Goal: Ask a question: Seek information or help from site administrators or community

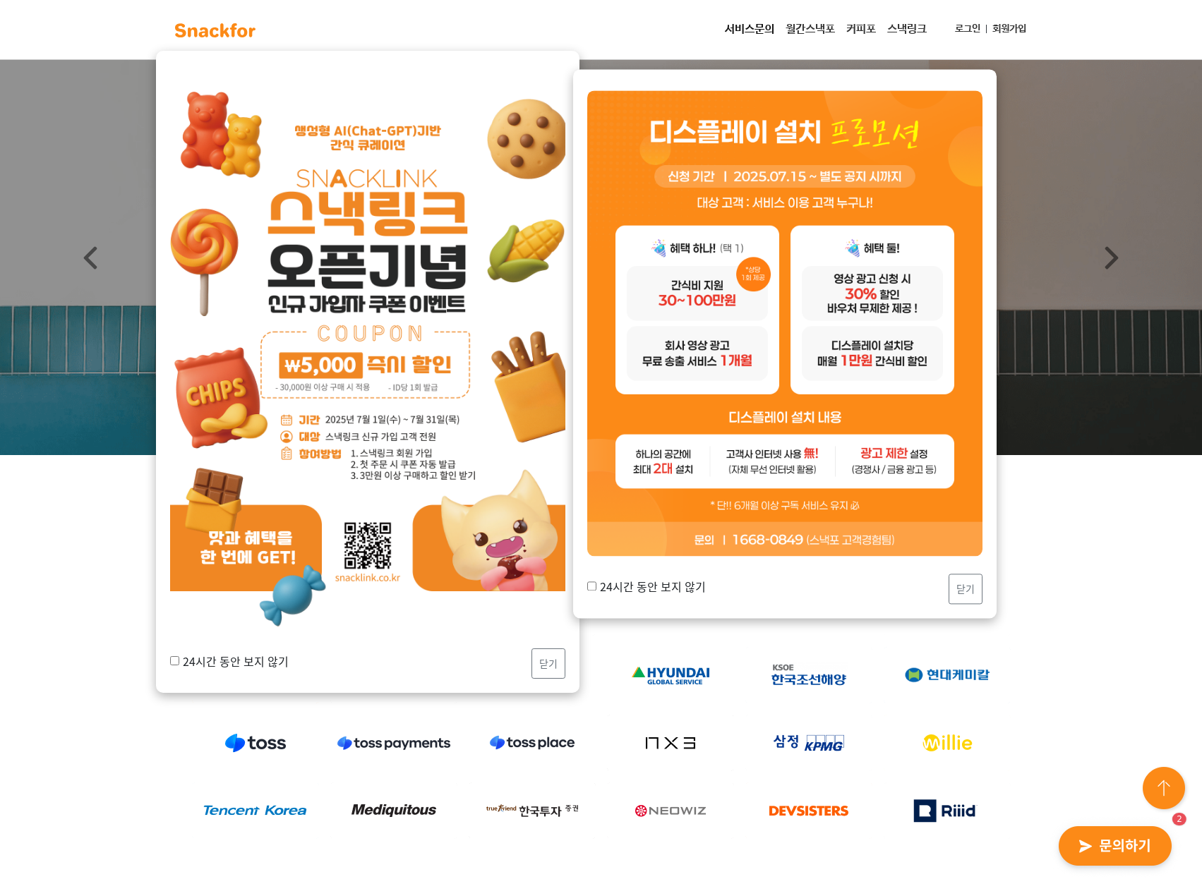
click at [253, 525] on img at bounding box center [367, 351] width 395 height 559
click at [382, 134] on img at bounding box center [367, 351] width 395 height 559
click at [382, 157] on img at bounding box center [367, 351] width 395 height 559
click at [392, 233] on img at bounding box center [367, 351] width 395 height 559
click at [430, 370] on img at bounding box center [367, 351] width 395 height 559
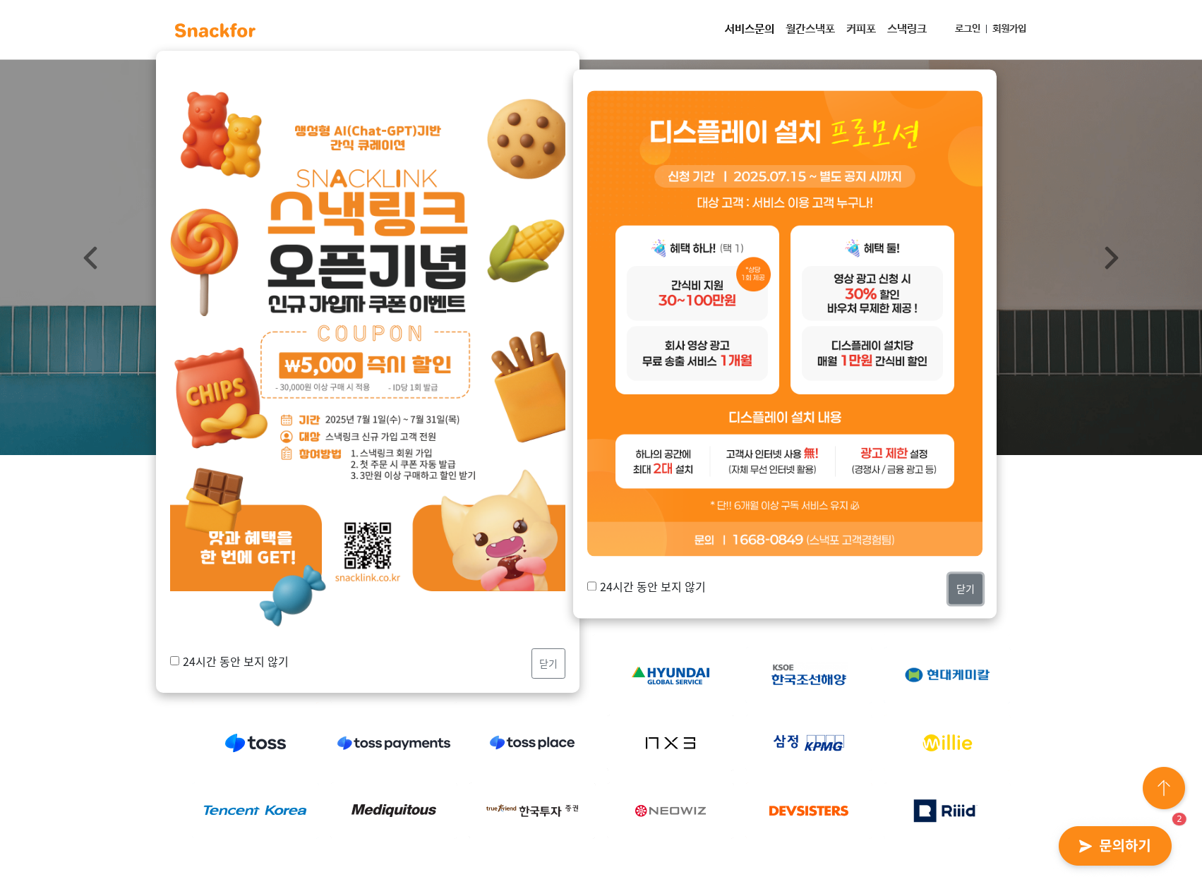
click at [965, 589] on button "닫기" at bounding box center [965, 589] width 34 height 30
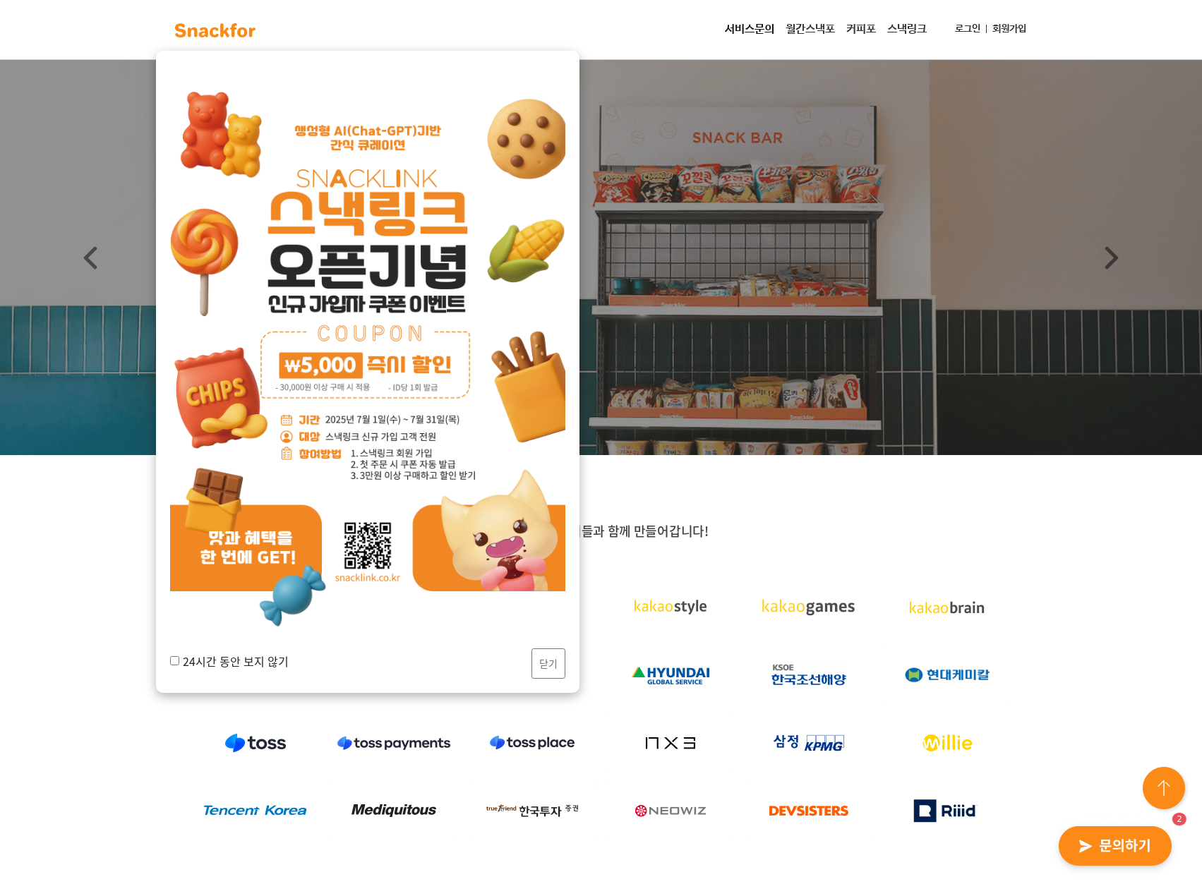
click at [399, 463] on img at bounding box center [367, 351] width 395 height 559
click at [377, 370] on img at bounding box center [367, 351] width 395 height 559
click at [335, 358] on img at bounding box center [367, 351] width 395 height 559
click at [377, 155] on img at bounding box center [367, 351] width 395 height 559
click at [238, 539] on img at bounding box center [367, 351] width 395 height 559
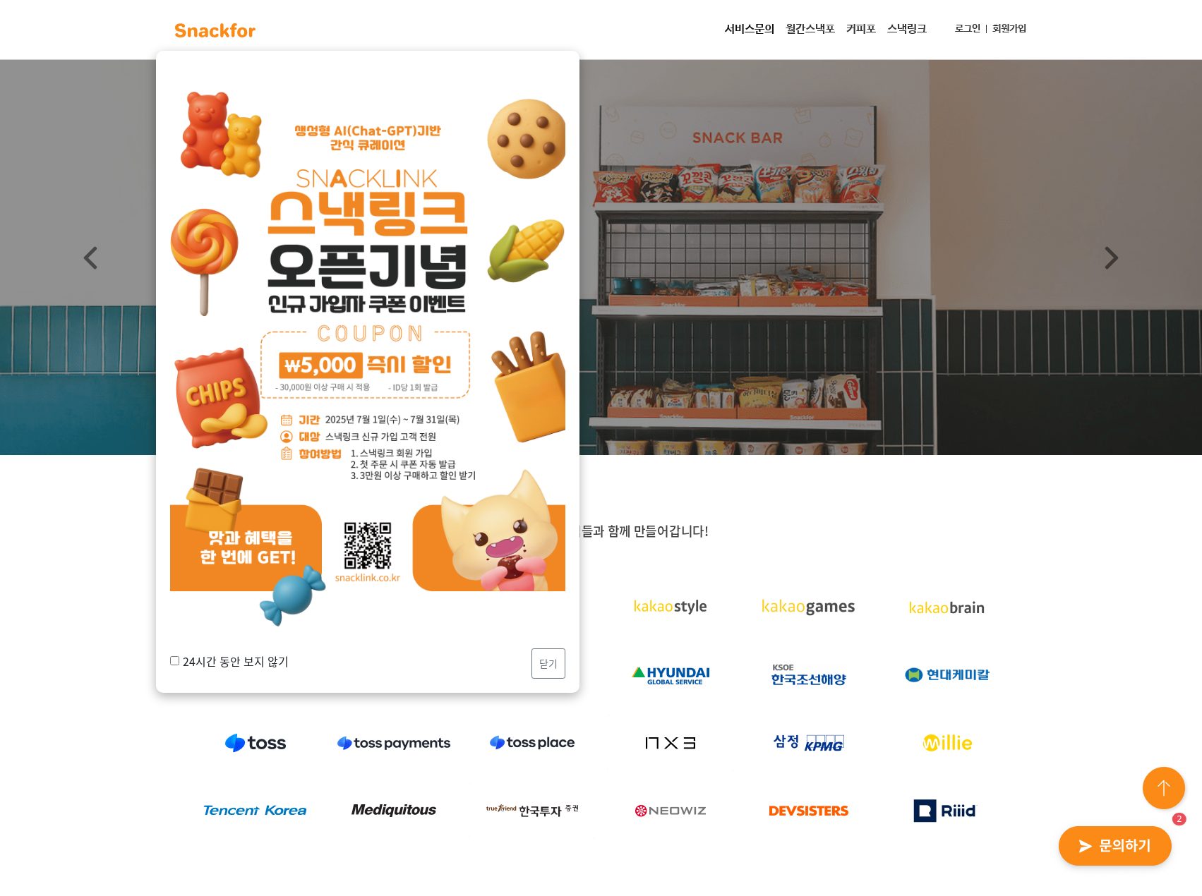
click at [392, 546] on img at bounding box center [367, 351] width 395 height 559
click at [356, 575] on img at bounding box center [367, 351] width 395 height 559
click at [547, 658] on button "닫기" at bounding box center [548, 664] width 34 height 30
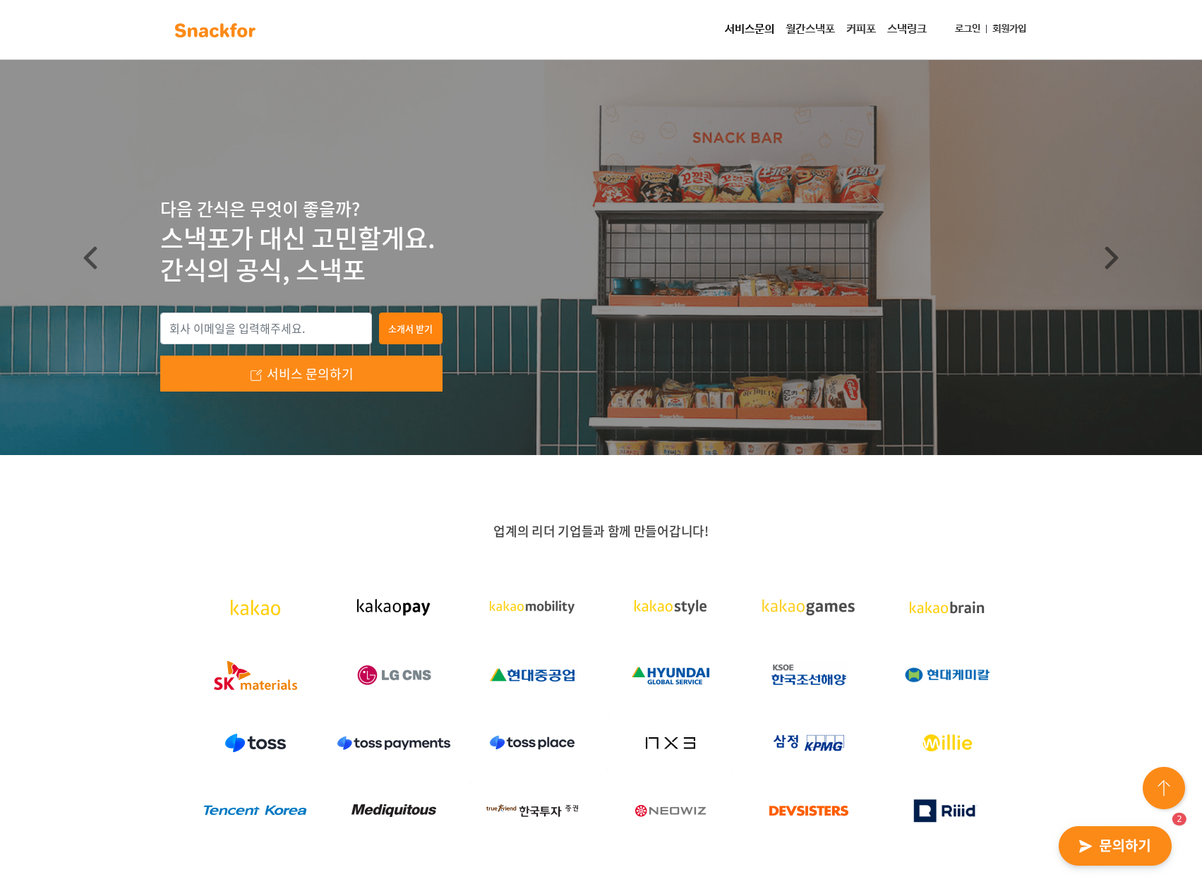
click at [911, 29] on link "스낵링크" at bounding box center [906, 30] width 51 height 28
click at [959, 30] on link "로그인" at bounding box center [967, 29] width 37 height 26
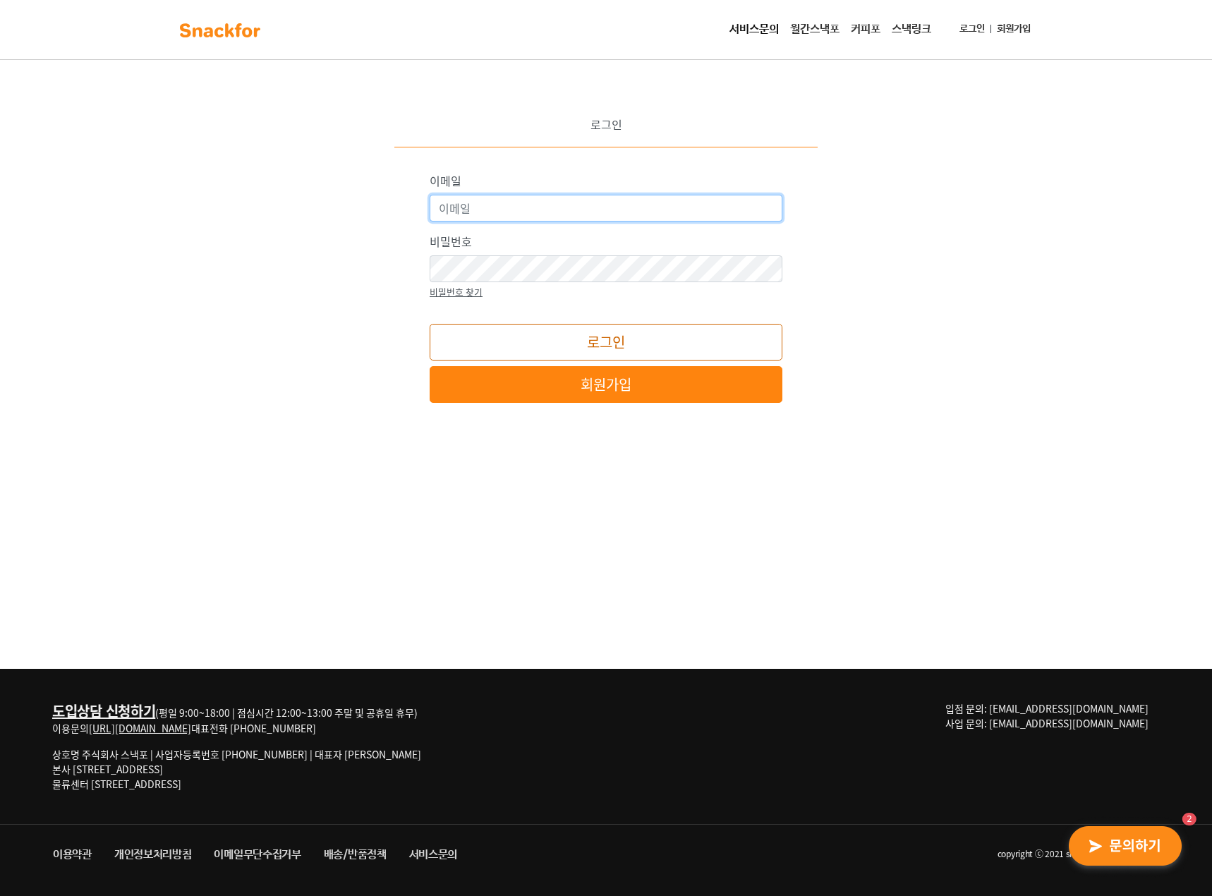
type input "yhkim@nexiasamduk.kr"
click at [625, 343] on button "로그인" at bounding box center [606, 342] width 353 height 37
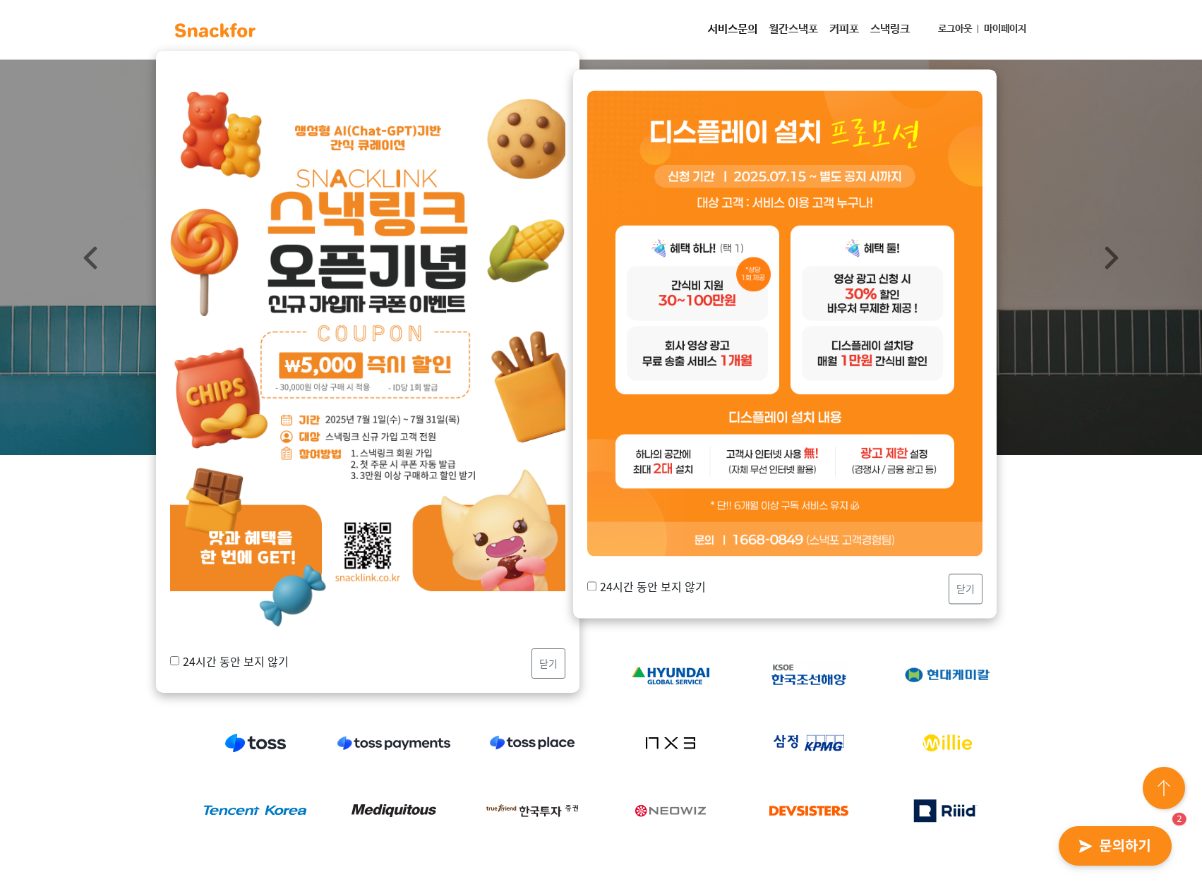
drag, startPoint x: 948, startPoint y: 583, endPoint x: 629, endPoint y: 591, distance: 318.4
click at [948, 583] on div "24시간 동안 보지 않기 닫기" at bounding box center [784, 589] width 395 height 30
click at [555, 657] on button "닫기" at bounding box center [548, 664] width 34 height 30
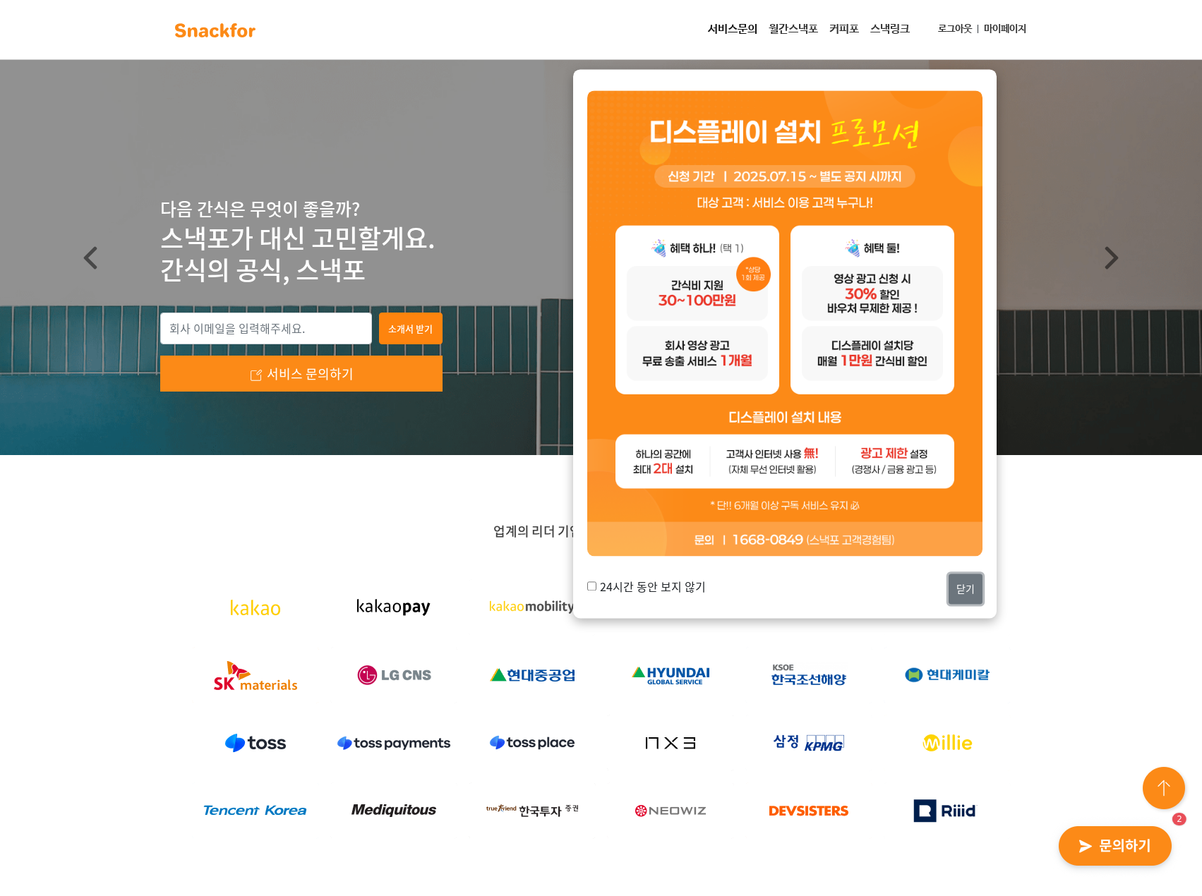
click at [963, 593] on button "닫기" at bounding box center [965, 589] width 34 height 30
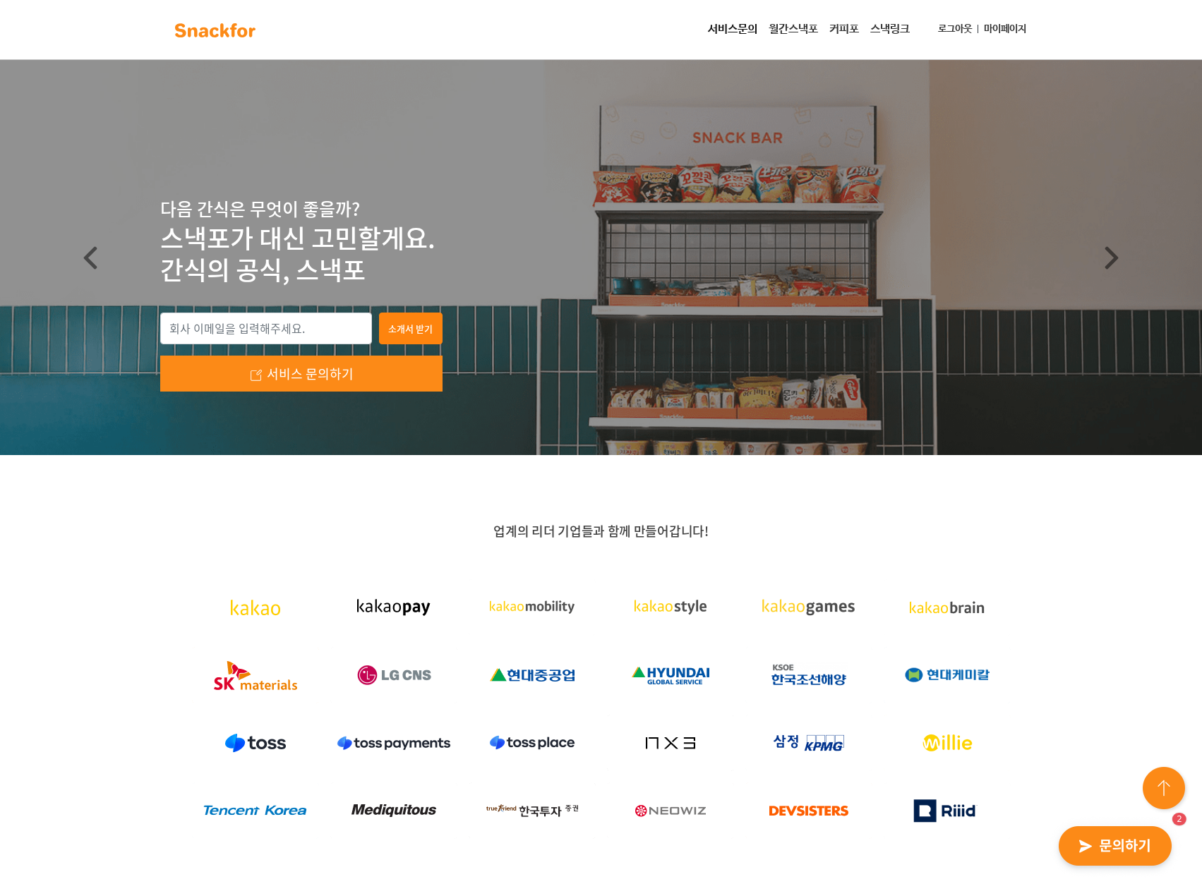
click at [793, 31] on link "월간스낵포" at bounding box center [793, 30] width 61 height 28
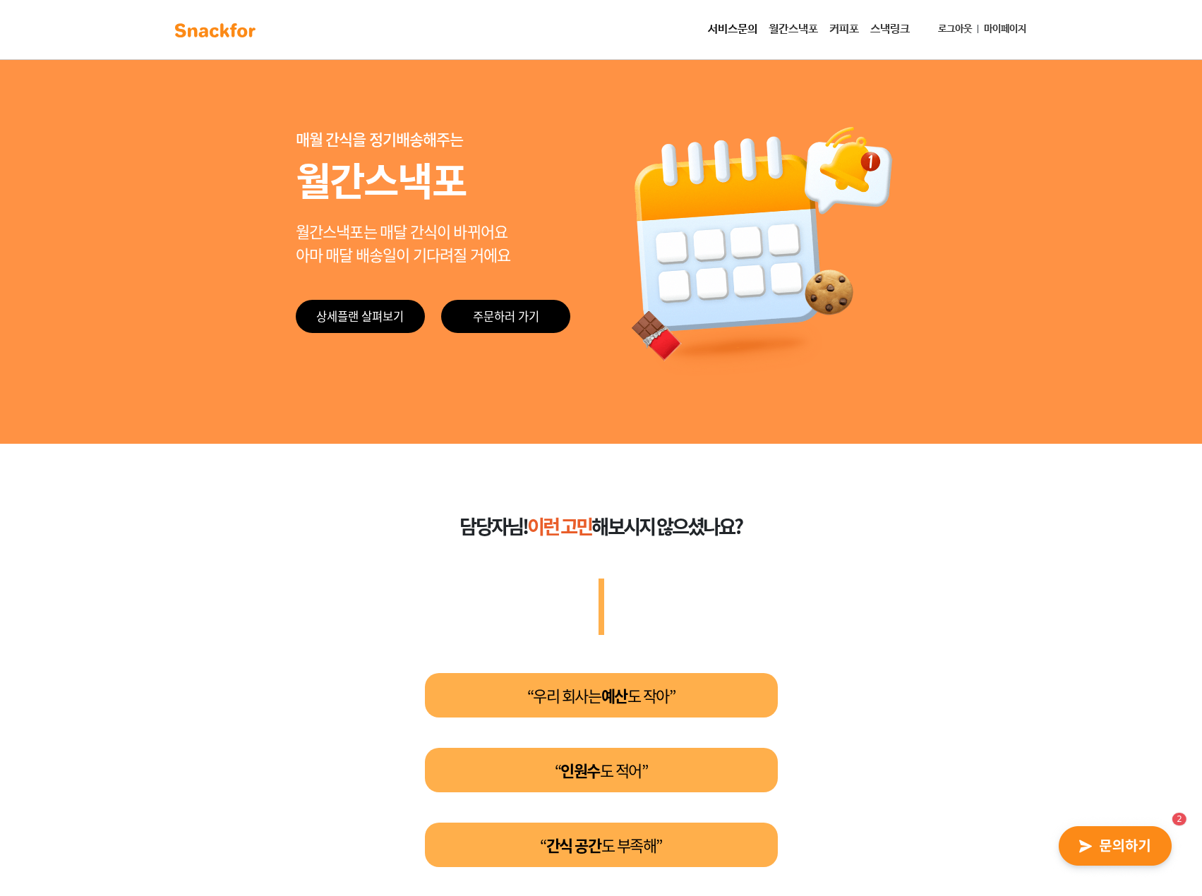
click at [999, 28] on link "마이페이지" at bounding box center [1005, 29] width 54 height 26
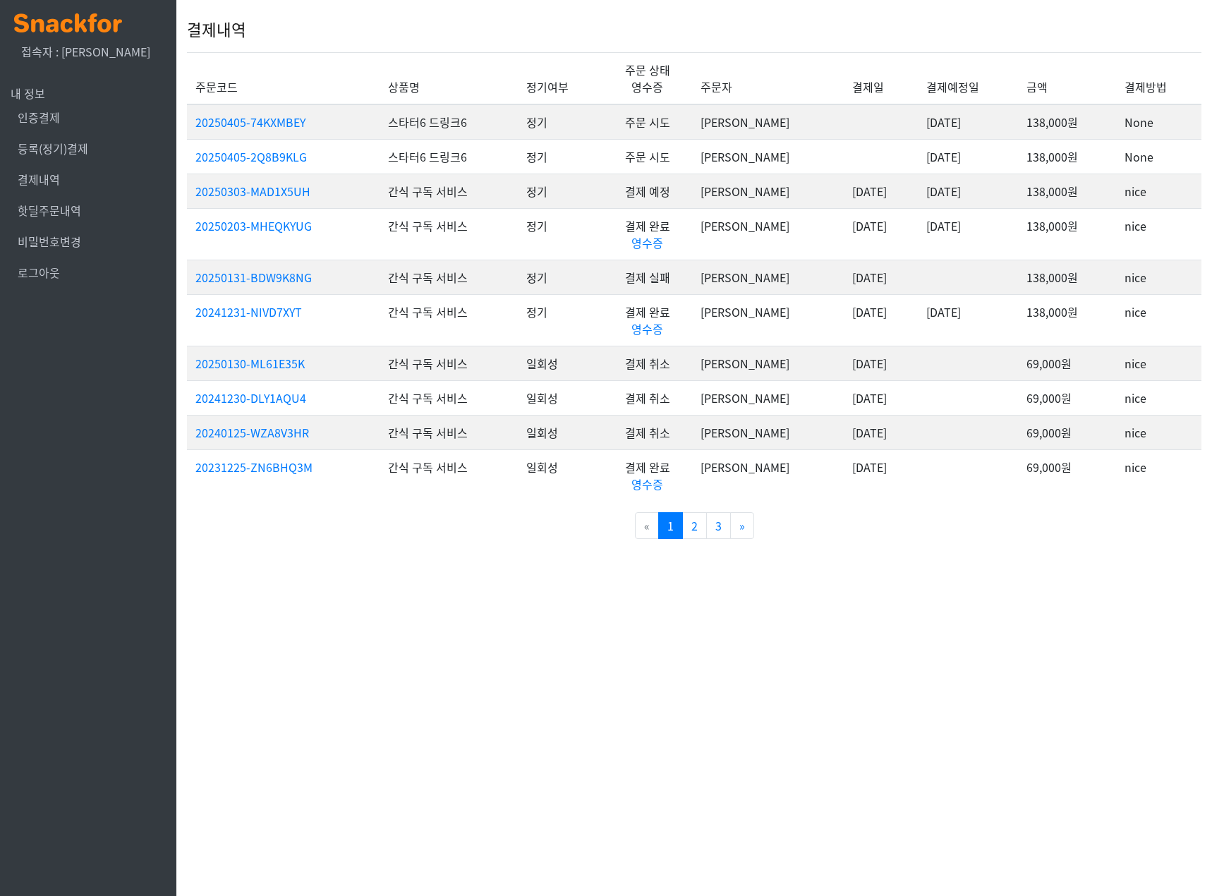
click at [45, 22] on img at bounding box center [68, 22] width 108 height 19
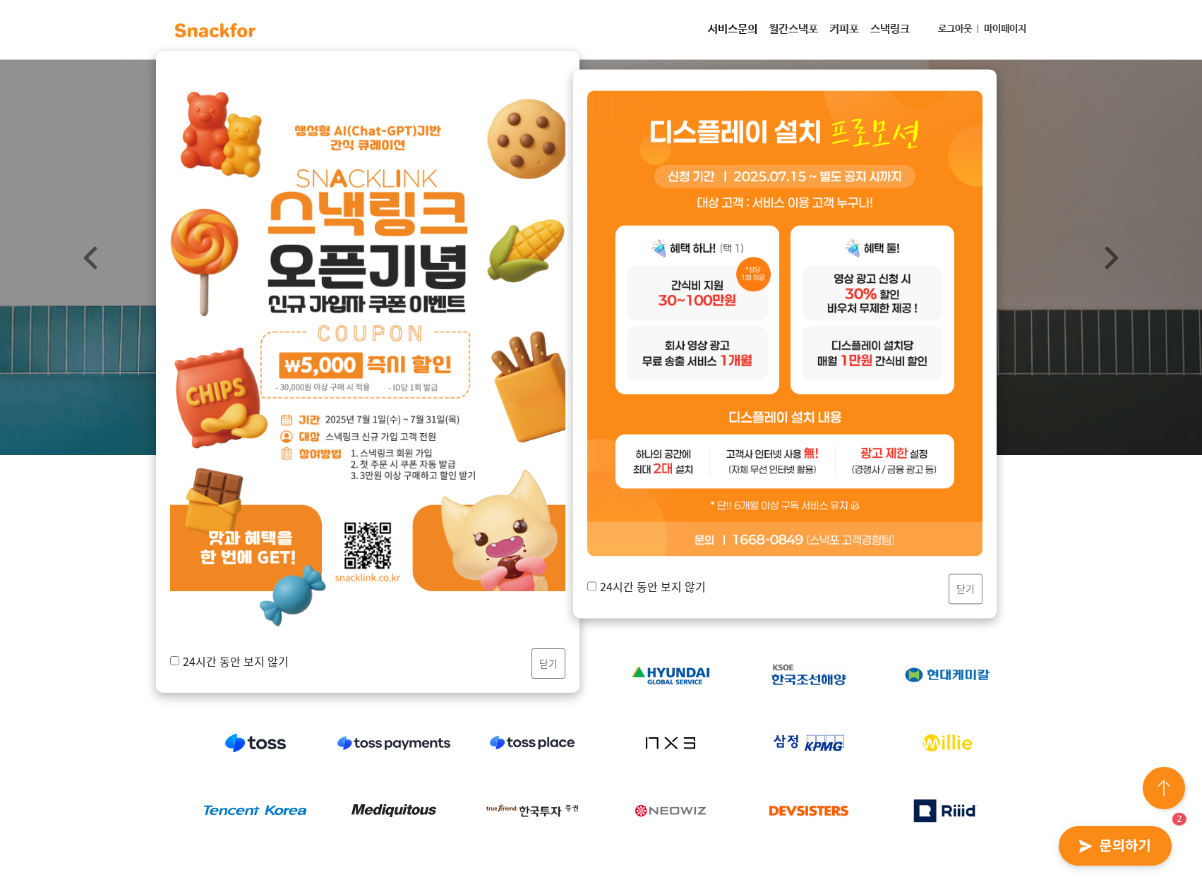
click at [1117, 836] on img "button" at bounding box center [1115, 846] width 138 height 65
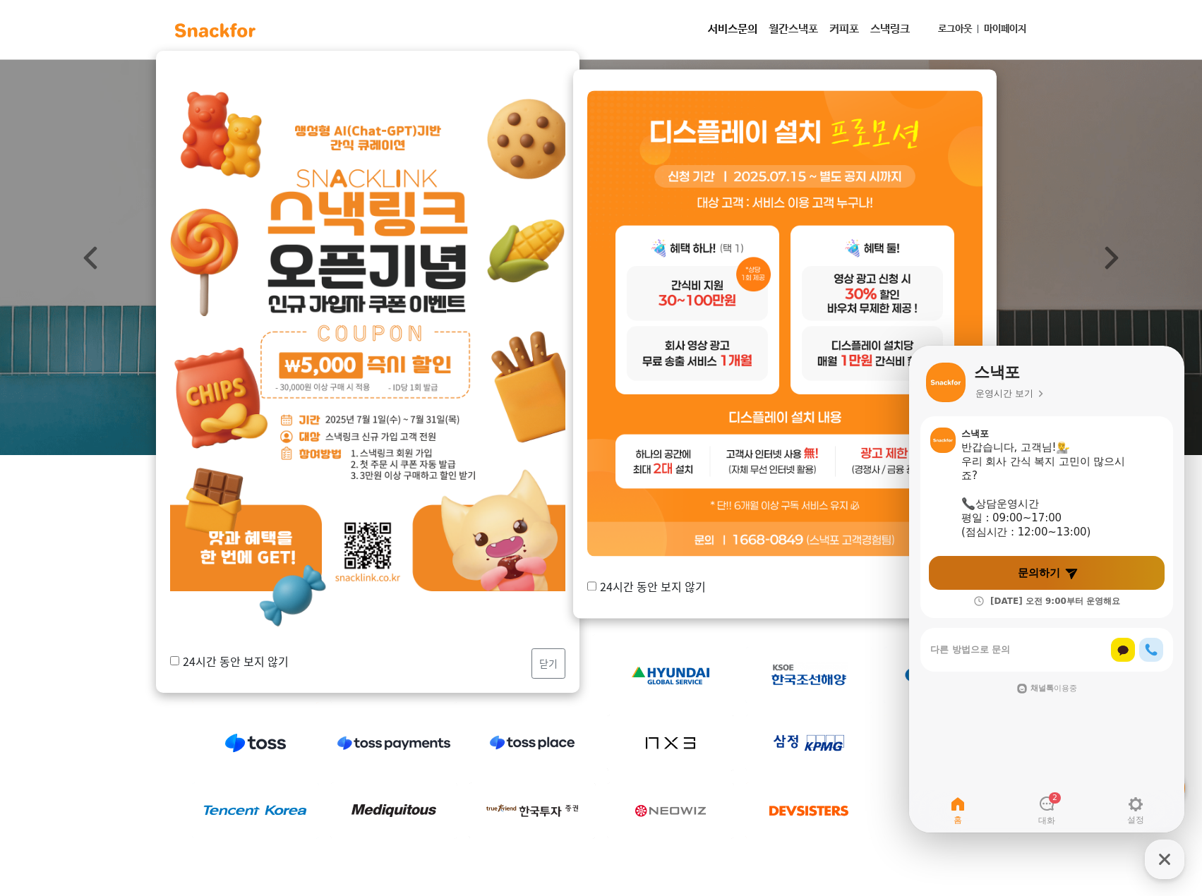
click at [1054, 578] on span "문의하기" at bounding box center [1039, 573] width 42 height 14
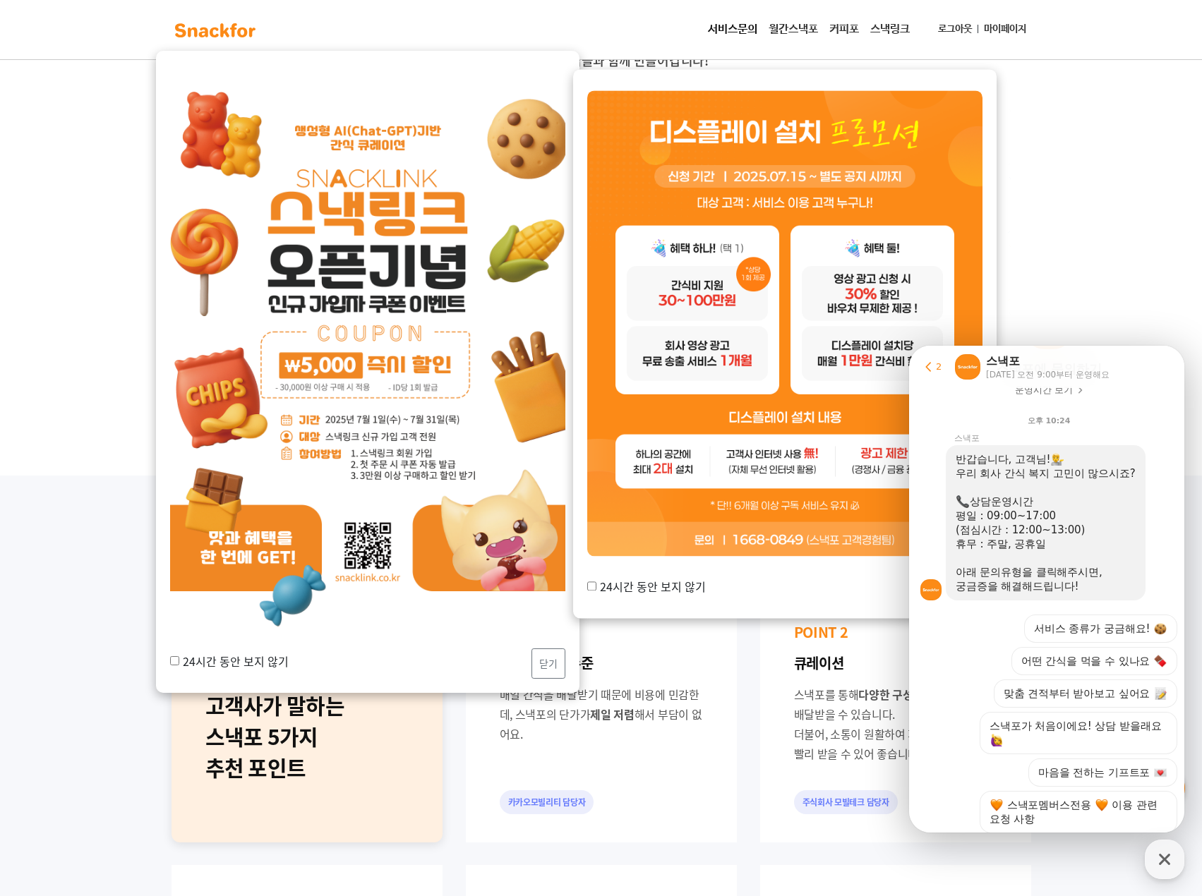
scroll to position [189, 0]
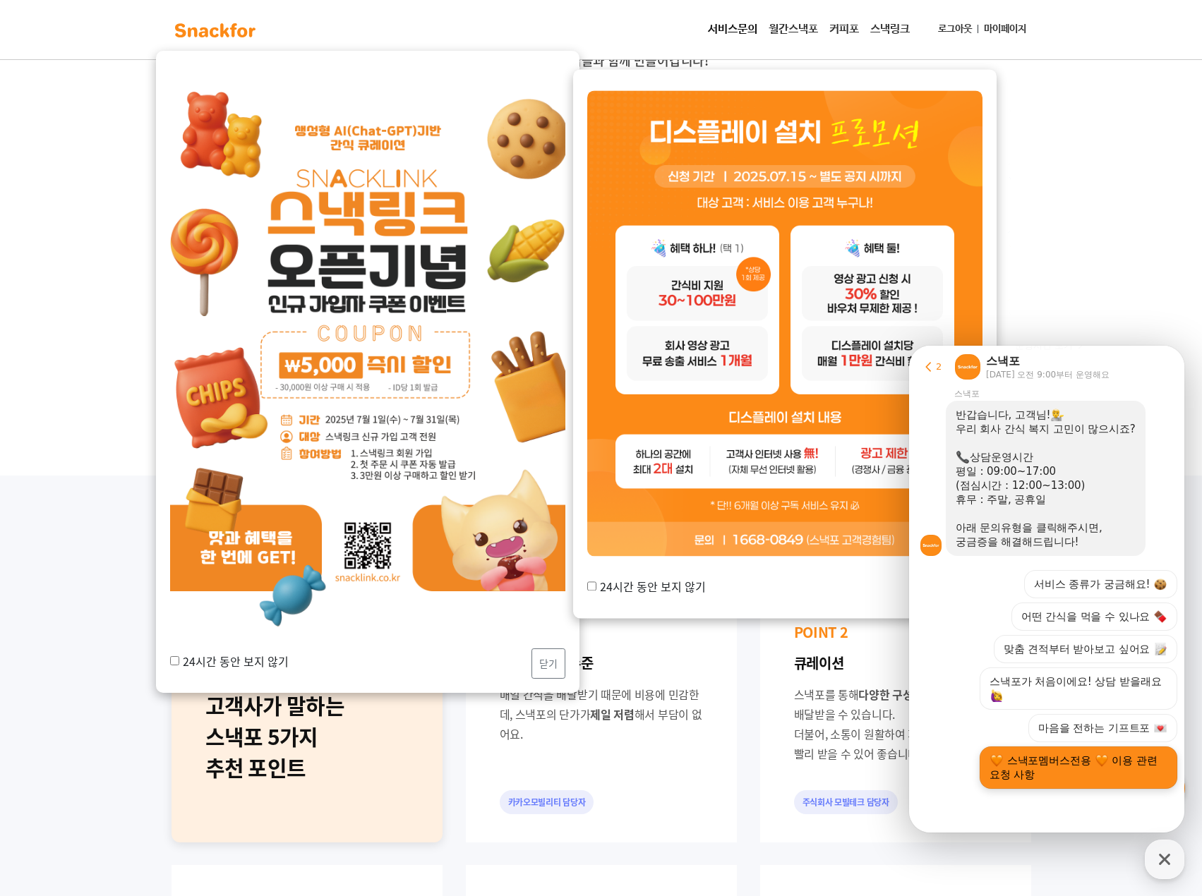
click at [1132, 767] on button "스낵포멤버스전용 이용 관련 요청 사항" at bounding box center [1079, 768] width 198 height 42
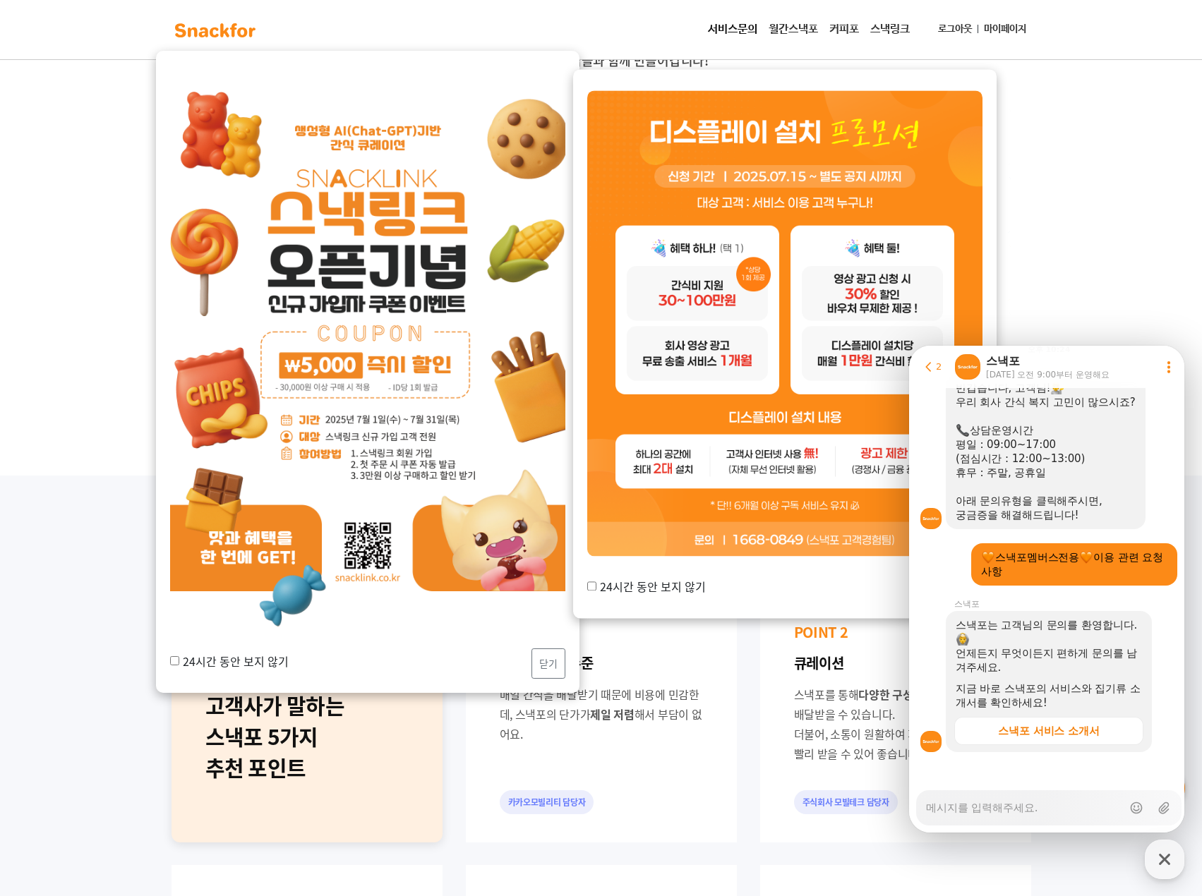
scroll to position [222, 0]
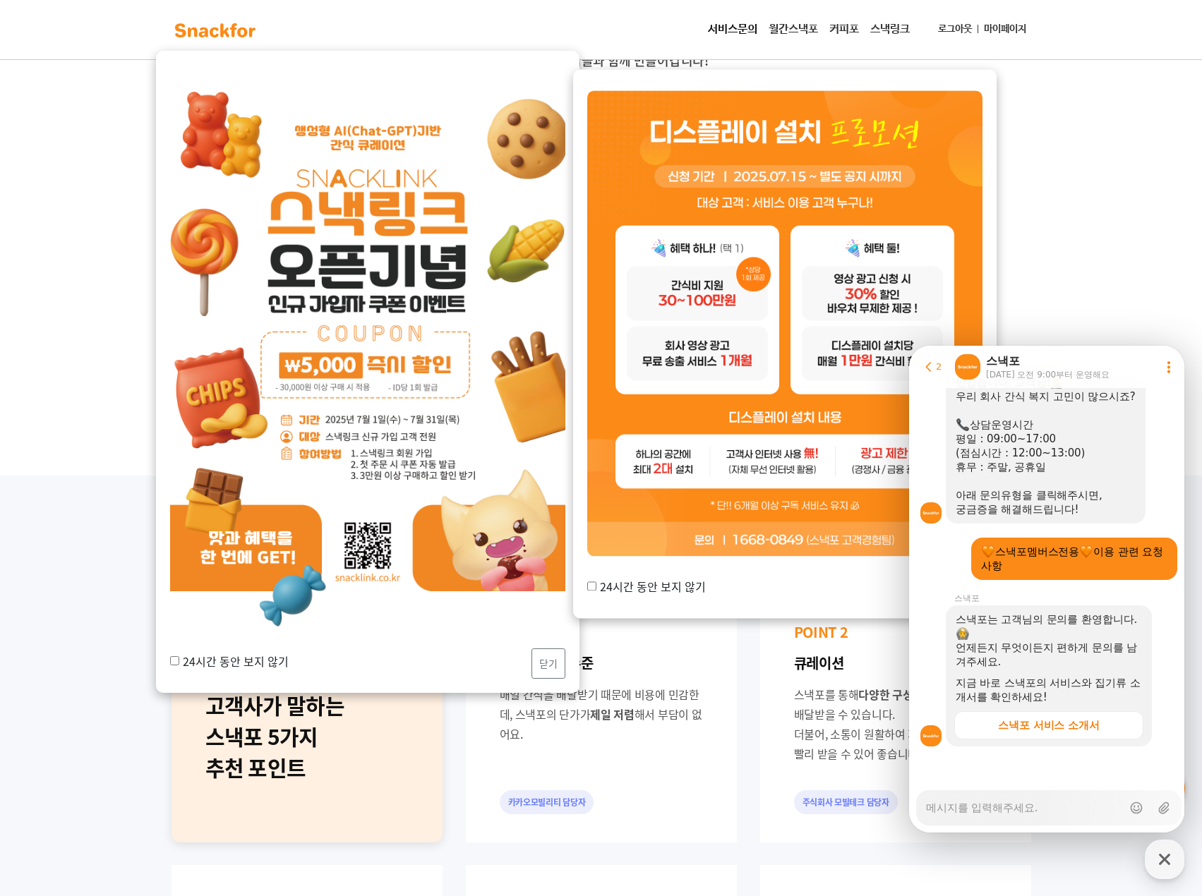
click at [997, 801] on textarea "Messenger Input Textarea" at bounding box center [1024, 803] width 196 height 24
type textarea "x"
type textarea "ㄴ"
type textarea "x"
type textarea "ㄴㅁ"
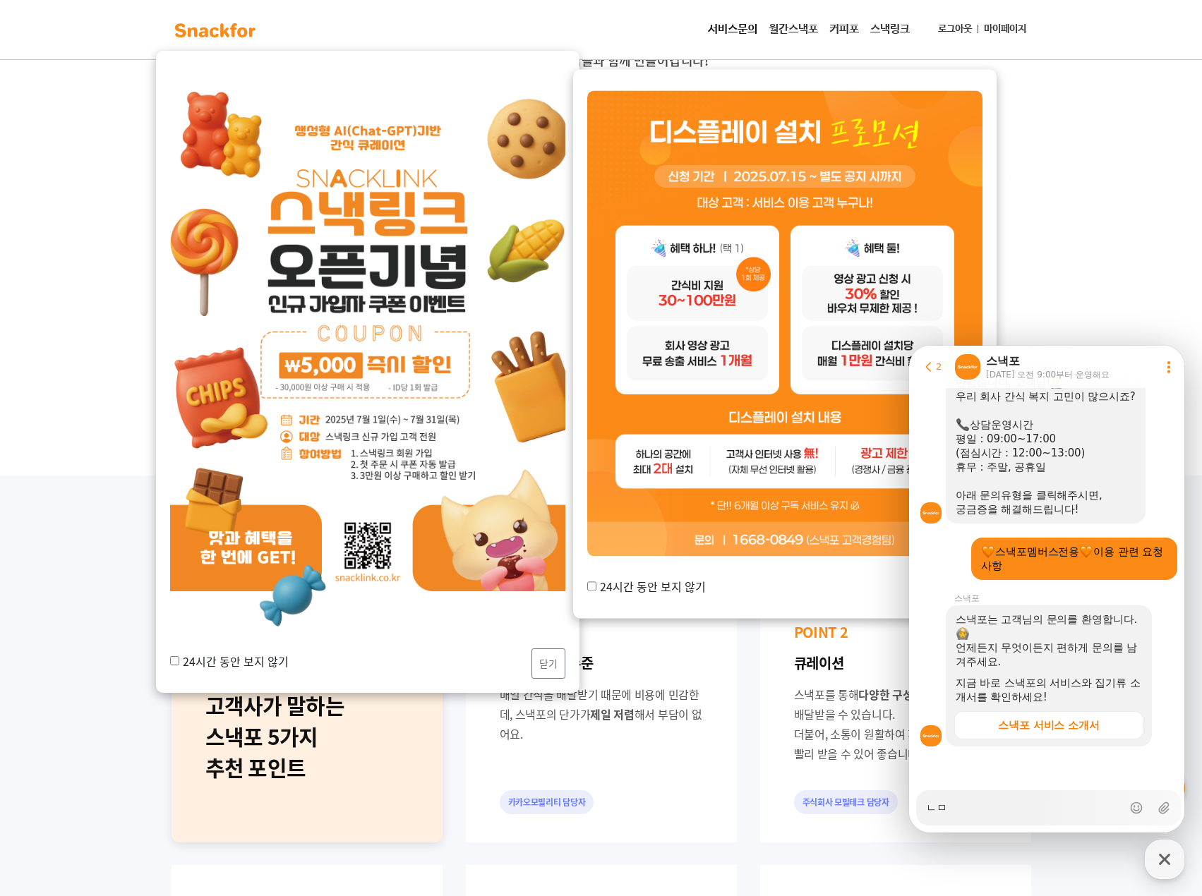
type textarea "x"
type textarea "ㄴㅁㅇ"
type textarea "x"
type textarea "ㄴㅁㅇㄹ"
type textarea "x"
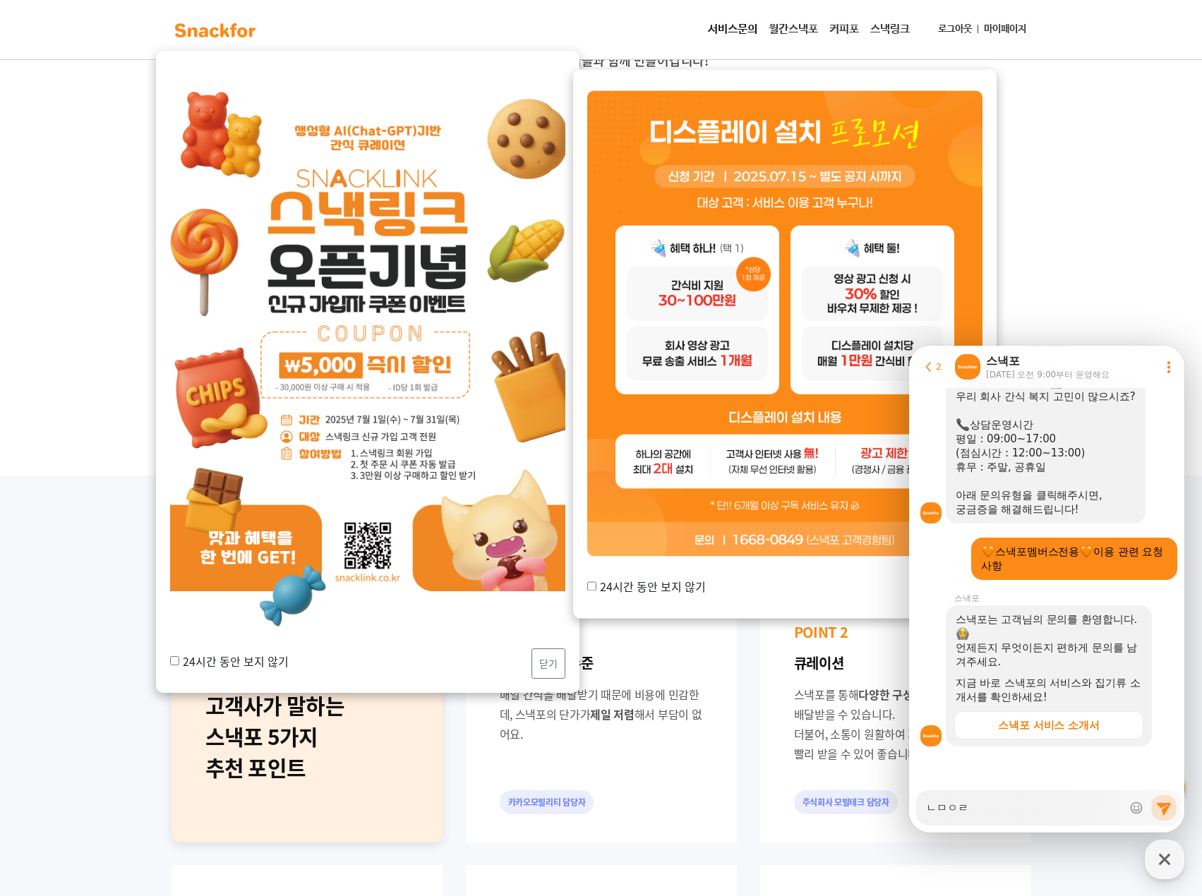
type textarea "ㄴㅁㅇ"
type textarea "x"
type textarea "ㄴㅁ"
type textarea "x"
type textarea "ㄴ"
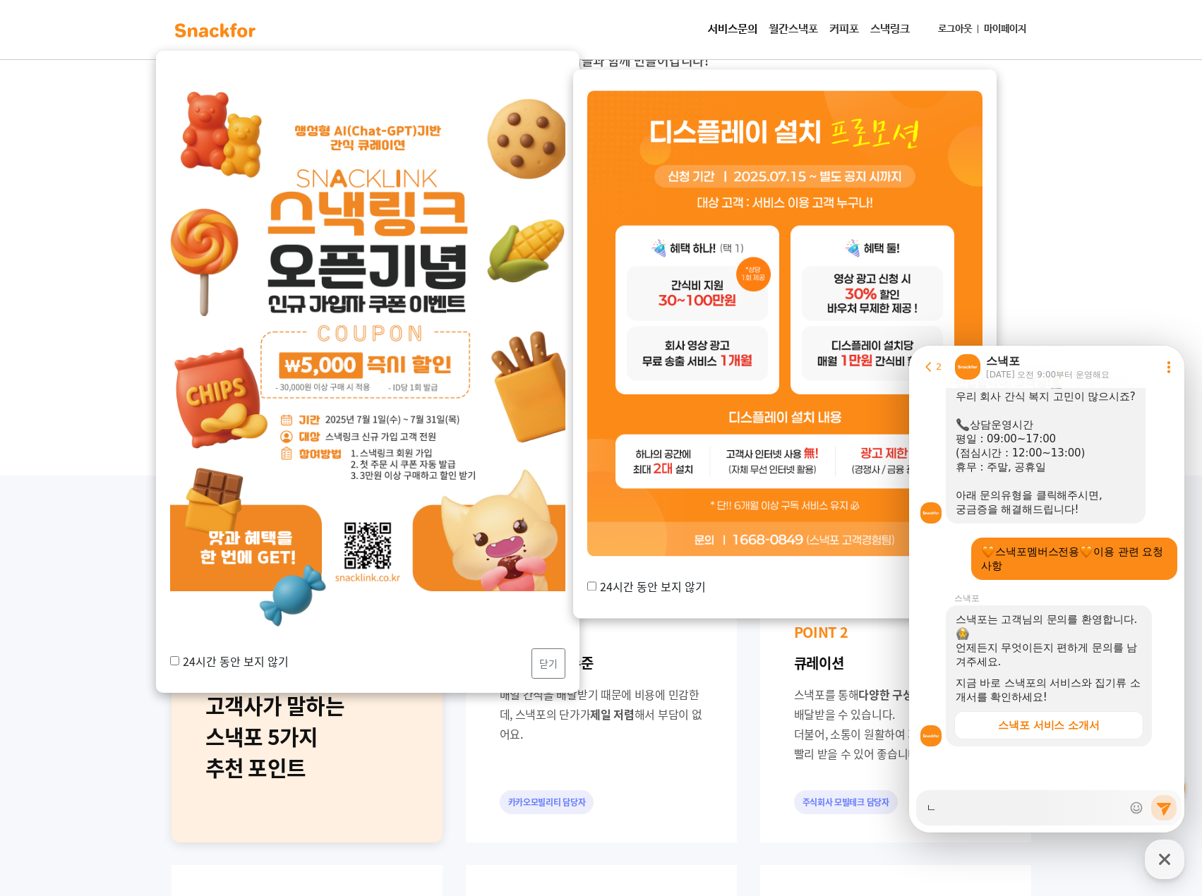
type textarea "x"
click at [1002, 26] on link "마이페이지" at bounding box center [1005, 29] width 54 height 26
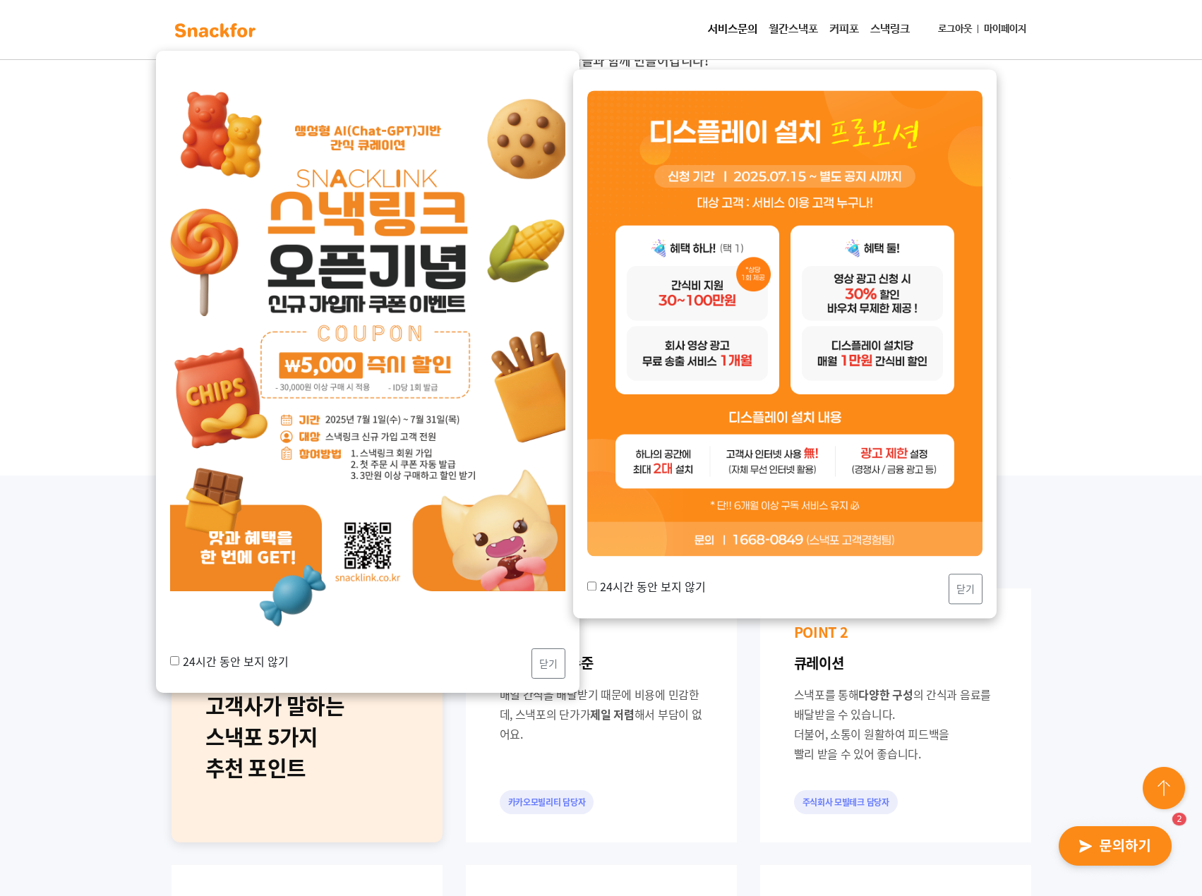
click at [1120, 840] on img "button" at bounding box center [1115, 846] width 138 height 65
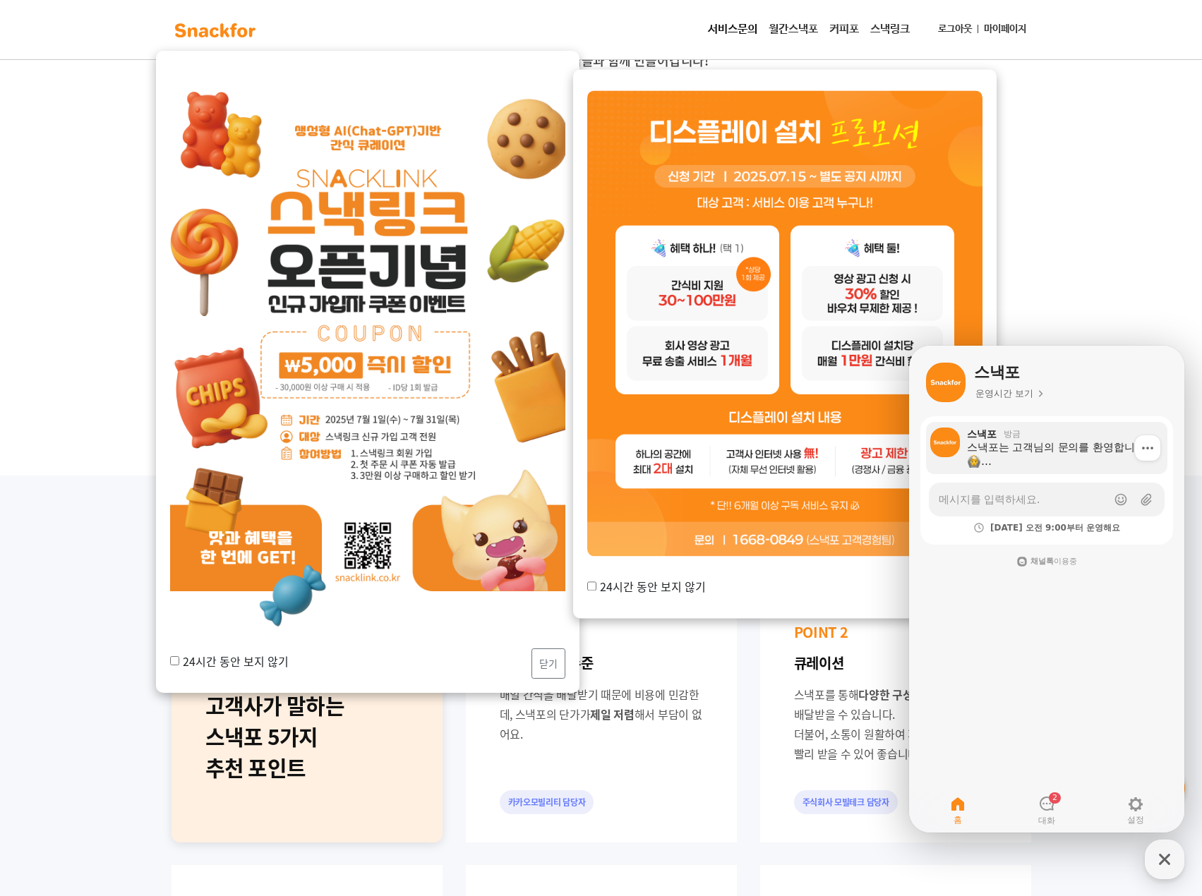
click at [1027, 457] on div "스낵포는 고객님의 문의를 환영합니다. 언제든지 무엇이든지 편하게 문의를 남겨주세요. 지금 바로 스낵포의 서비스와 집기류 소개서를 확인하세요!" at bounding box center [1062, 454] width 191 height 28
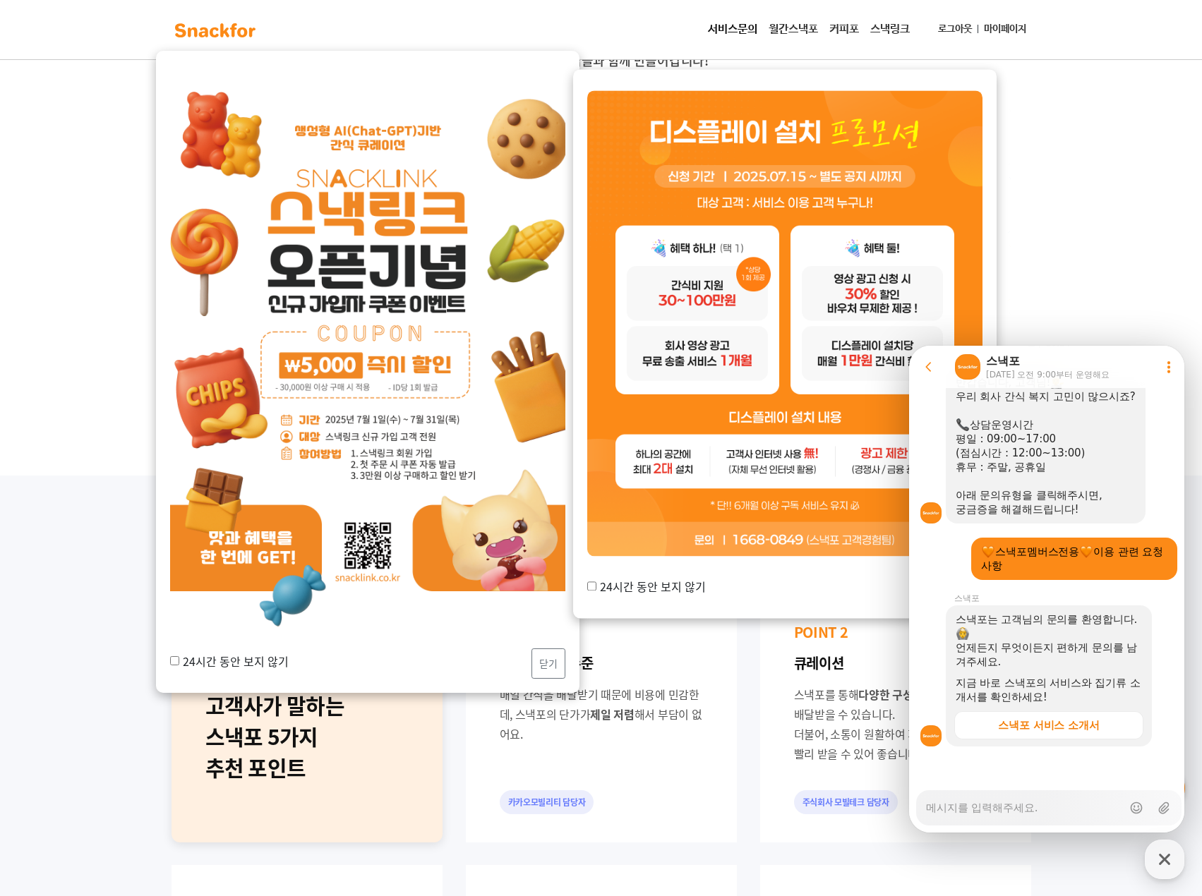
scroll to position [941, 0]
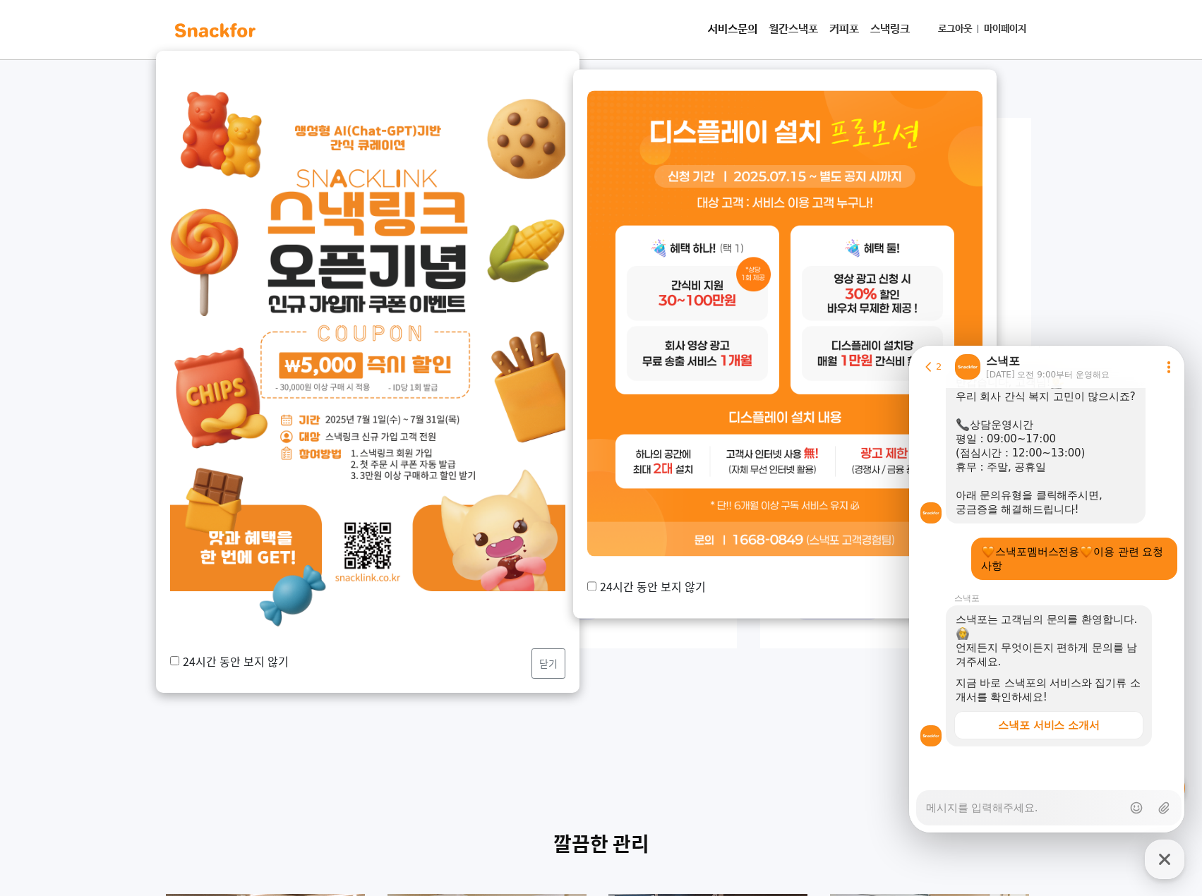
click at [1024, 824] on div "Messenger Input Textarea" at bounding box center [1024, 808] width 196 height 34
click at [1008, 817] on div "Messenger Input Textarea" at bounding box center [1024, 808] width 196 height 34
click at [1008, 816] on div "Messenger Input Textarea" at bounding box center [1024, 808] width 196 height 34
click at [1011, 811] on textarea "Messenger Input Textarea" at bounding box center [1024, 803] width 196 height 24
type textarea "x"
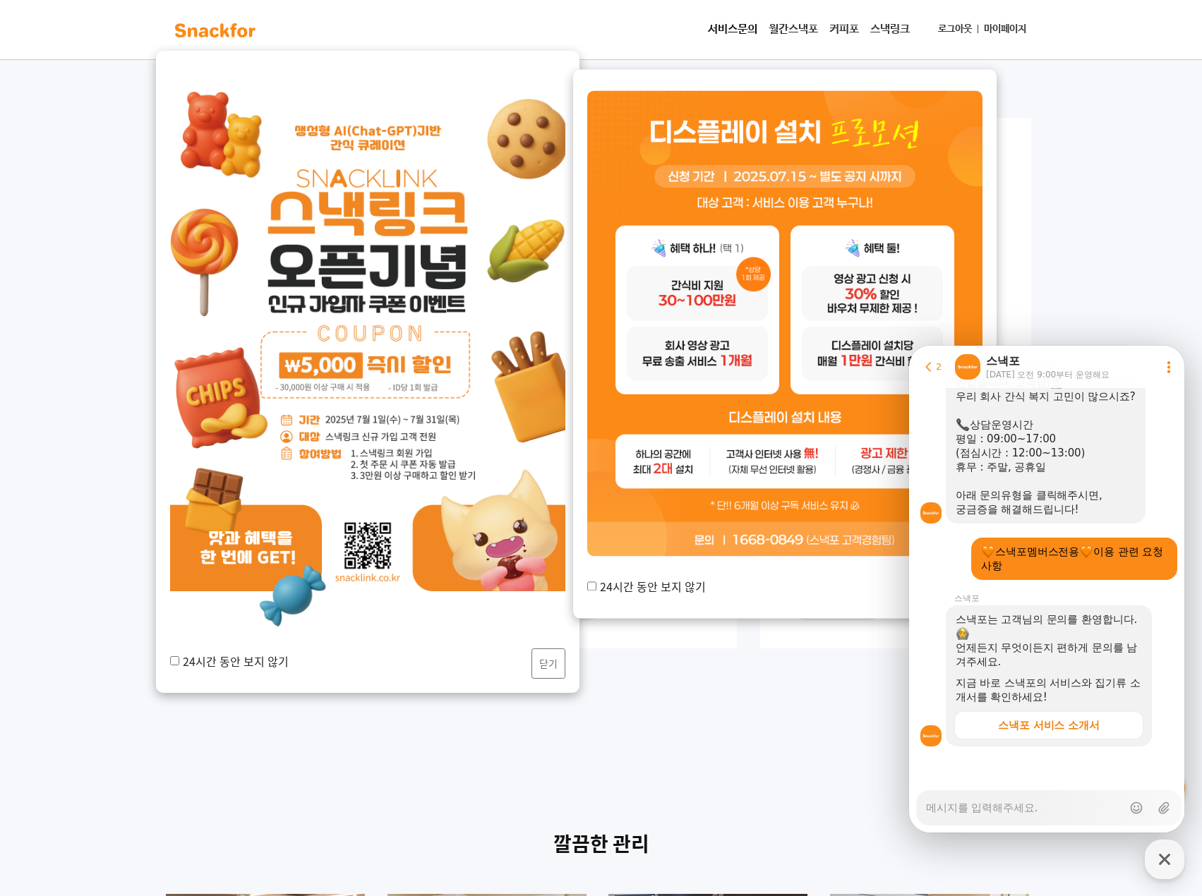
type textarea "ㄴ"
type textarea "x"
type textarea "ㄴㅇ"
type textarea "x"
type textarea "ㄴㅇㄹ"
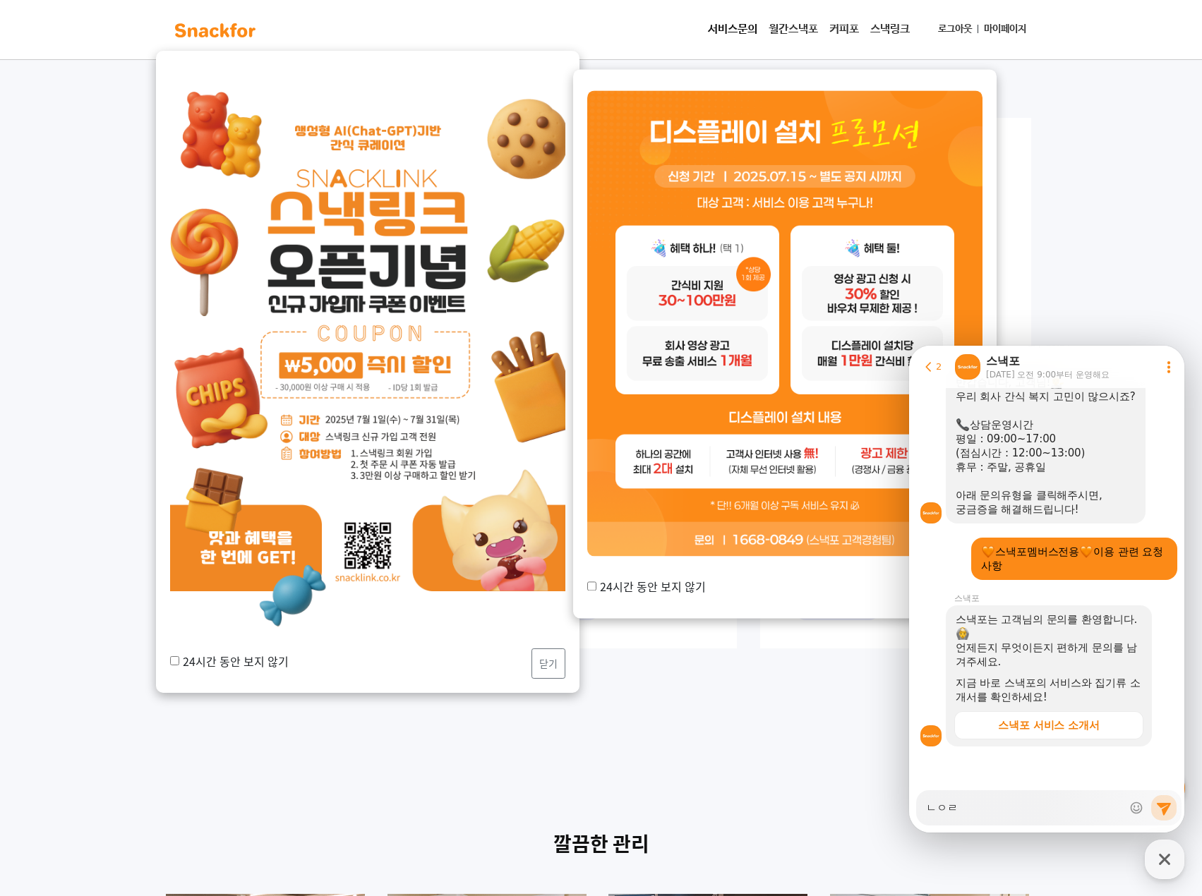
type textarea "x"
type textarea "ㄴㅇ"
type textarea "x"
type textarea "ㄴ"
type textarea "x"
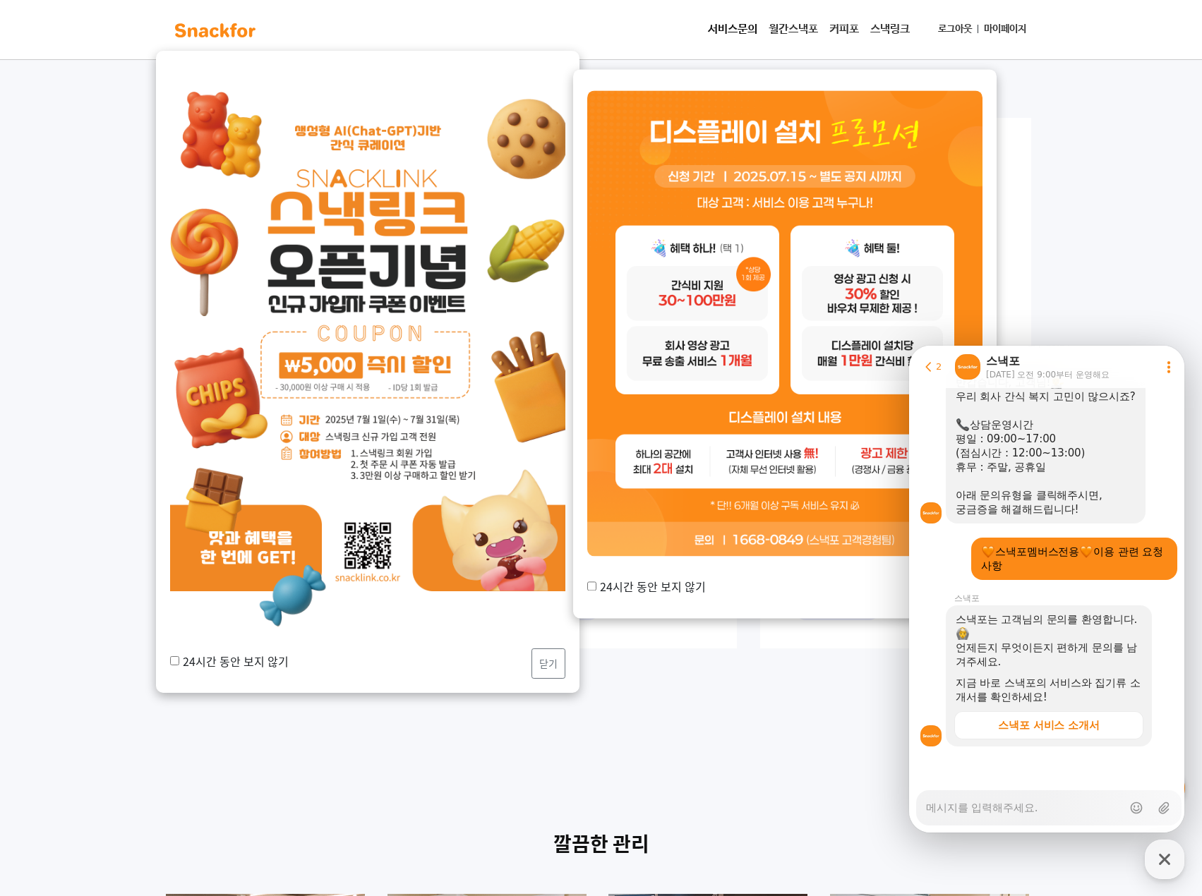
type textarea "x"
type textarea "구"
type textarea "x"
type textarea "굳"
type textarea "x"
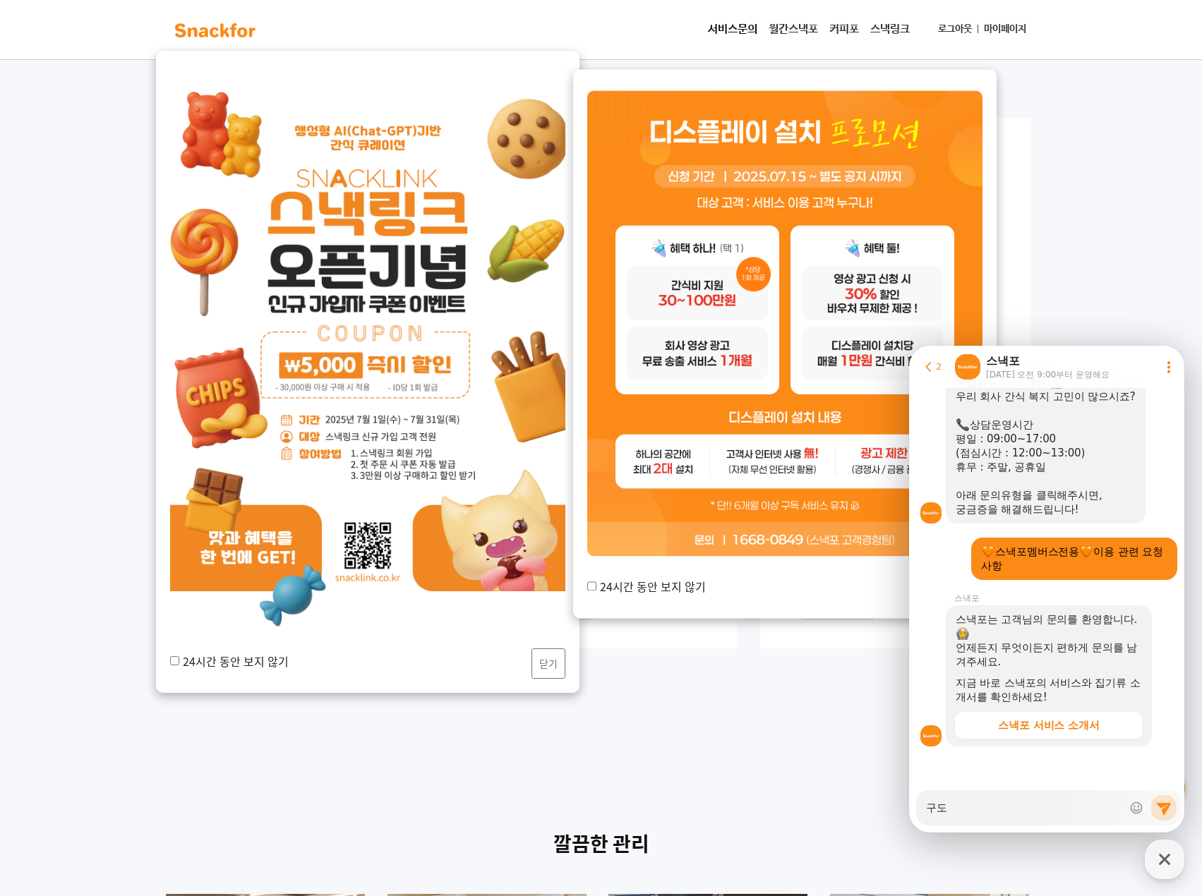
type textarea "구독"
type textarea "x"
type textarea "구독ㅎ"
type textarea "x"
type textarea "구독하"
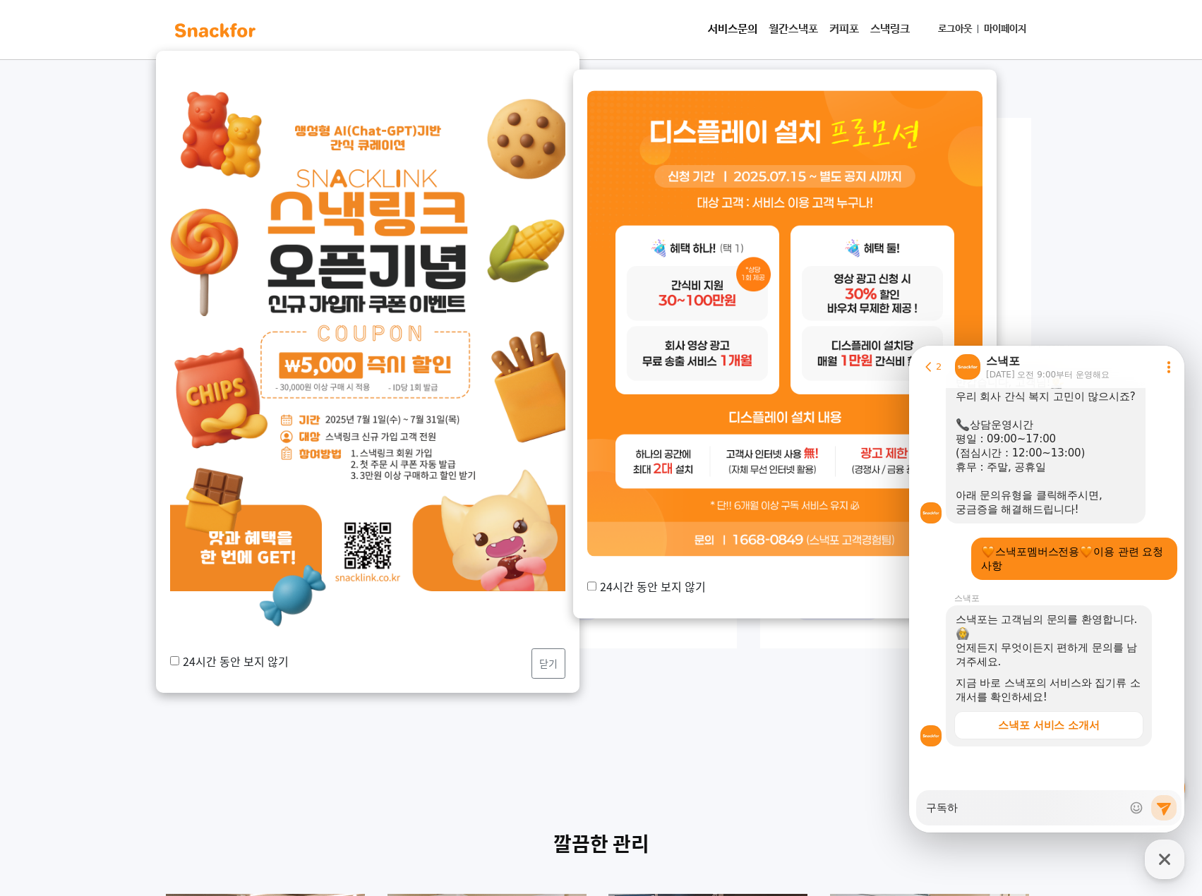
type textarea "x"
type textarea "구독하고"
type textarea "x"
type textarea "구독하고"
type textarea "x"
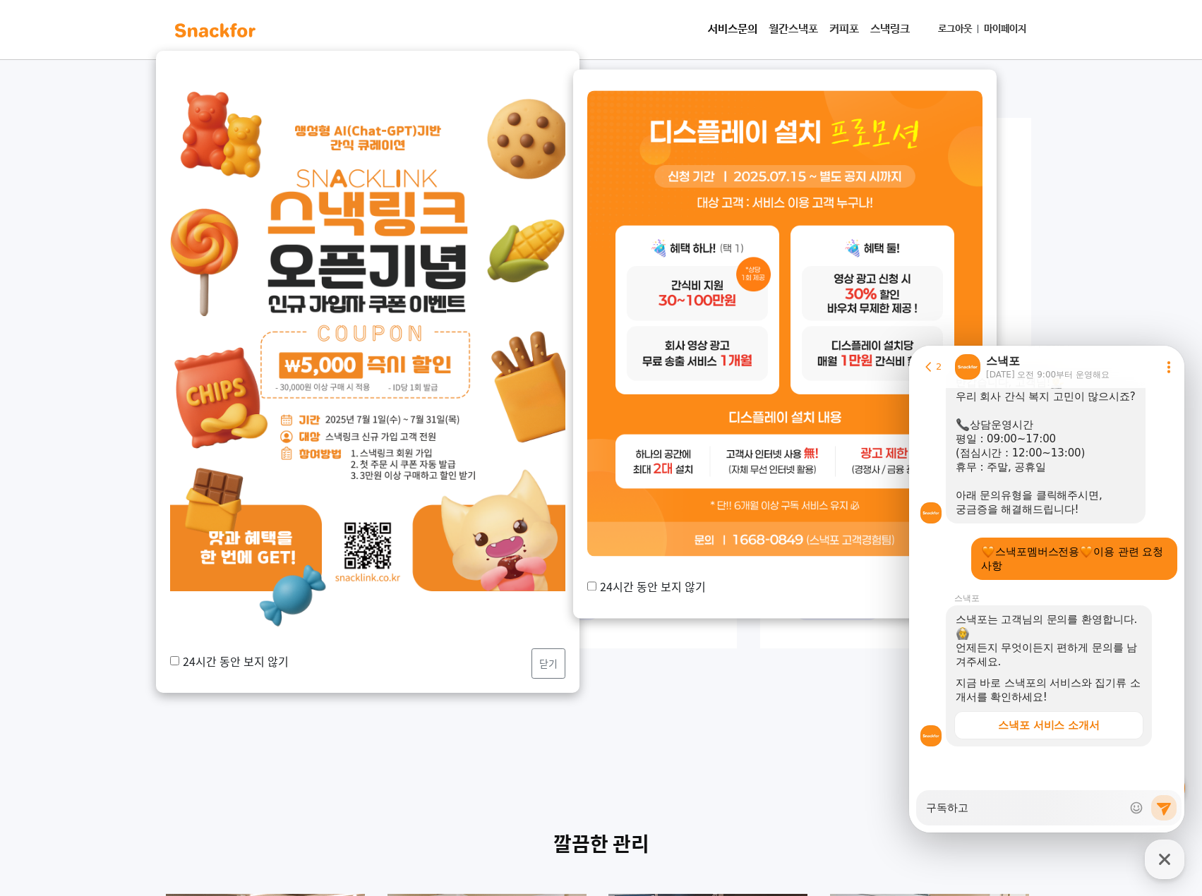
type textarea "구독하고 ㅇ"
type textarea "x"
type textarea "구독하고 이"
type textarea "x"
type textarea "구독하고 있"
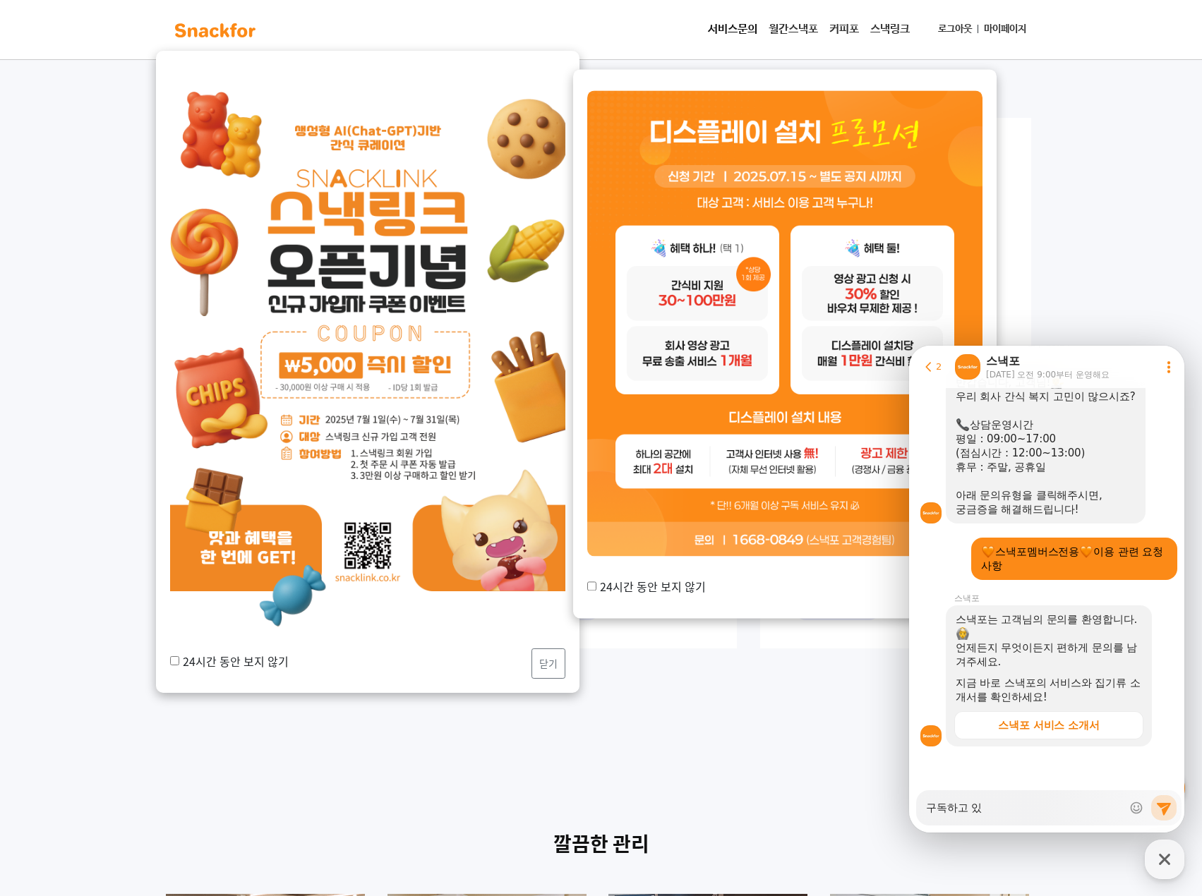
type textarea "x"
type textarea "구독하고 있ㄴ"
type textarea "x"
type textarea "구독하고 있느"
type textarea "x"
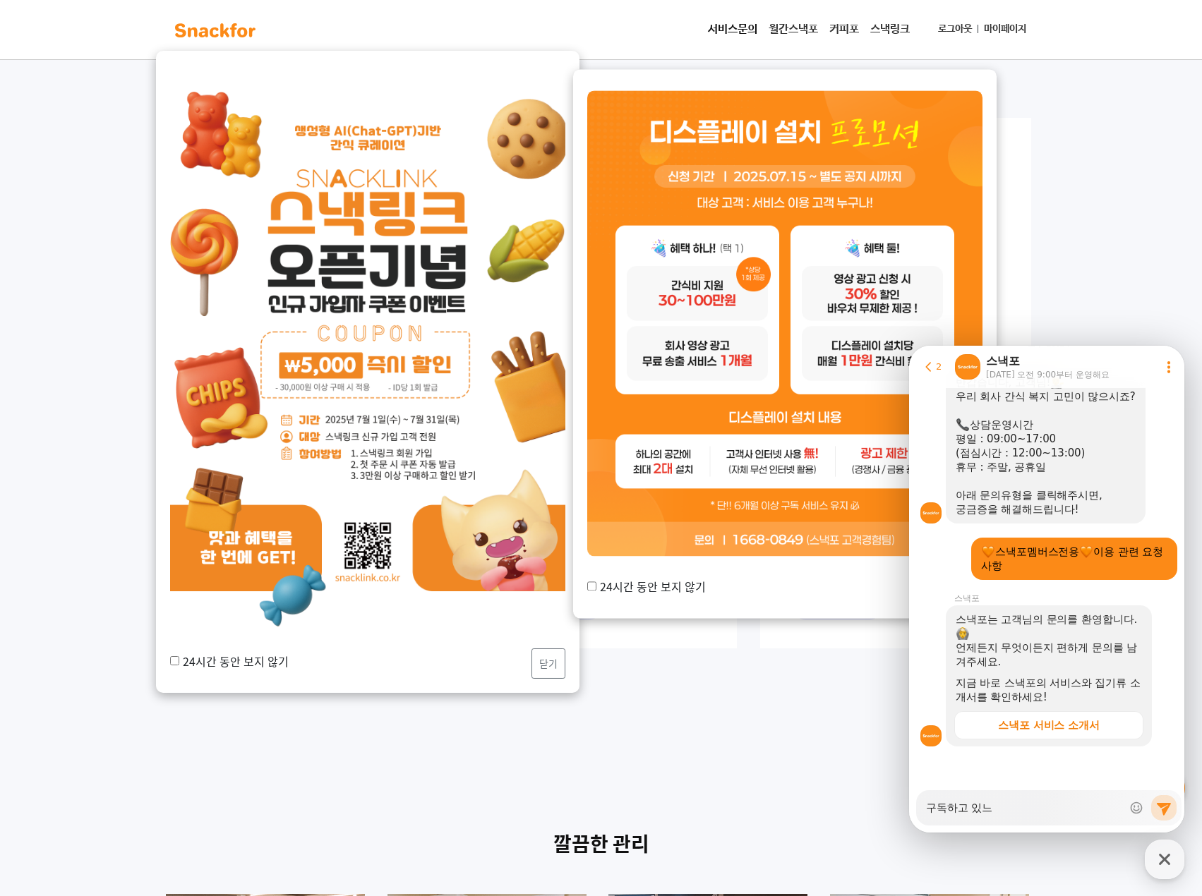
type textarea "구독하고 있는"
type textarea "x"
type textarea "구독하고 있는"
type textarea "x"
type textarea "구독하고 있는 ㅅ"
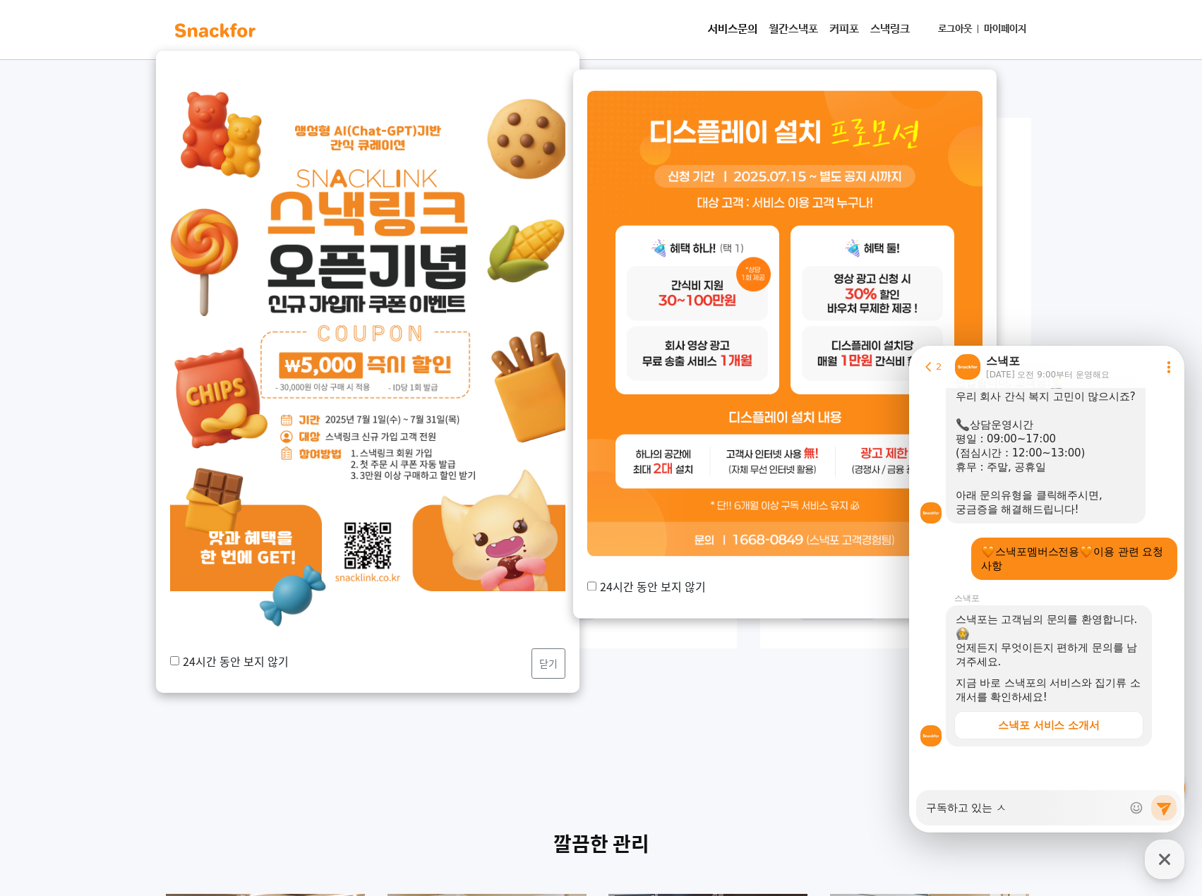
type textarea "x"
type textarea "구독하고 있는 사"
type textarea "x"
type textarea "구독하고 있는 상"
type textarea "x"
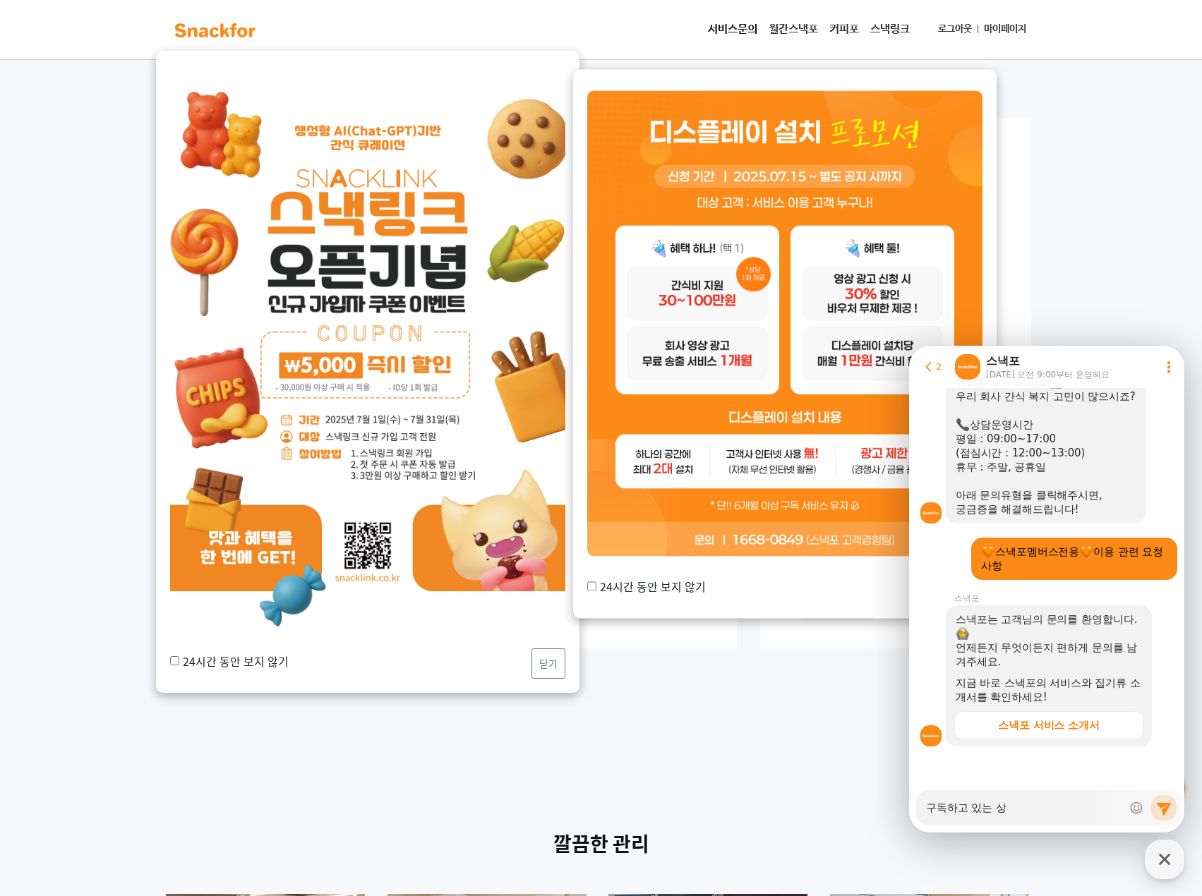
type textarea "구독하고 있는 상ㅍ"
type textarea "x"
type textarea "구독하고 있는 상푸"
type textarea "x"
type textarea "구독하고 있는 상품"
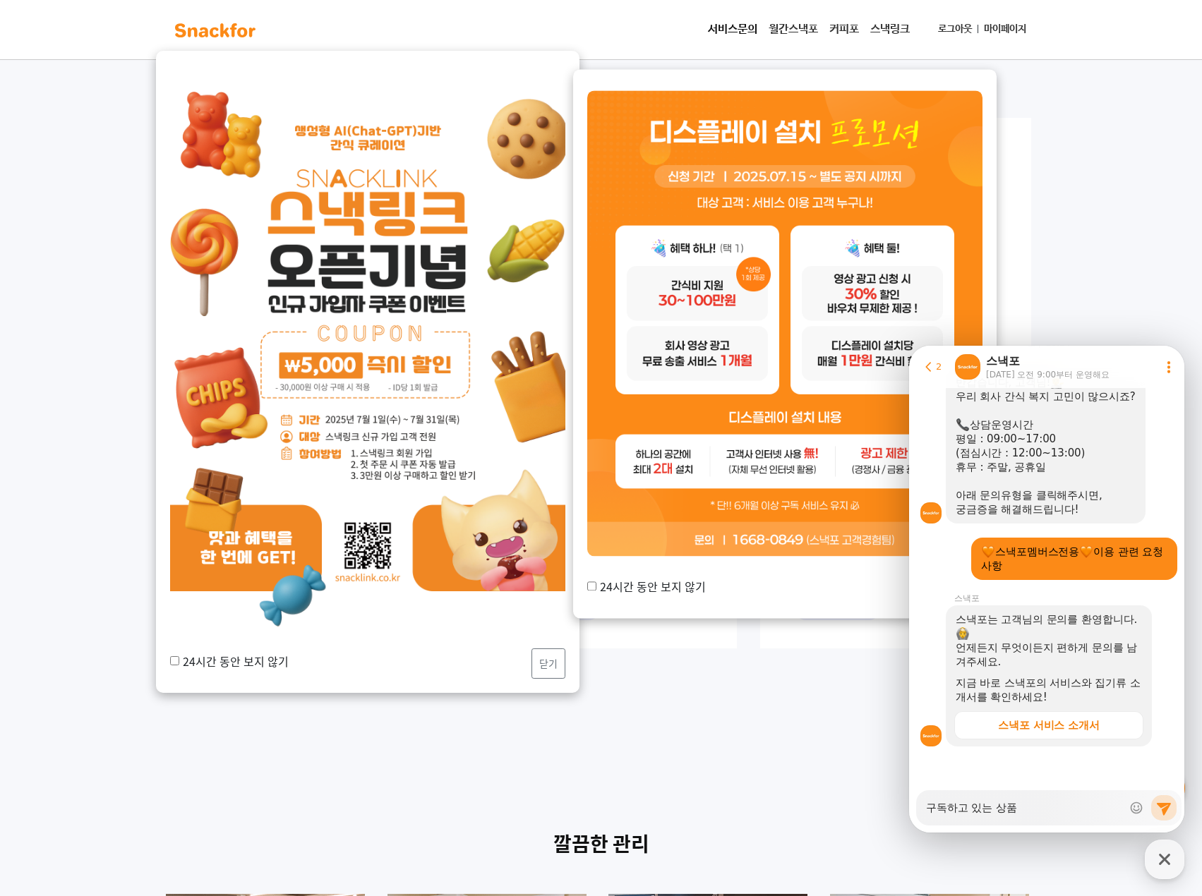
type textarea "x"
type textarea "구독하고 있는 상품"
type textarea "x"
type textarea "구독하고 있는 상품 조"
type textarea "x"
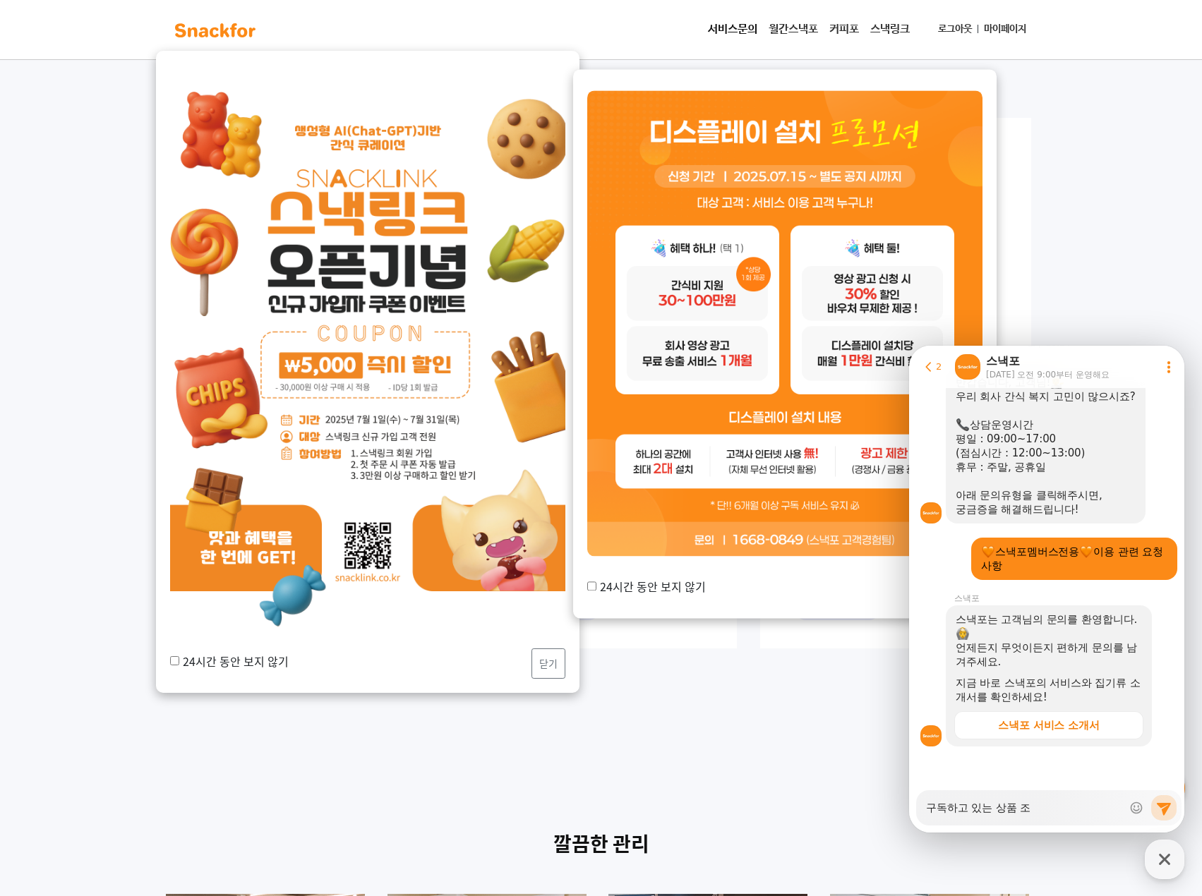
type textarea "구독하고 있는 상품 종"
type textarea "x"
type textarea "구독하고 있는 상품 종ㄹ"
type textarea "x"
type textarea "구독하고 있는 상품 종류"
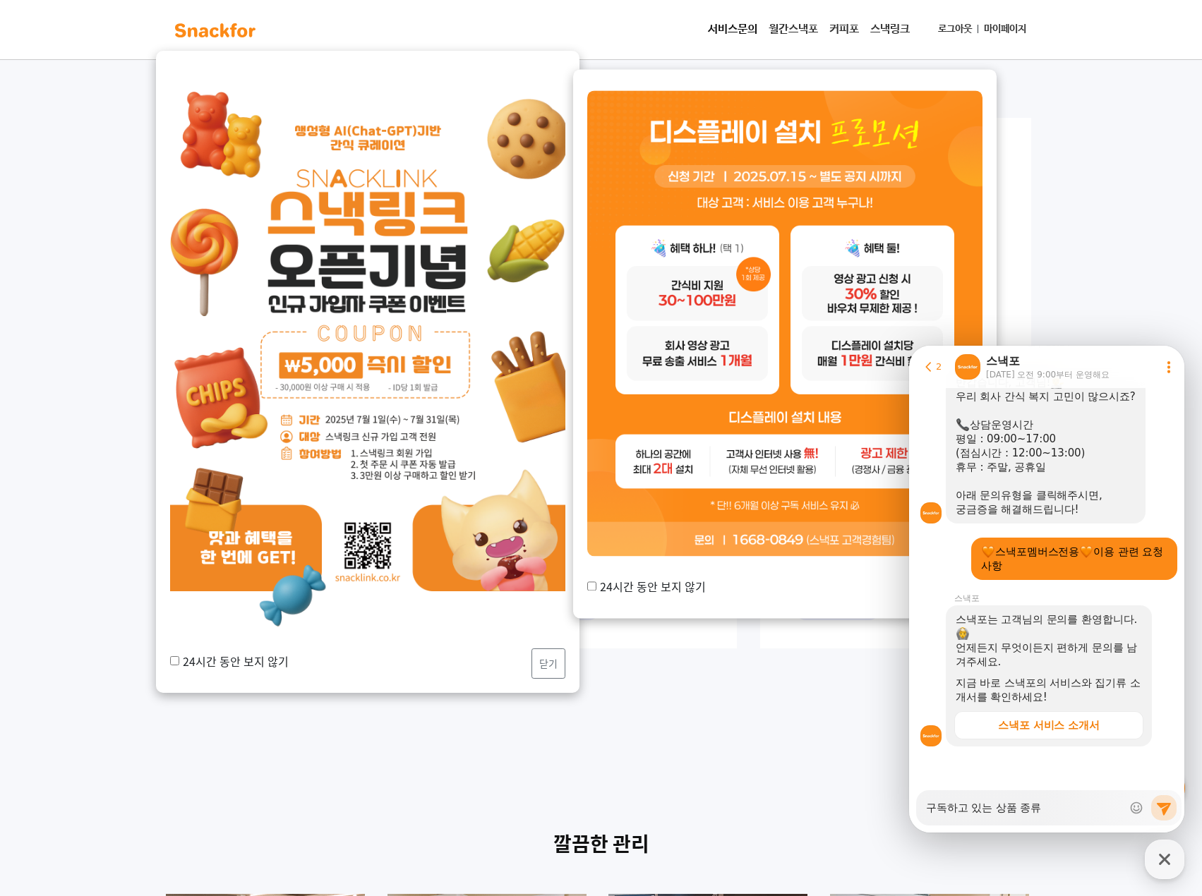
type textarea "x"
type textarea "구독하고 있는 상품 종률"
type textarea "x"
type textarea "구독하고 있는 상품 종류르"
type textarea "x"
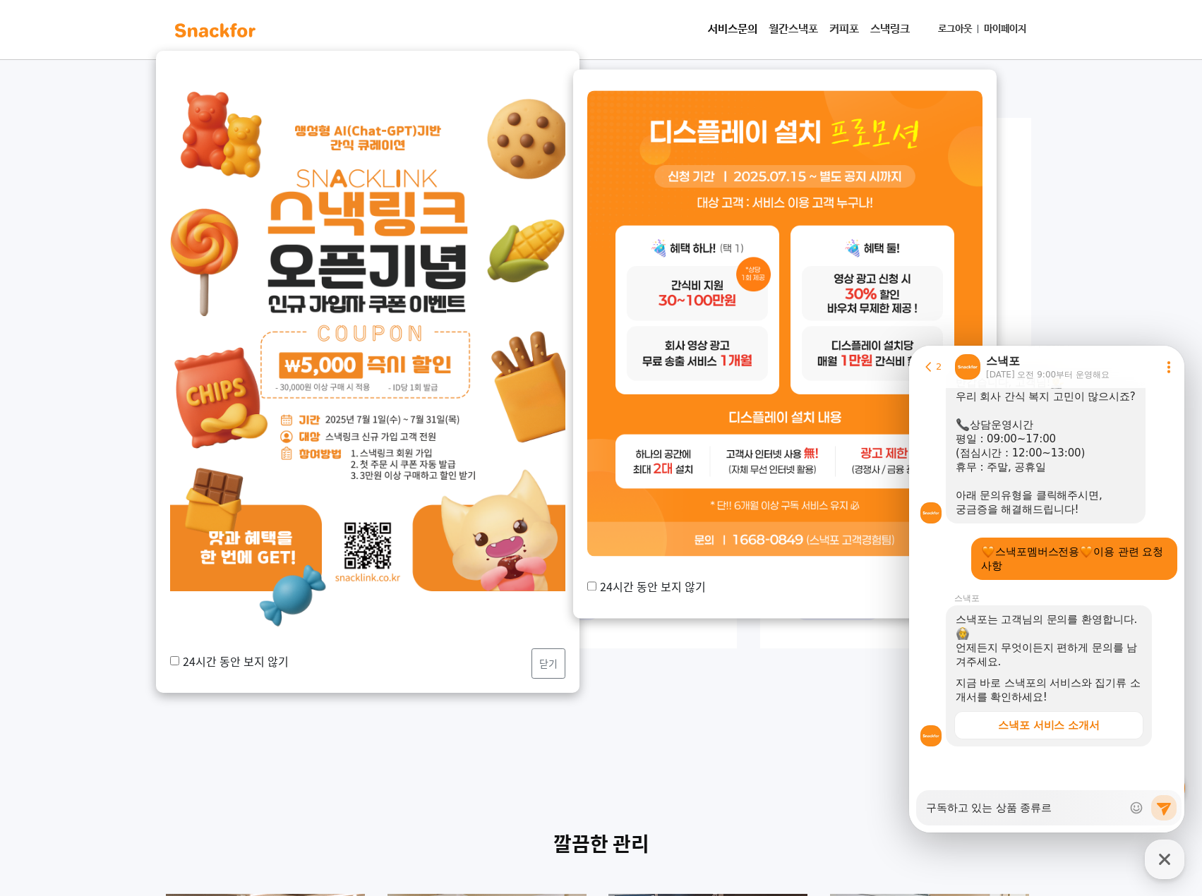
type textarea "구독하고 있는 상품 종류를"
type textarea "x"
type textarea "구독하고 있는 상품 종류를"
type textarea "x"
type textarea "구독하고 있는 상품 종류를 ㅂ"
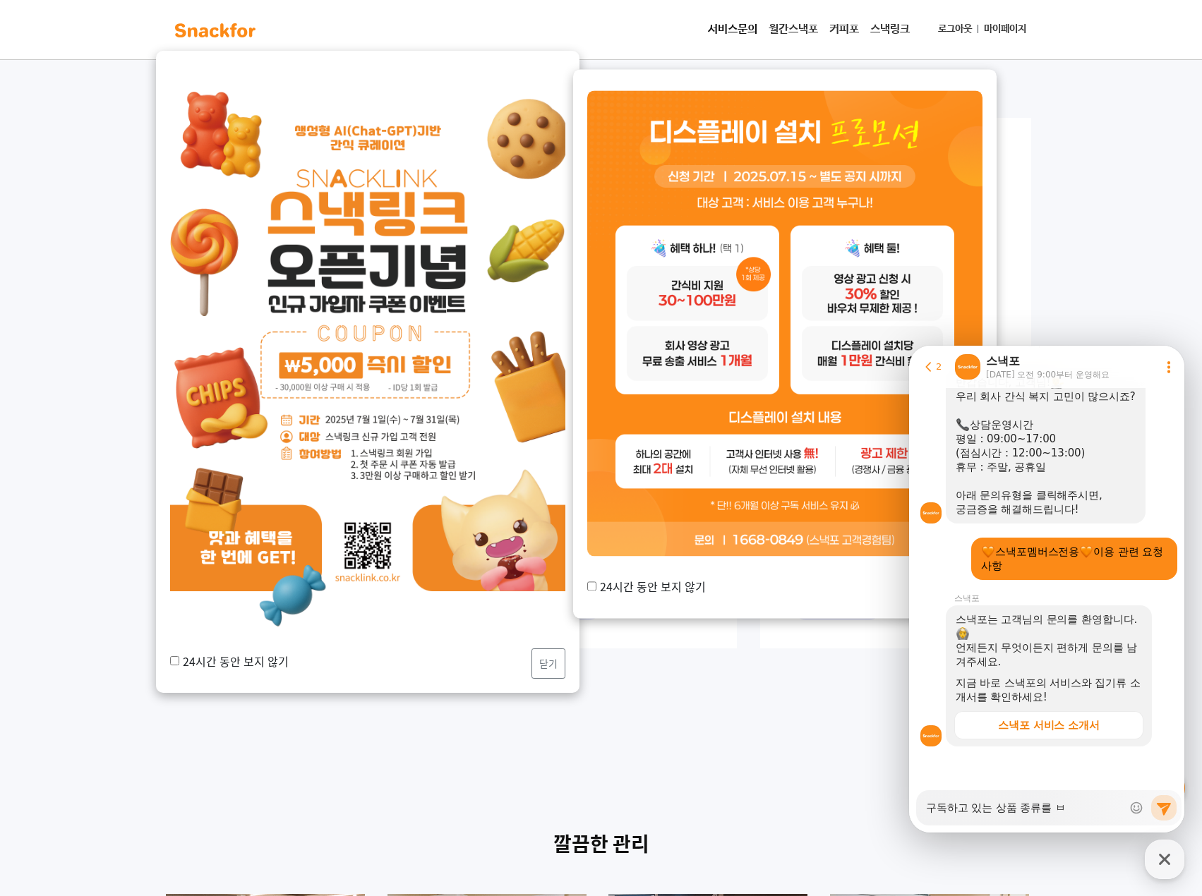
type textarea "x"
type textarea "구독하고 있는 상품 종류를 바"
type textarea "x"
type textarea "구독하고 있는 상품 종류를 밖"
type textarea "x"
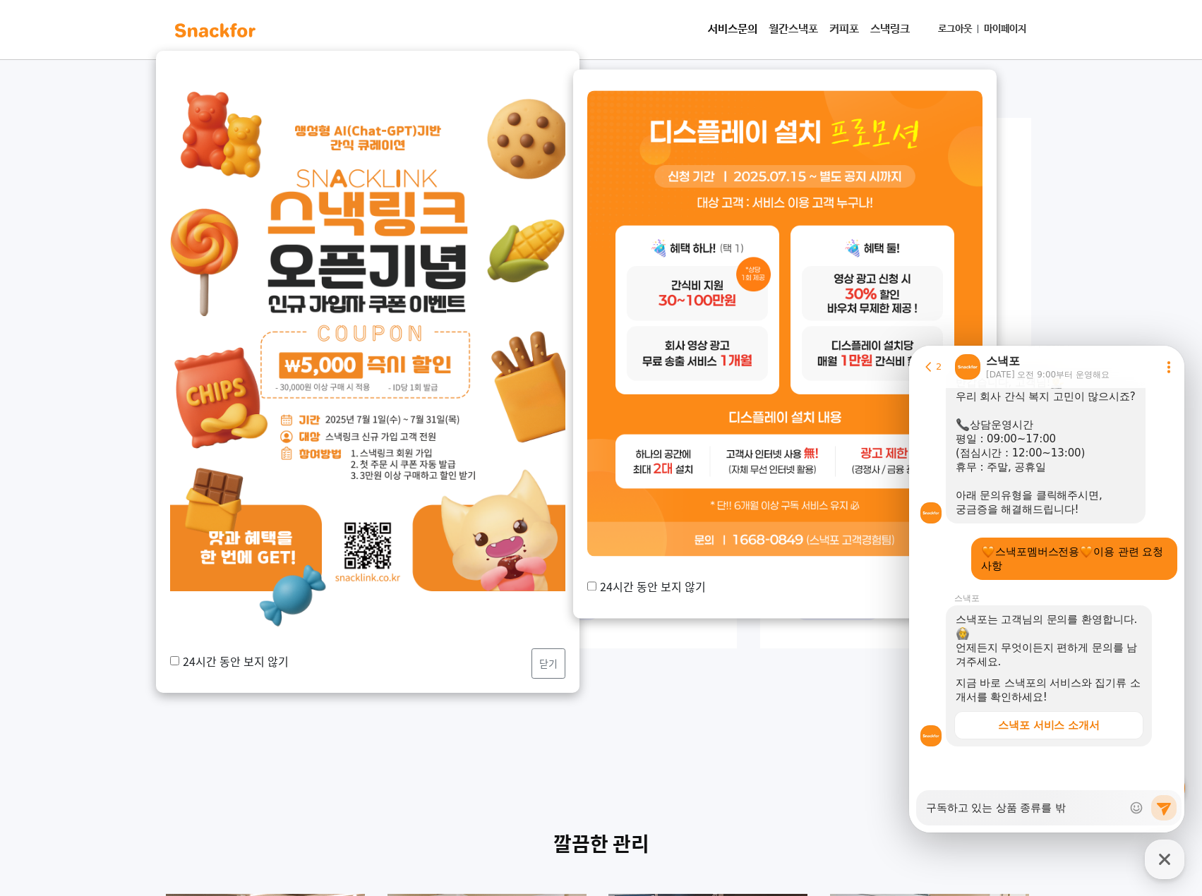
type textarea "구독하고 있는 상품 종류를 바꾸"
type textarea "x"
type textarea "구독하고 있는 상품 종류를 바꾹"
type textarea "x"
type textarea "구독하고 있는 상품 종류를 바꾸고"
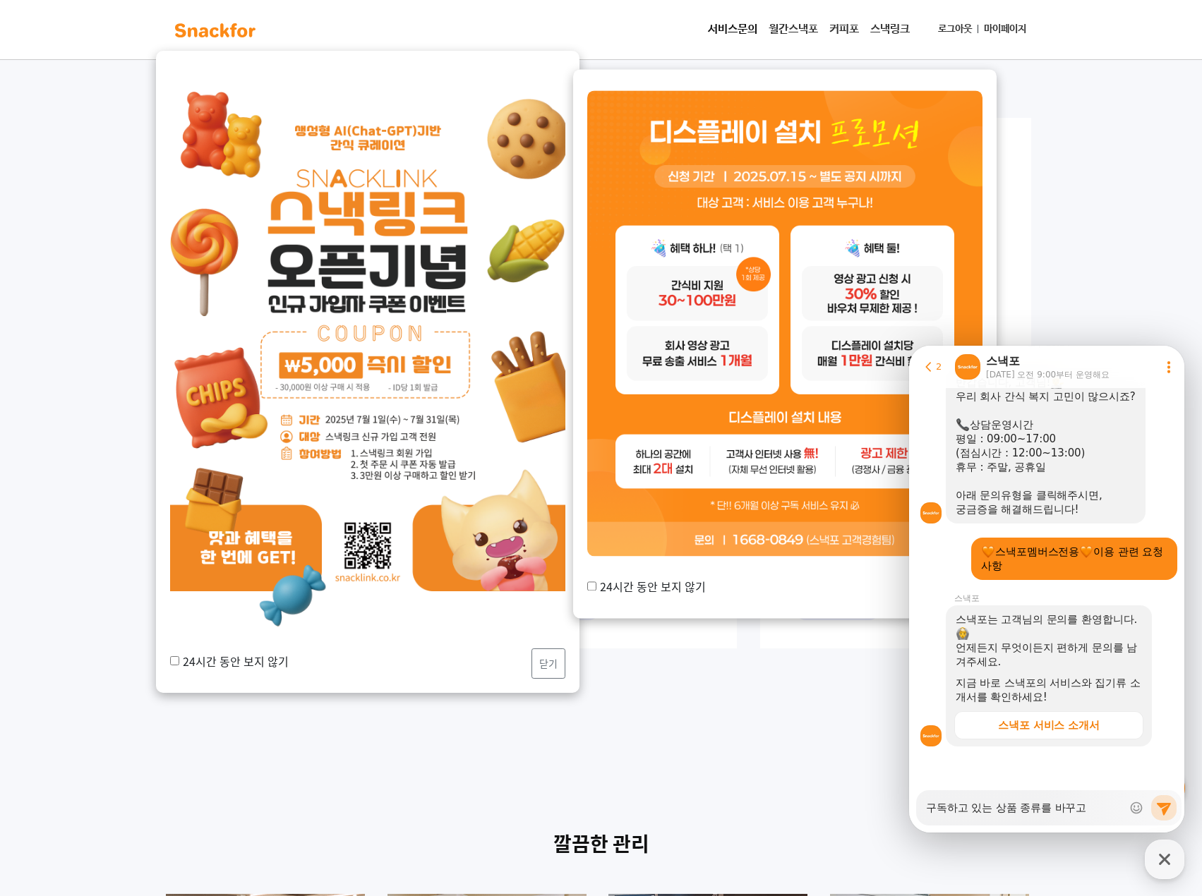
type textarea "x"
type textarea "구독하고 있는 상품 종류를 바꾸고"
type textarea "x"
type textarea "구독하고 있는 상품 종류를 바꾸고 ㅅ"
type textarea "x"
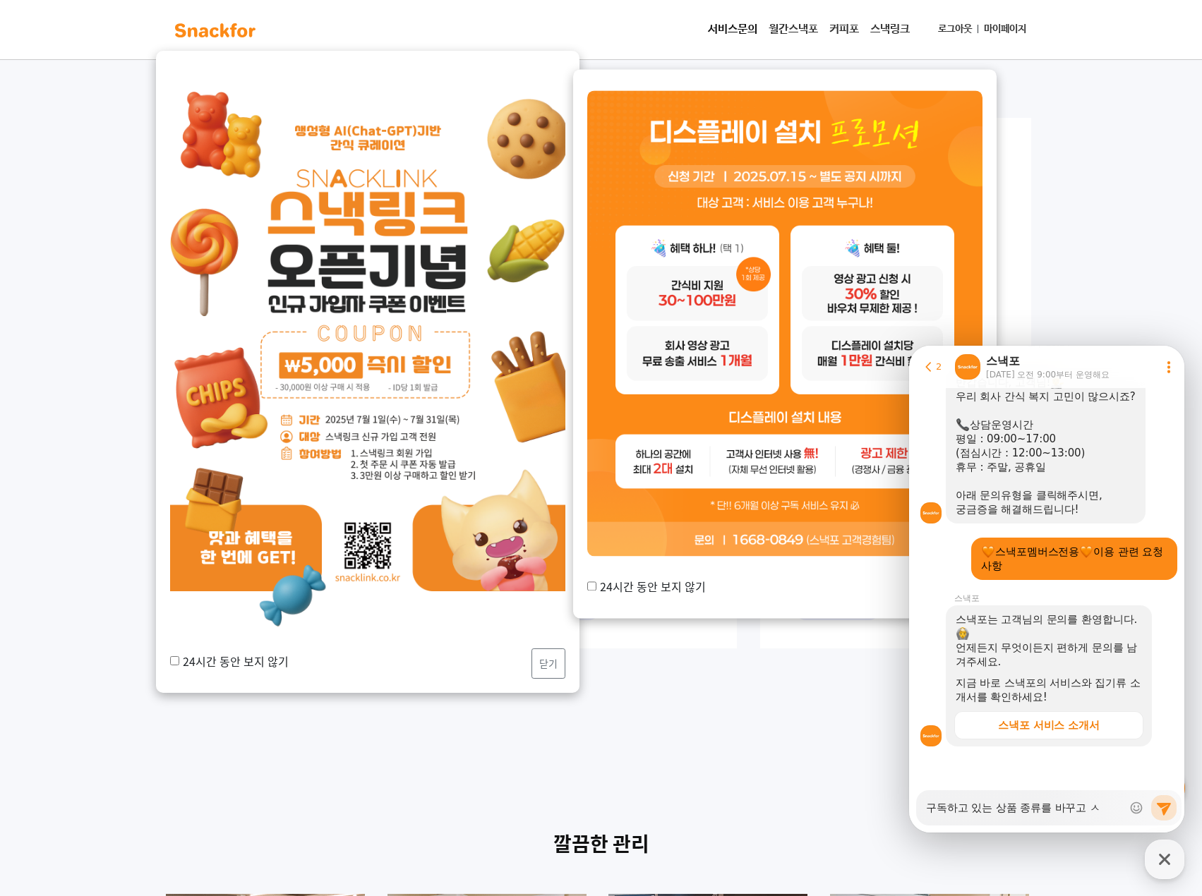
type textarea "구독하고 있는 상품 종류를 바꾸고 시"
type textarea "x"
type textarea "구독하고 있는 상품 종류를 바꾸고 싶"
type textarea "x"
type textarea "구독하고 있는 상품 종류를 바꾸고 싶ㅇ"
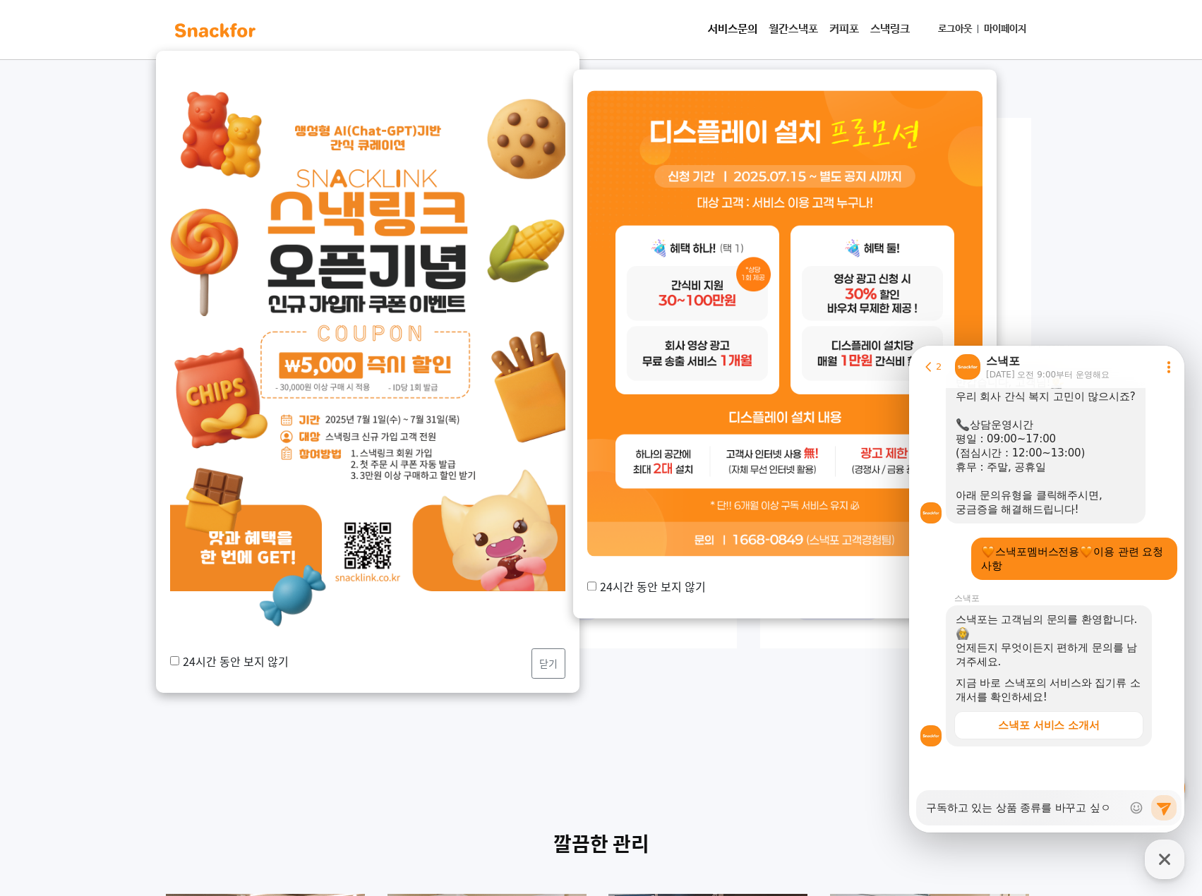
type textarea "x"
type textarea "구독하고 있는 상품 종류를 바꾸고 싶으"
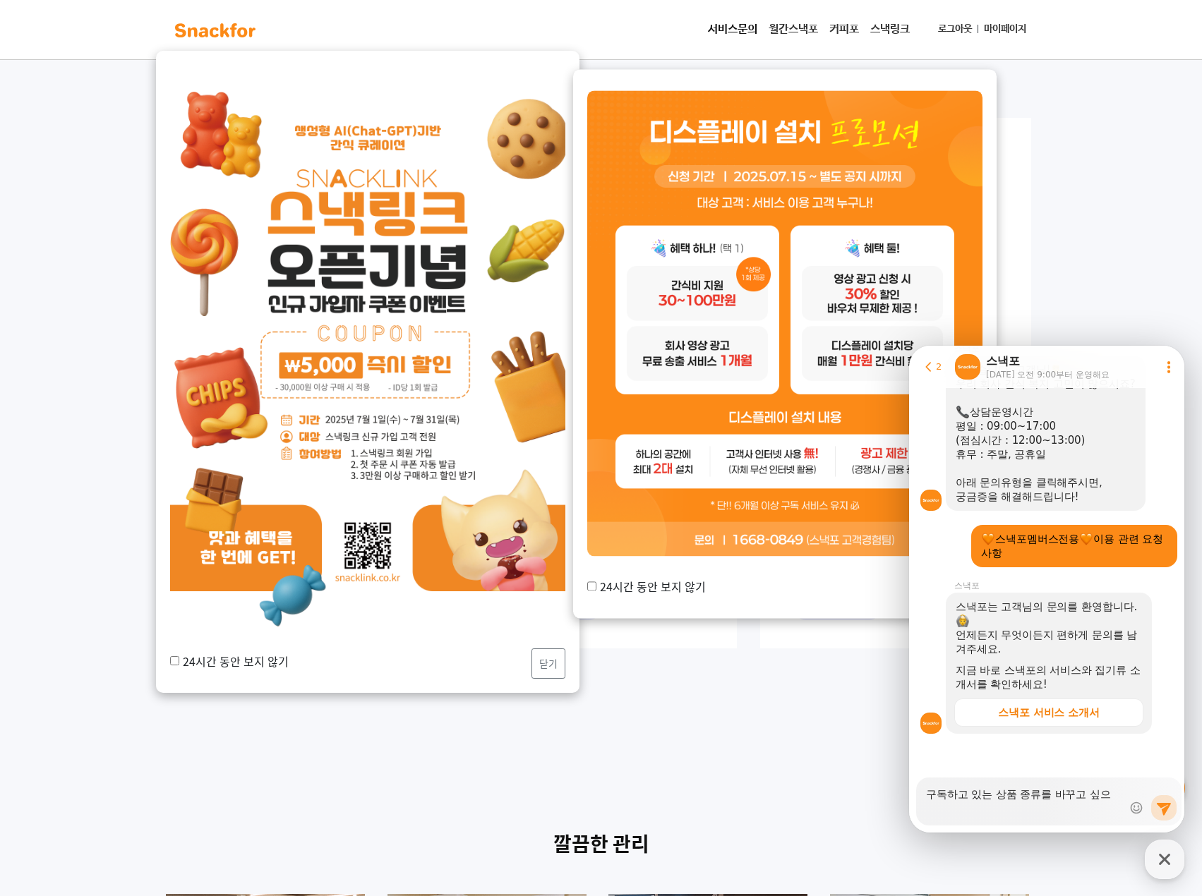
type textarea "x"
type textarea "구독하고 있는 상품 종류를 바꾸고 싶은"
type textarea "x"
type textarea "구독하고 있는 상품 종류를 바꾸고 싶은ㄷ"
type textarea "x"
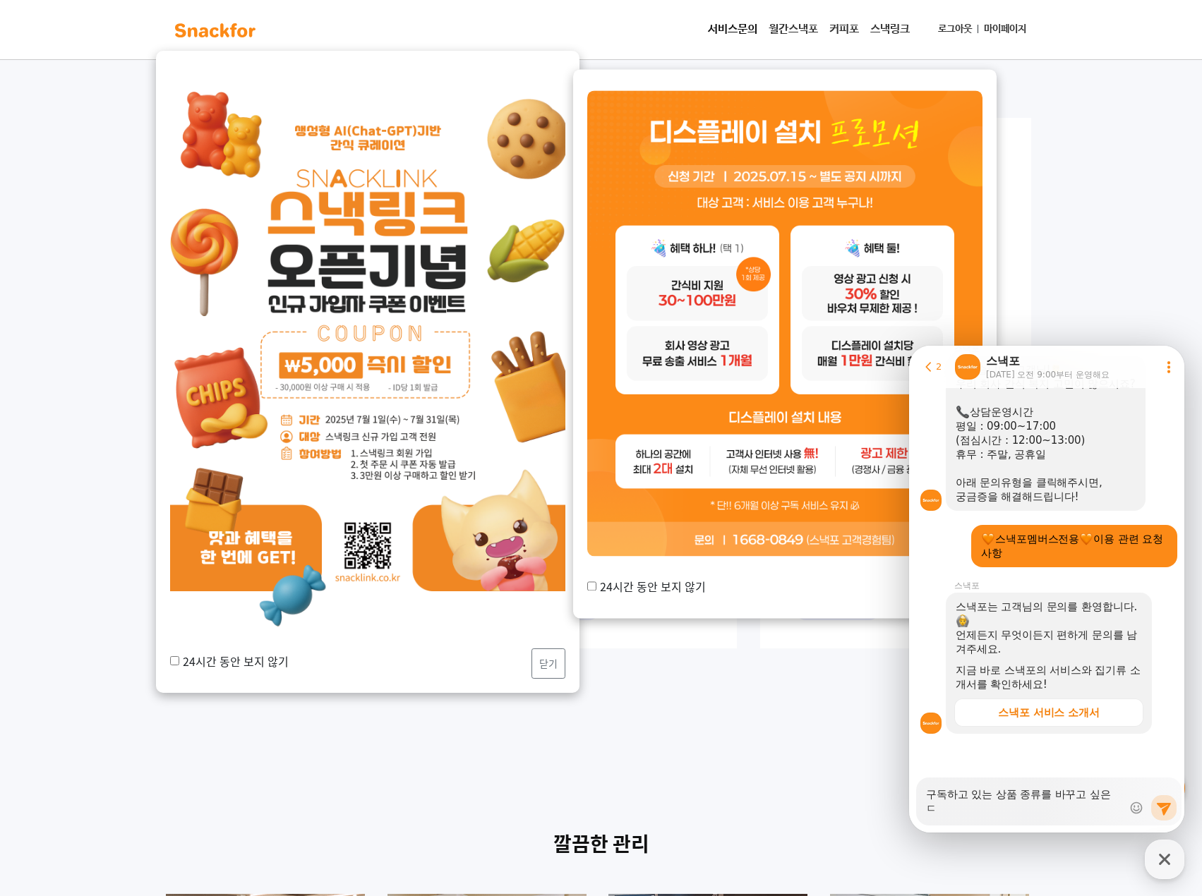
type textarea "구독하고 있는 상품 종류를 바꾸고 싶은데"
type textarea "x"
type textarea "구독하고 있는 상품 종류를 바꾸고 싶은뎅"
type textarea "x"
type textarea "구독하고 있는 상품 종류를 바꾸고 싶은데요"
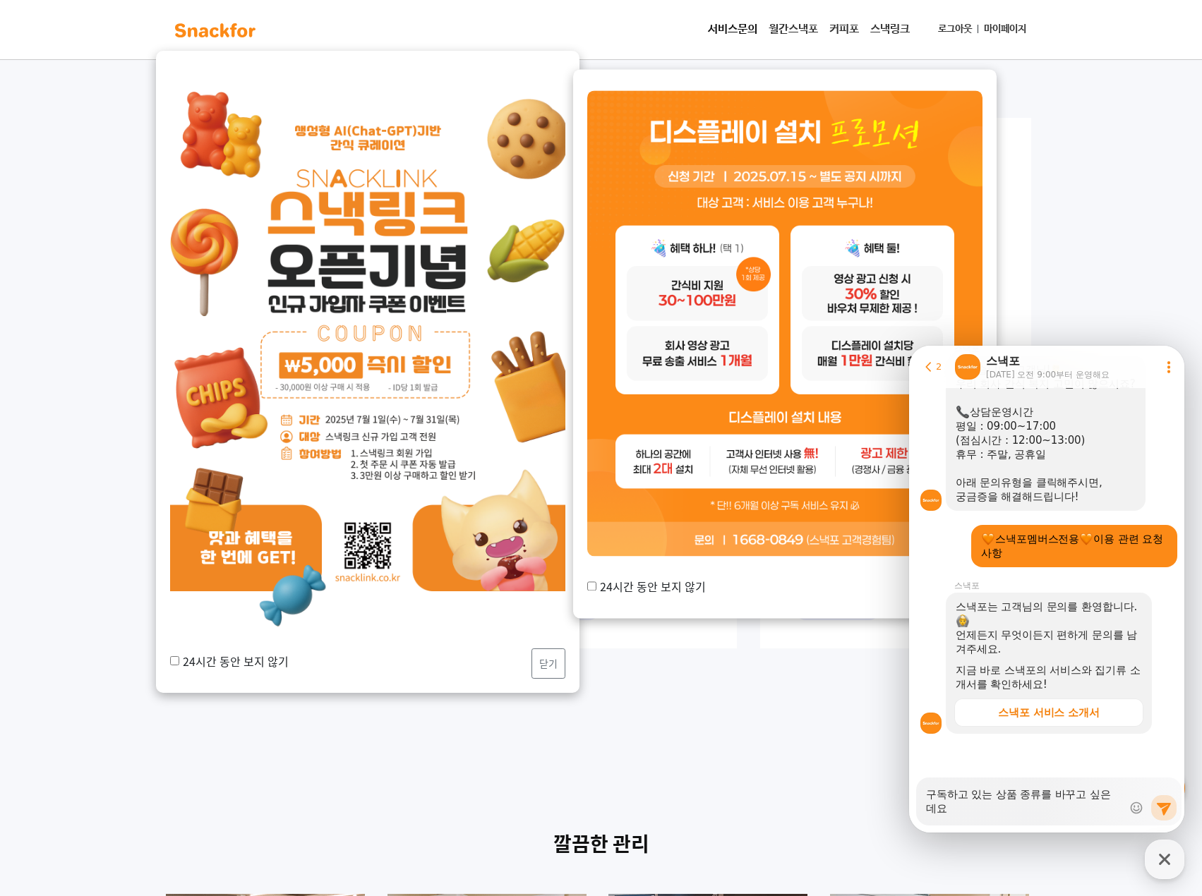
type textarea "x"
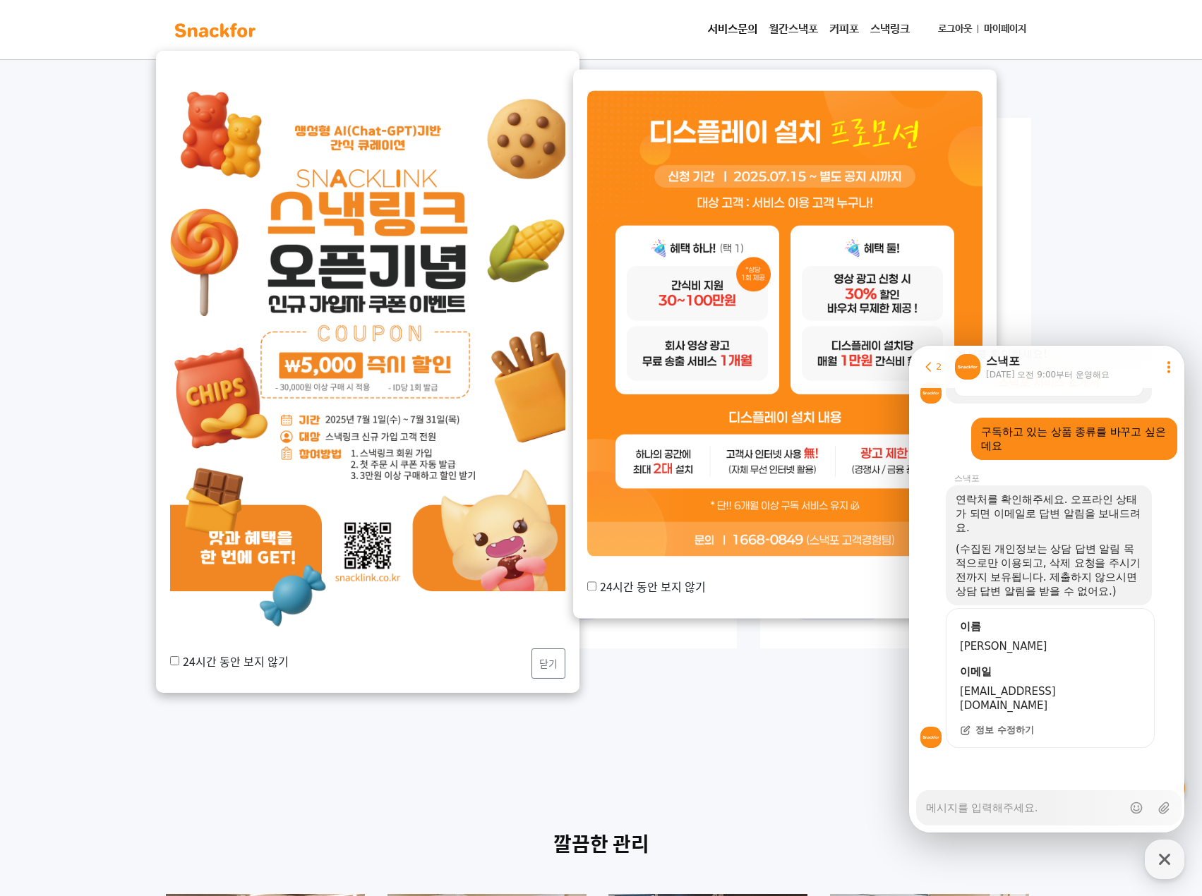
scroll to position [566, 0]
drag, startPoint x: 1019, startPoint y: 452, endPoint x: 977, endPoint y: 428, distance: 48.1
click at [977, 428] on div "구독하고 있는 상품 종류를 바꾸고 싶은데요" at bounding box center [1074, 437] width 206 height 42
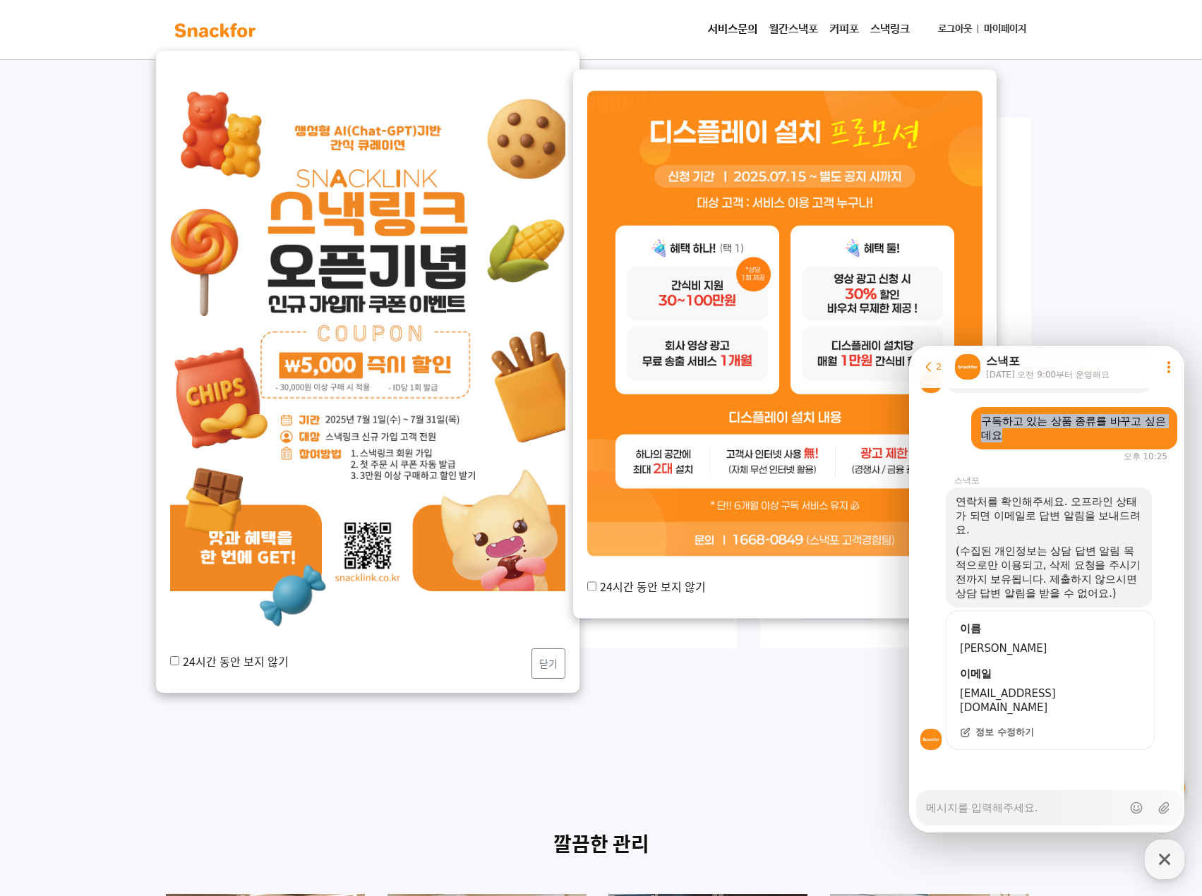
scroll to position [579, 0]
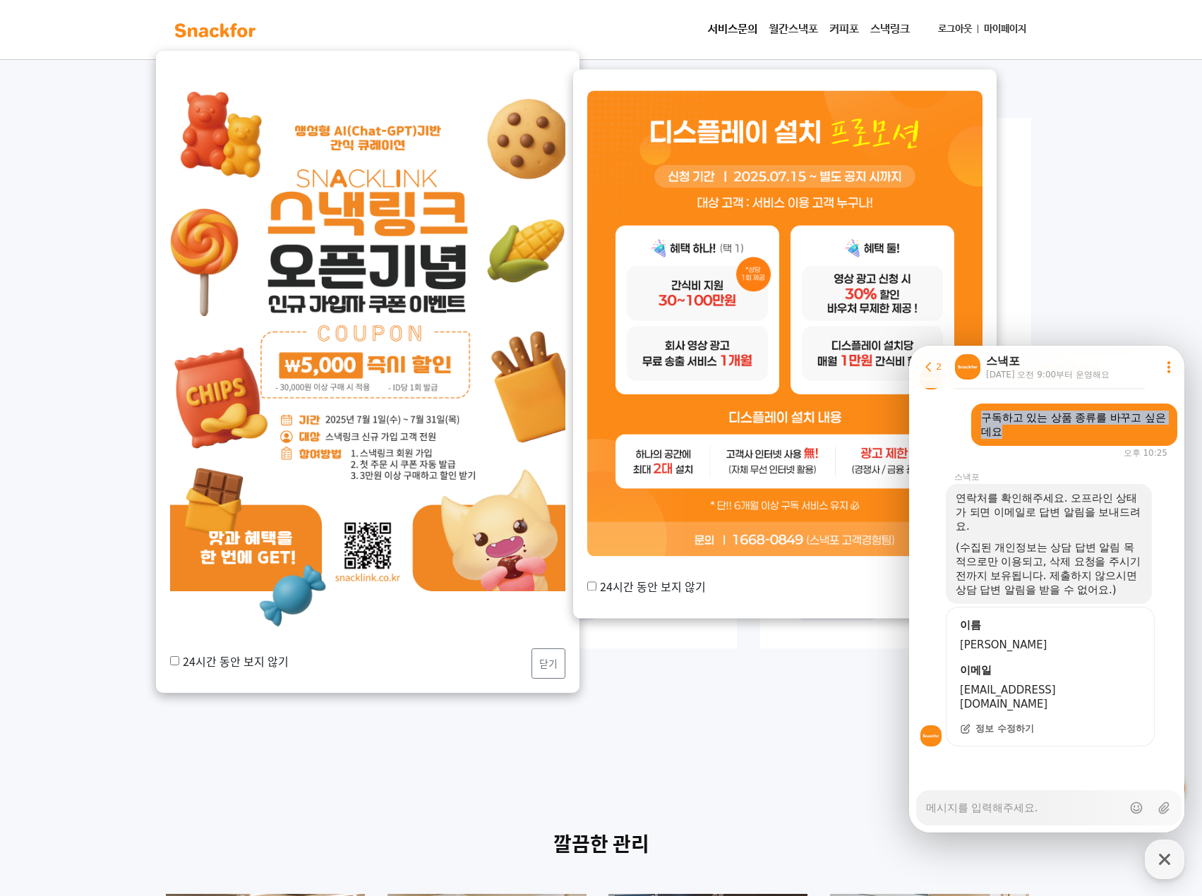
copy div "구독하고 있는 상품 종류를 바꾸고 싶은데요"
click at [988, 804] on textarea "Messenger Input Textarea" at bounding box center [1024, 803] width 196 height 24
paste textarea "구독하고 있는 상품 종류를 바꾸고 싶은데요"
type textarea "x"
type textarea "구독하고 있는 상품 종류를 바꾸고 싶은데요"
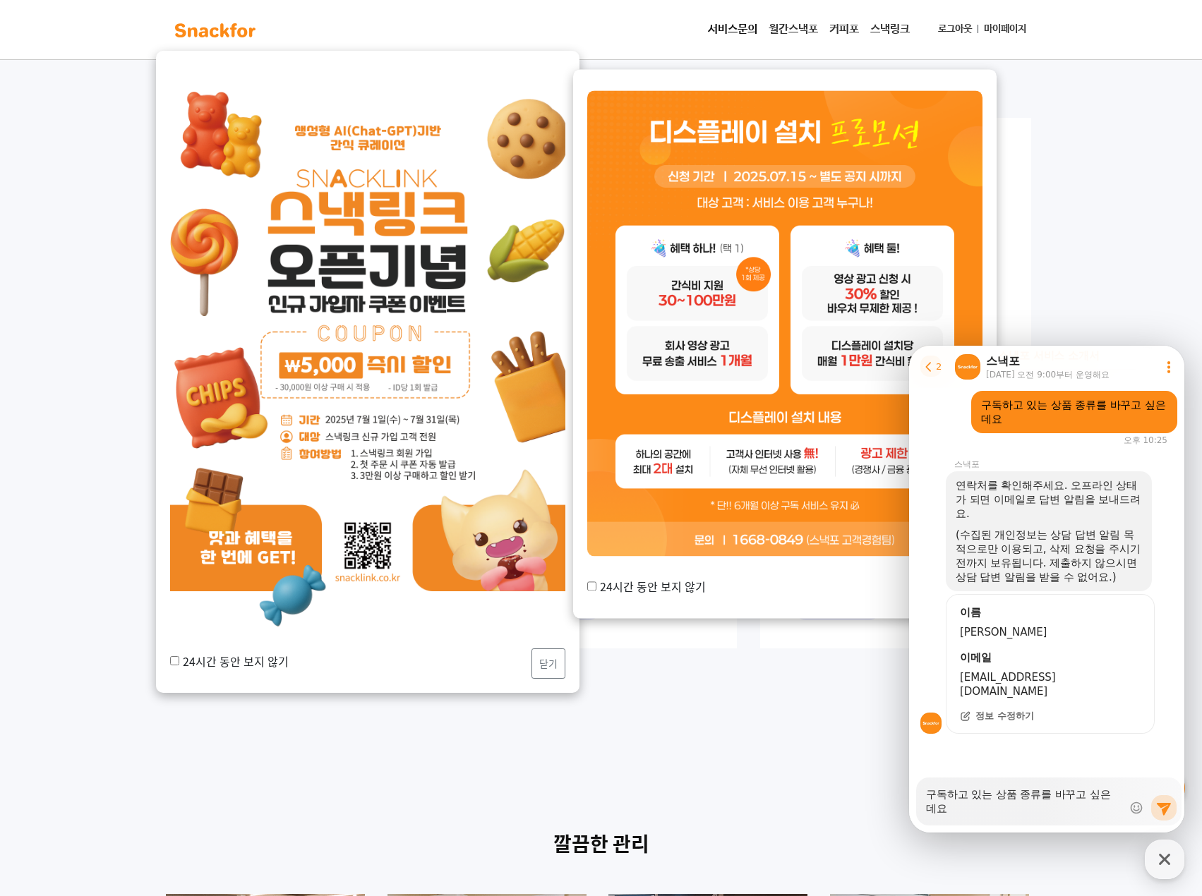
scroll to position [591, 0]
type textarea "x"
type textarea "구독하고 있는 상품 종류를 바꾸고 싶은데요"
type textarea "x"
type textarea "구독하고 있는 상품 종류를 바꾸고 싶은데요 드"
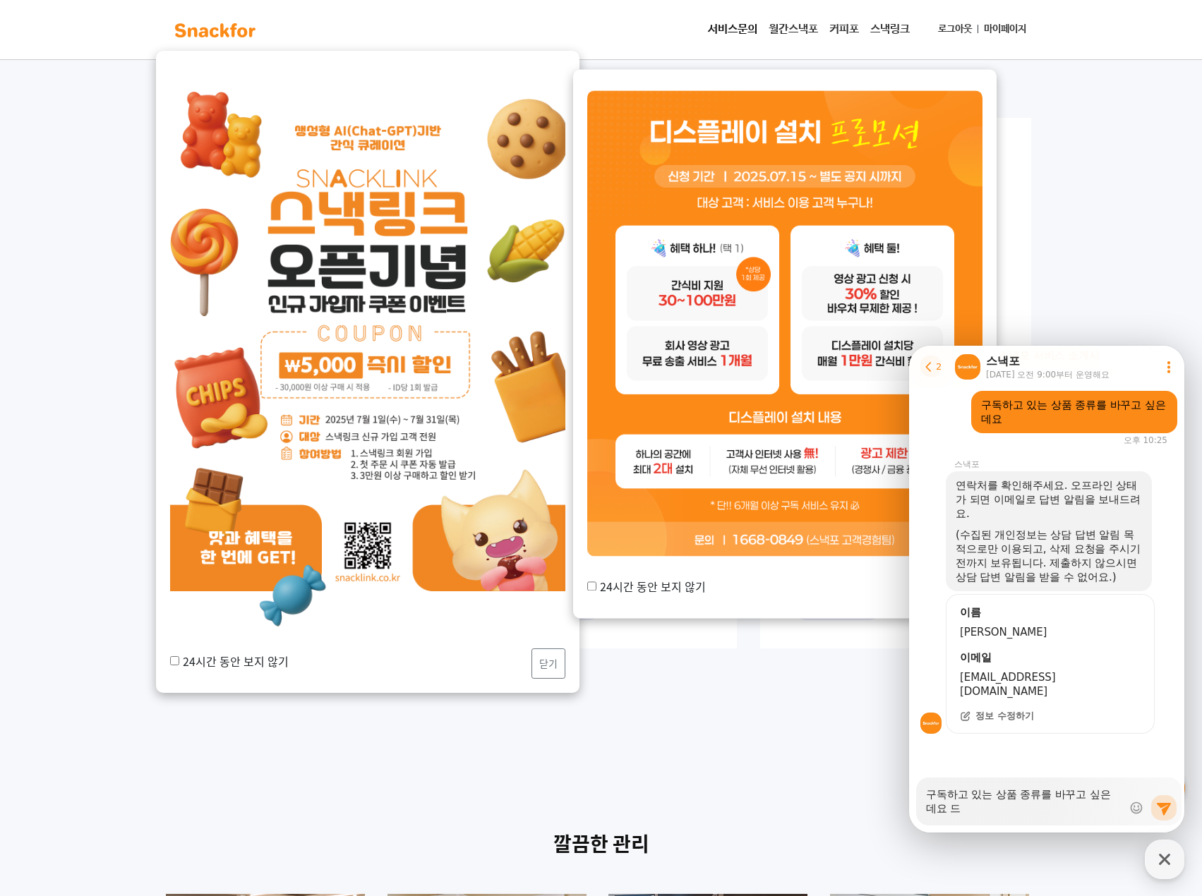
type textarea "x"
type textarea "구독하고 있는 상품 종류를 바꾸고 싶은데요 들"
type textarea "x"
type textarea "구독하고 있는 상품 종류를 바꾸고 싶은데요 드리"
type textarea "x"
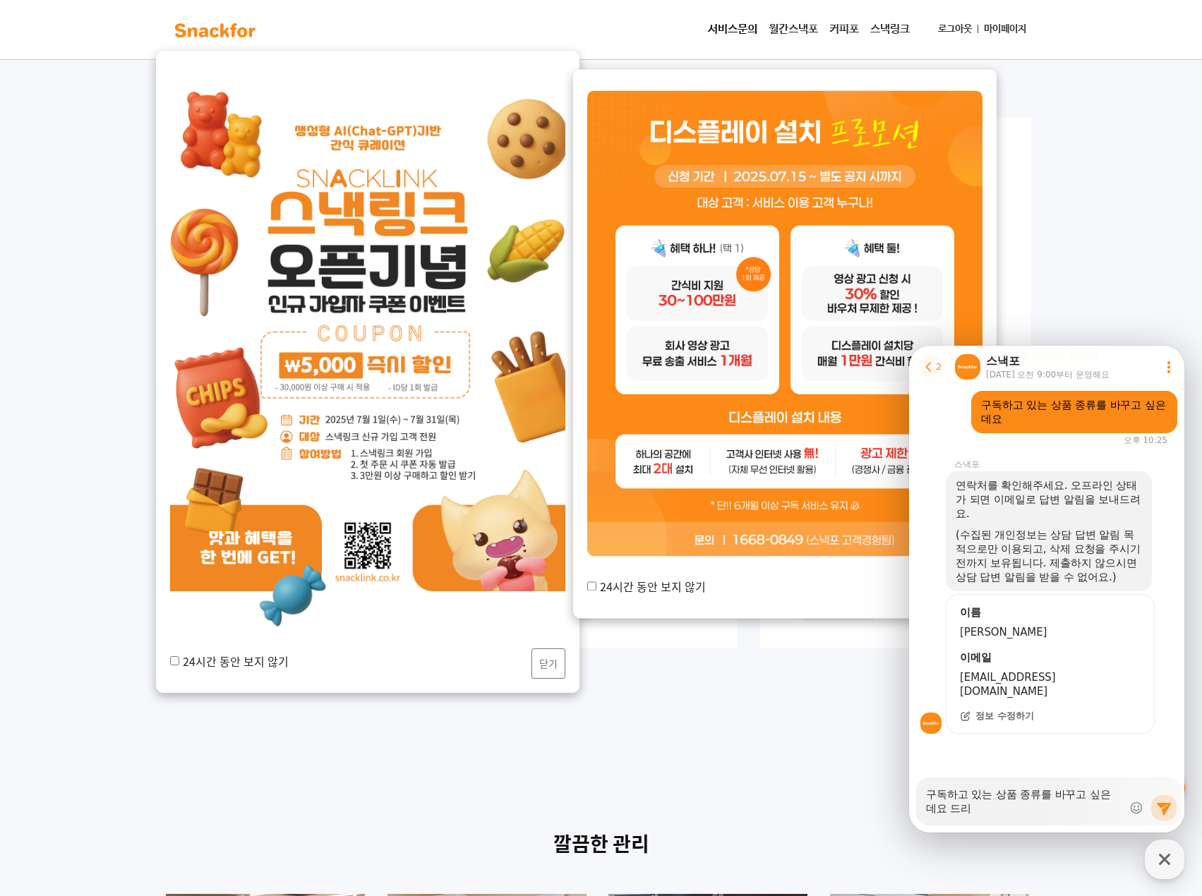
type textarea "구독하고 있는 상품 종류를 바꾸고 싶은데요 드링"
type textarea "x"
type textarea "구독하고 있는 상품 종류를 바꾸고 싶은데요 드링ㅋ"
type textarea "x"
type textarea "구독하고 있는 상품 종류를 바꾸고 싶은데요 드링크"
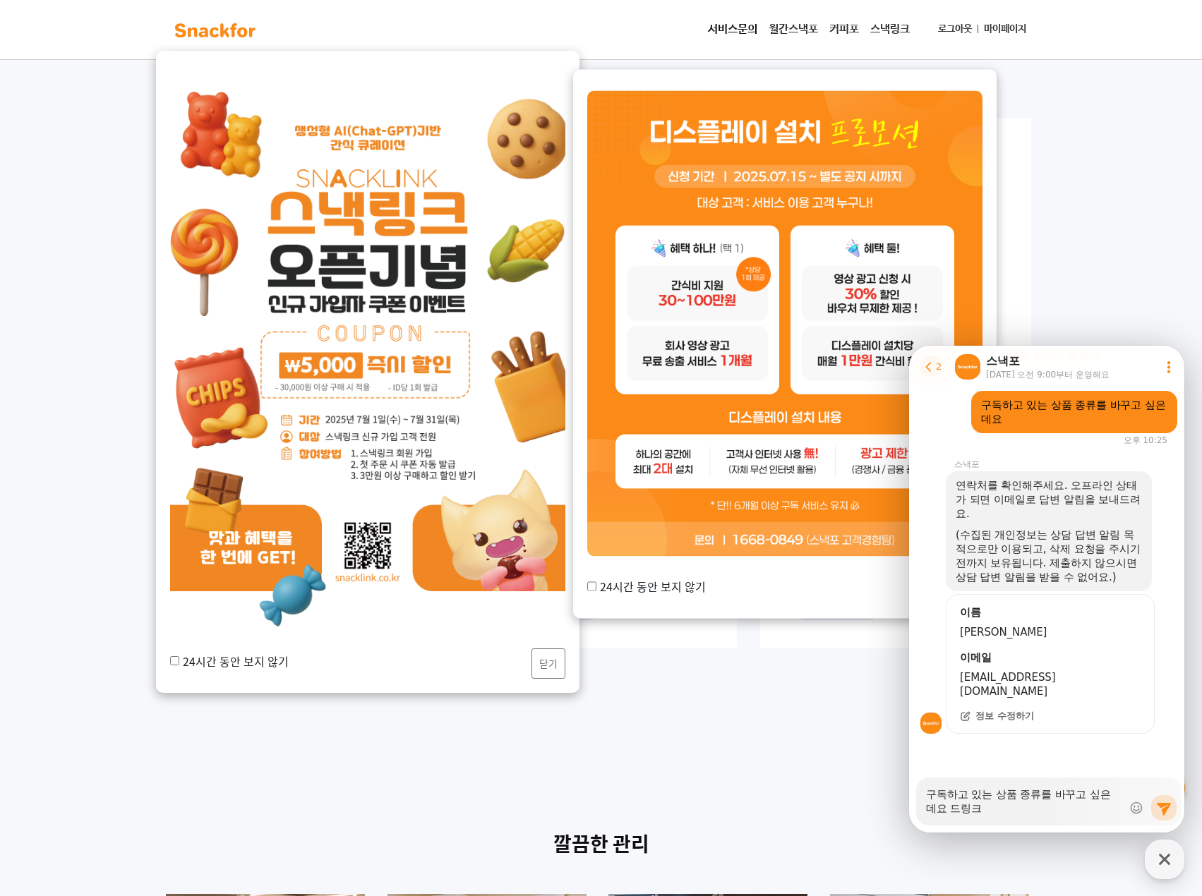
type textarea "x"
type textarea "구독하고 있는 상품 종류를 바꾸고 싶은데요 드링크6"
type textarea "x"
type textarea "구독하고 있는 상품 종류를 바꾸고 싶은데요 드링크6으"
type textarea "x"
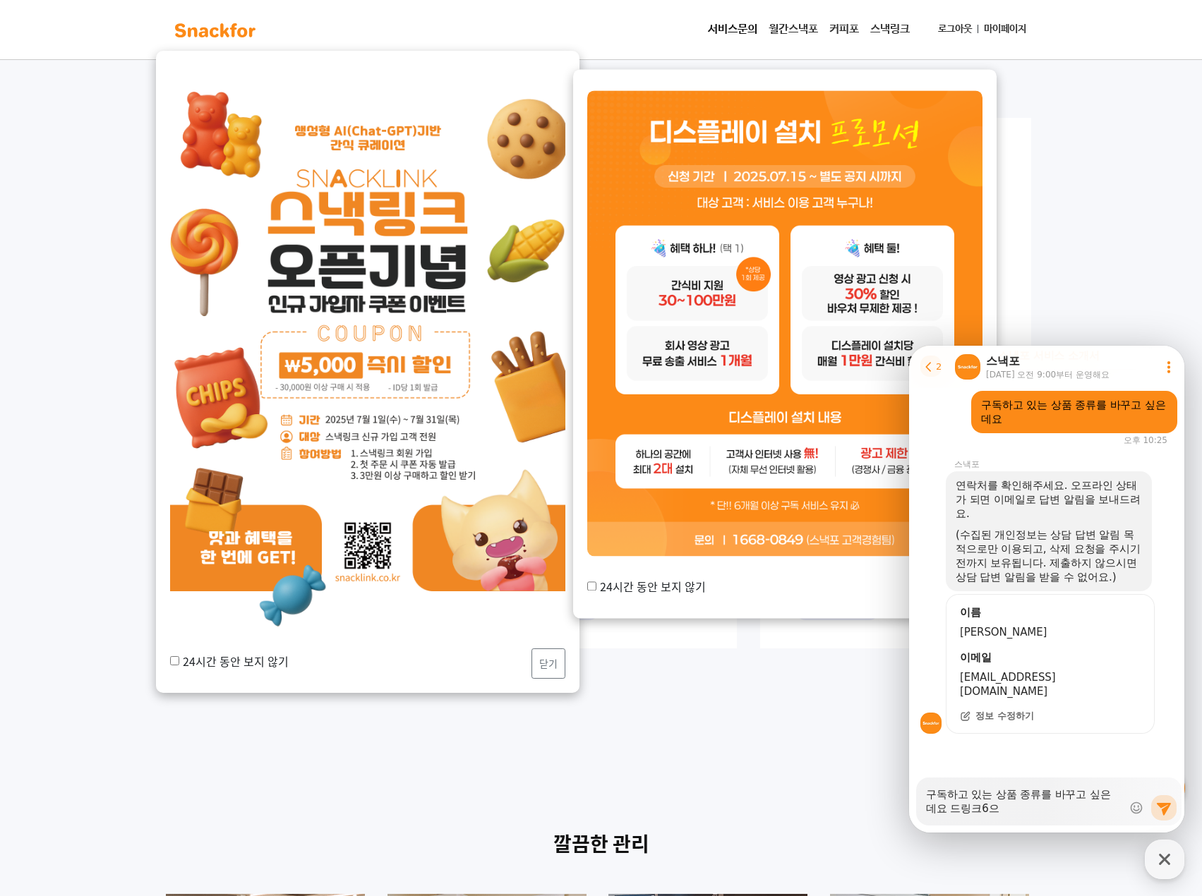
type textarea "구독하고 있는 상품 종류를 바꾸고 싶은데요 드링크6은"
type textarea "x"
type textarea "구독하고 있는 상품 종류를 바꾸고 싶은데요 드링크6은"
type textarea "x"
type textarea "구독하고 있는 상품 종류를 바꾸고 싶은데요 드링크6은 ㅈ"
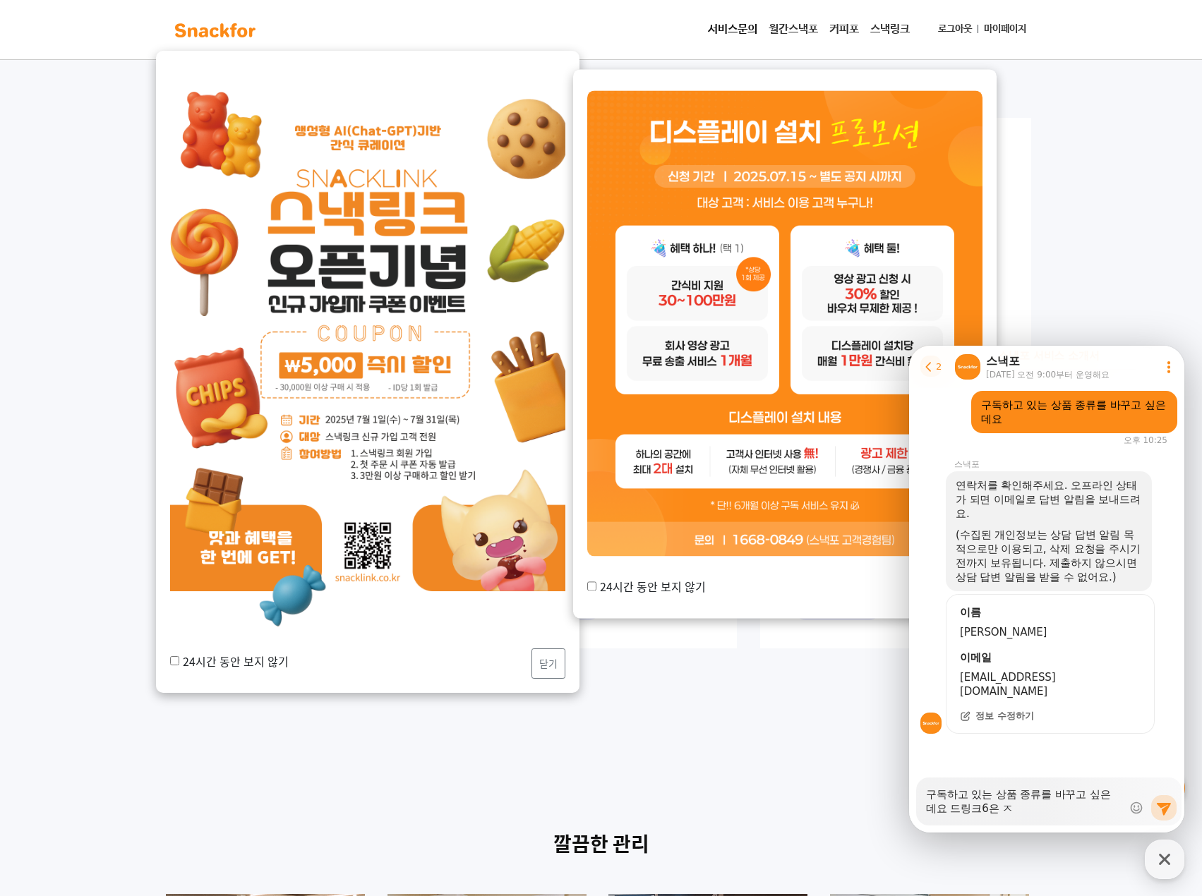
type textarea "x"
type textarea "구독하고 있는 상품 종류를 바꾸고 싶은데요 드링크6은 조"
type textarea "x"
type textarea "구독하고 있는 상품 종류를 바꾸고 싶은데요 드링크6은 졸"
type textarea "x"
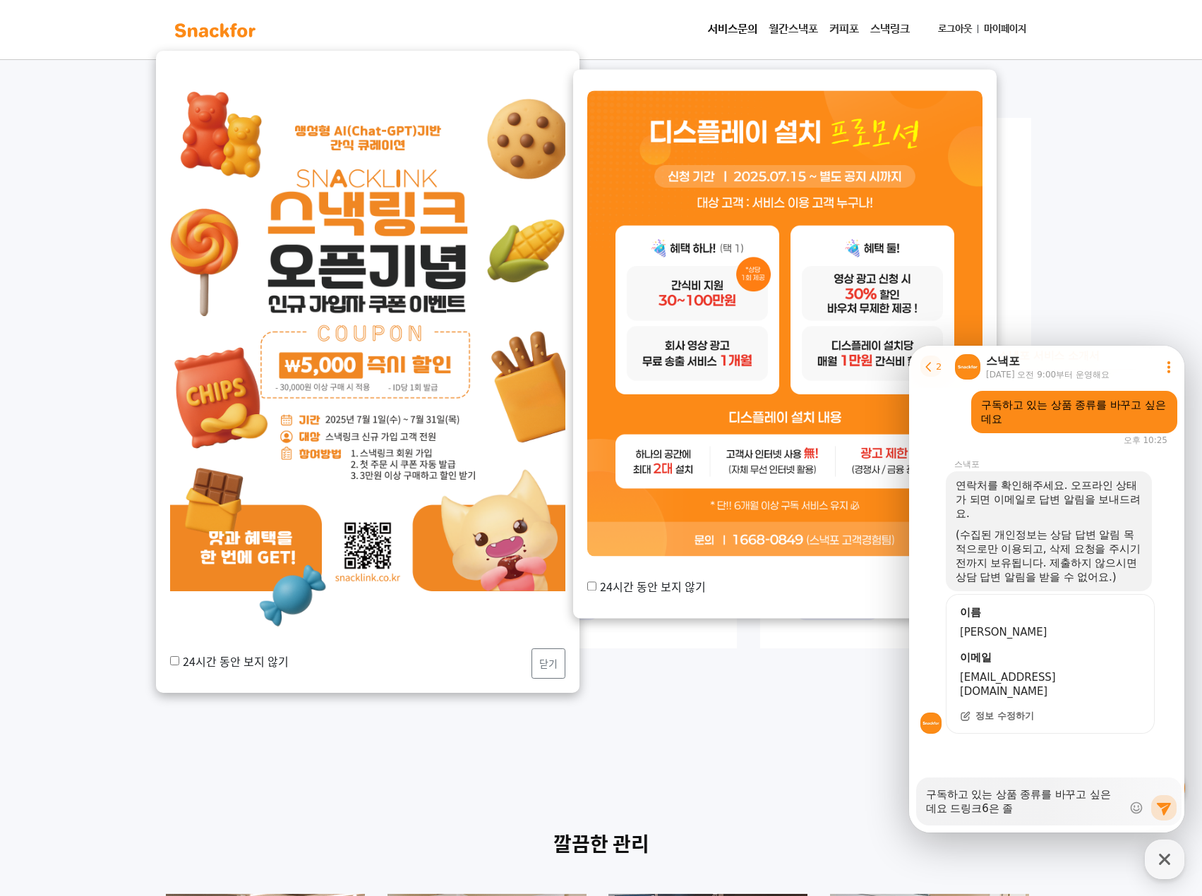
type textarea "구독하고 있는 상품 종류를 바꾸고 싶은데요 드링크6은 졸ㄹ"
type textarea "x"
type textarea "구독하고 있는 상품 종류를 바꾸고 싶은데요 드링크6은 졸료"
type textarea "x"
type textarea "구독하고 있는 상품 종류를 바꾸고 싶은데요 드링크6은 졸ㄹ"
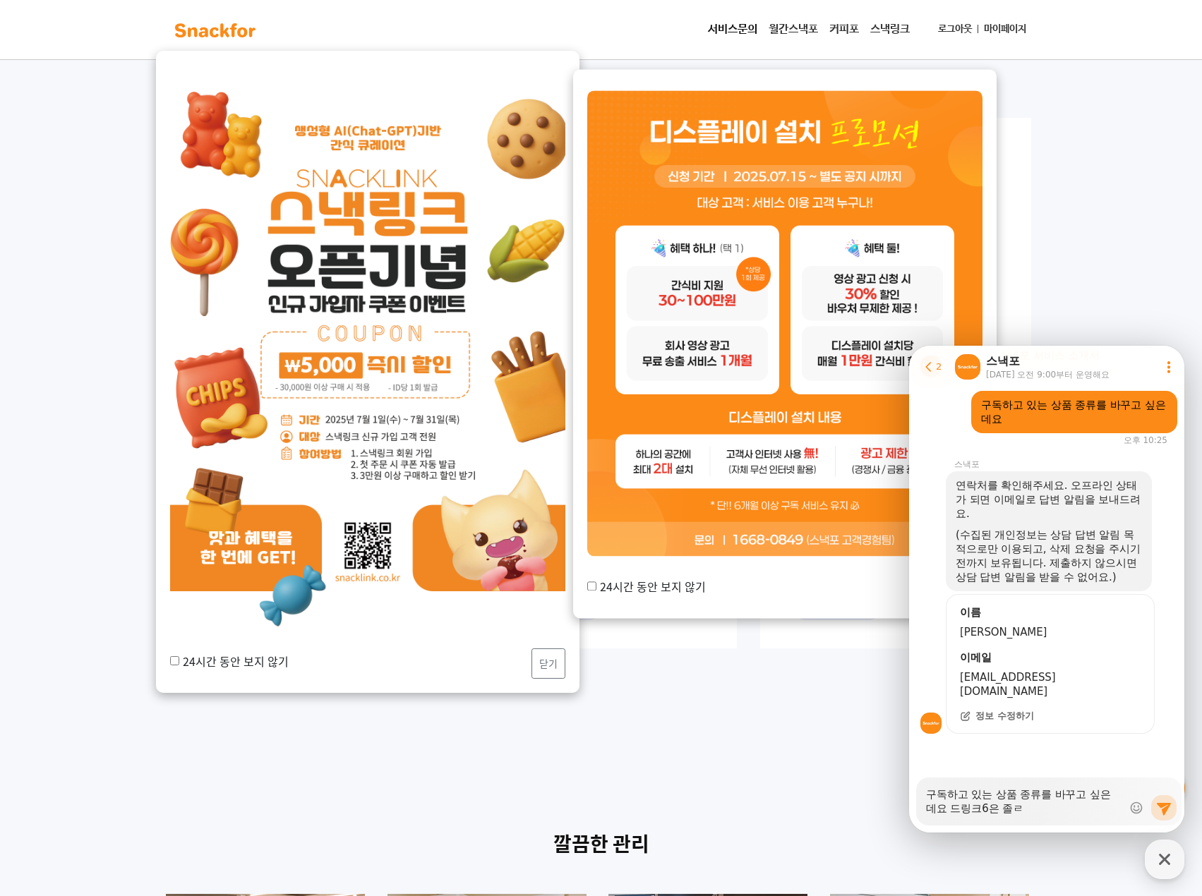
type textarea "x"
type textarea "구독하고 있는 상품 종류를 바꾸고 싶은데요 드링크6은 졸"
type textarea "x"
type textarea "구독하고 있는 상품 종류를 바꾸고 싶은데요 드링크6은"
type textarea "x"
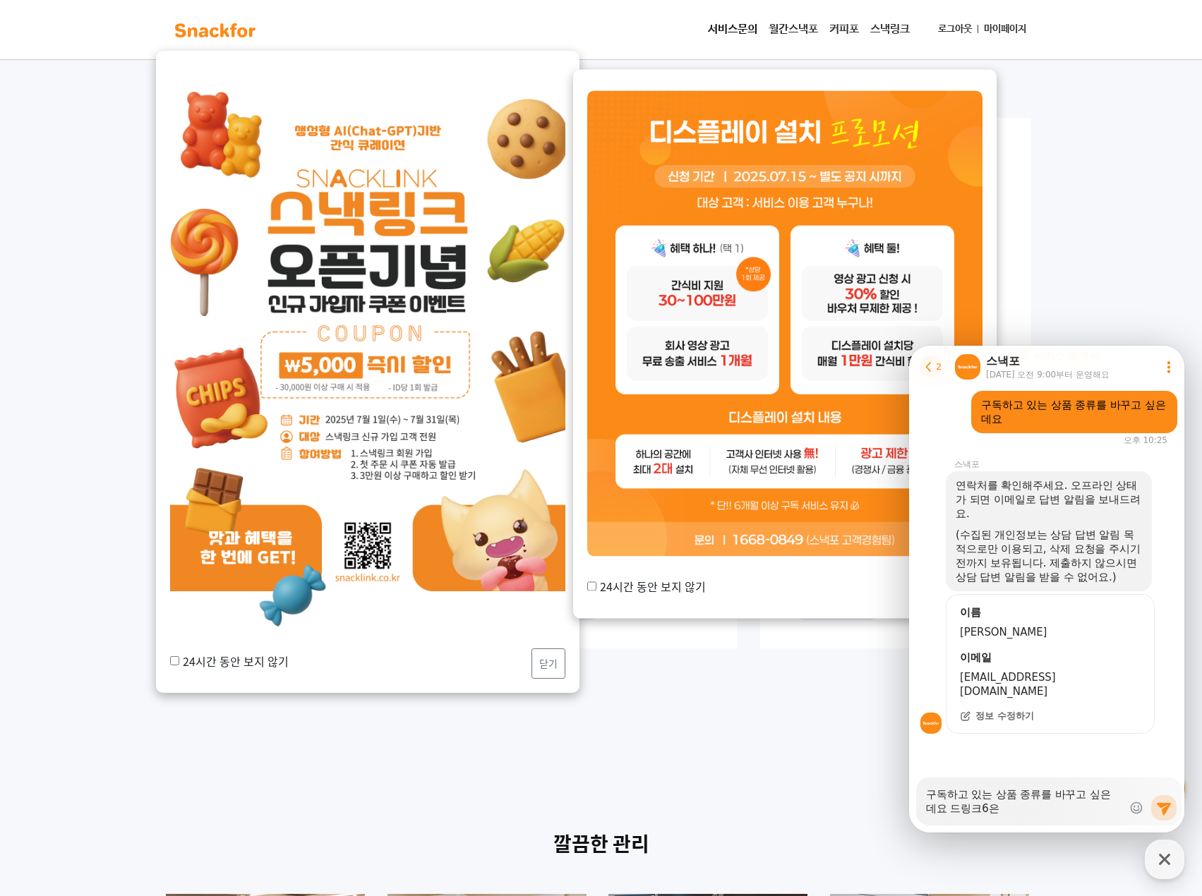
type textarea "구독하고 있는 상품 종류를 바꾸고 싶은데요 드링크6은 ㅈ"
type textarea "x"
type textarea "구독하고 있는 상품 종류를 바꾸고 싶은데요 드링크6은 조"
type textarea "x"
type textarea "구독하고 있는 상품 종류를 바꾸고 싶은데요 드링크6은 종"
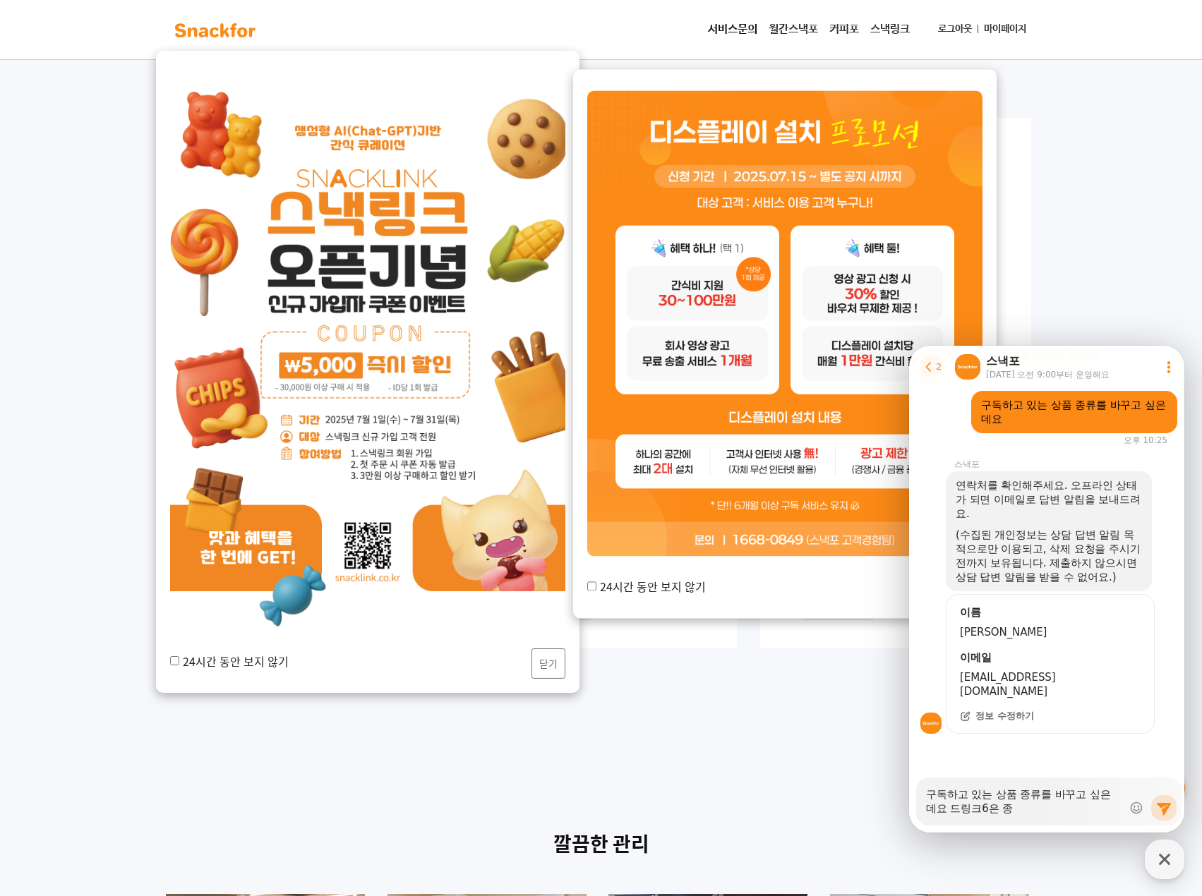
type textarea "x"
type textarea "구독하고 있는 상품 종류를 바꾸고 싶은데요 드링크6은 종ㄹ"
type textarea "x"
type textarea "구독하고 있는 상품 종류를 바꾸고 싶은데요 드링크6은 종료"
type textarea "x"
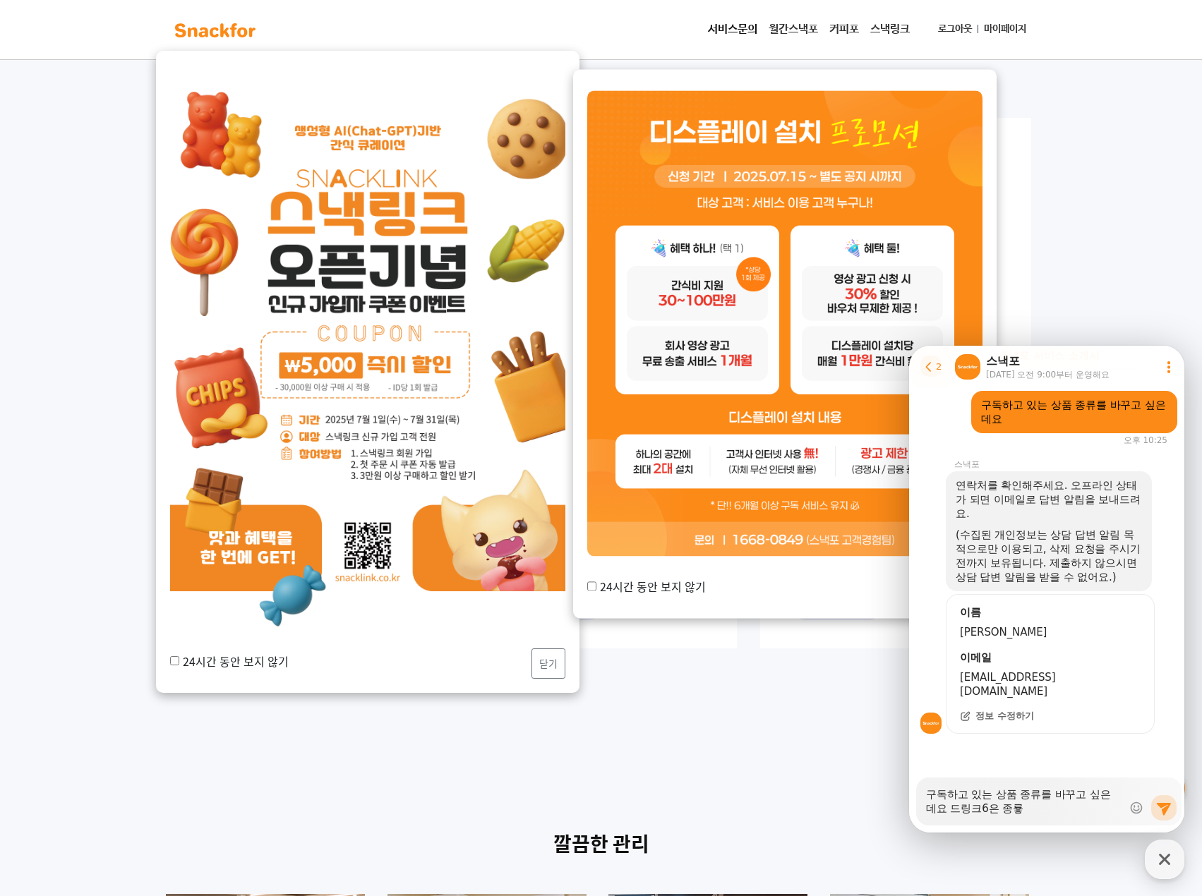
type textarea "구독하고 있는 상품 종류를 바꾸고 싶은데요 드링크6은 종료하"
type textarea "x"
type textarea "구독하고 있는 상품 종류를 바꾸고 싶은데요 드링크6은 종료학"
type textarea "x"
type textarea "구독하고 있는 상품 종류를 바꾸고 싶은데요 드링크6은 종료하고"
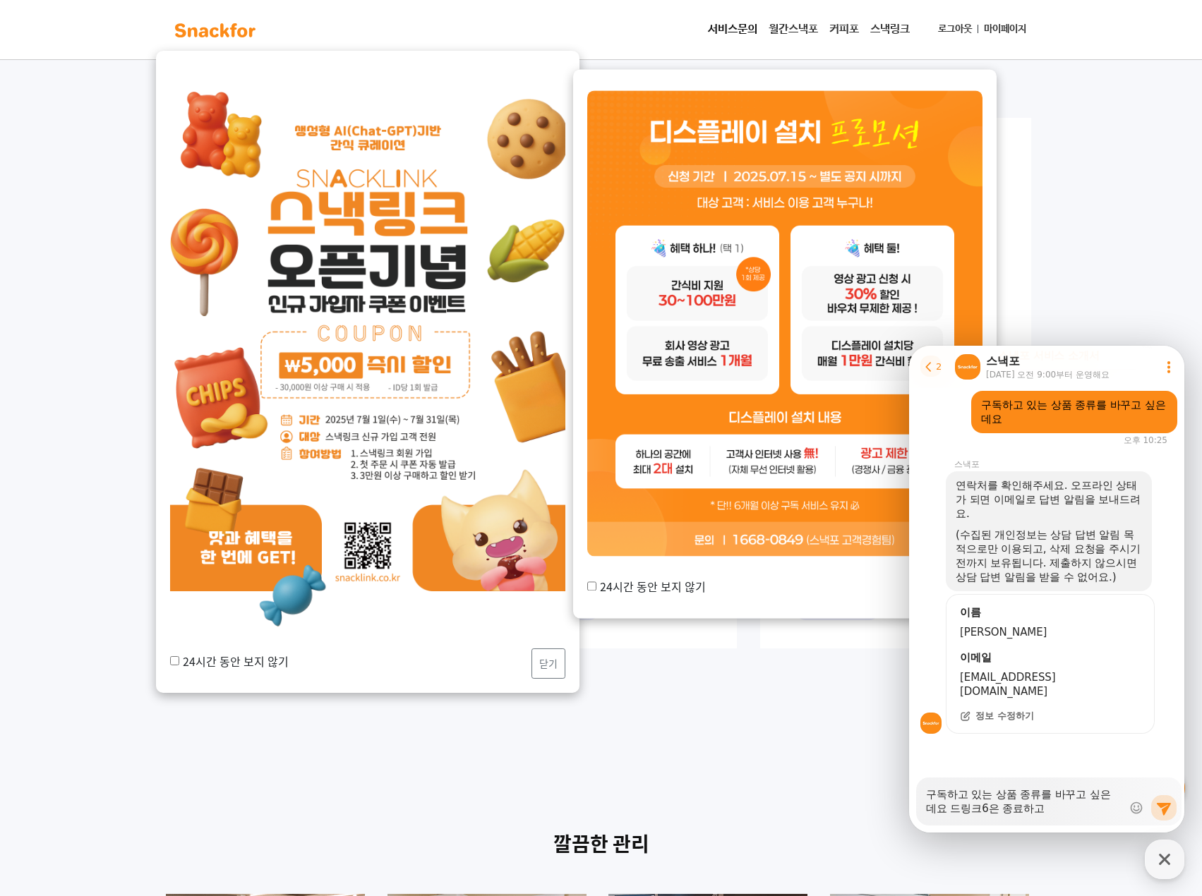
type textarea "x"
type textarea "구독하고 있는 상품 종류를 바꾸고 싶은데요 드링크6은 종료하고"
type textarea "x"
type textarea "구독하고 있는 상품 종류를 바꾸고 싶은데요 드링크6은 종료하고 ㅅ"
type textarea "x"
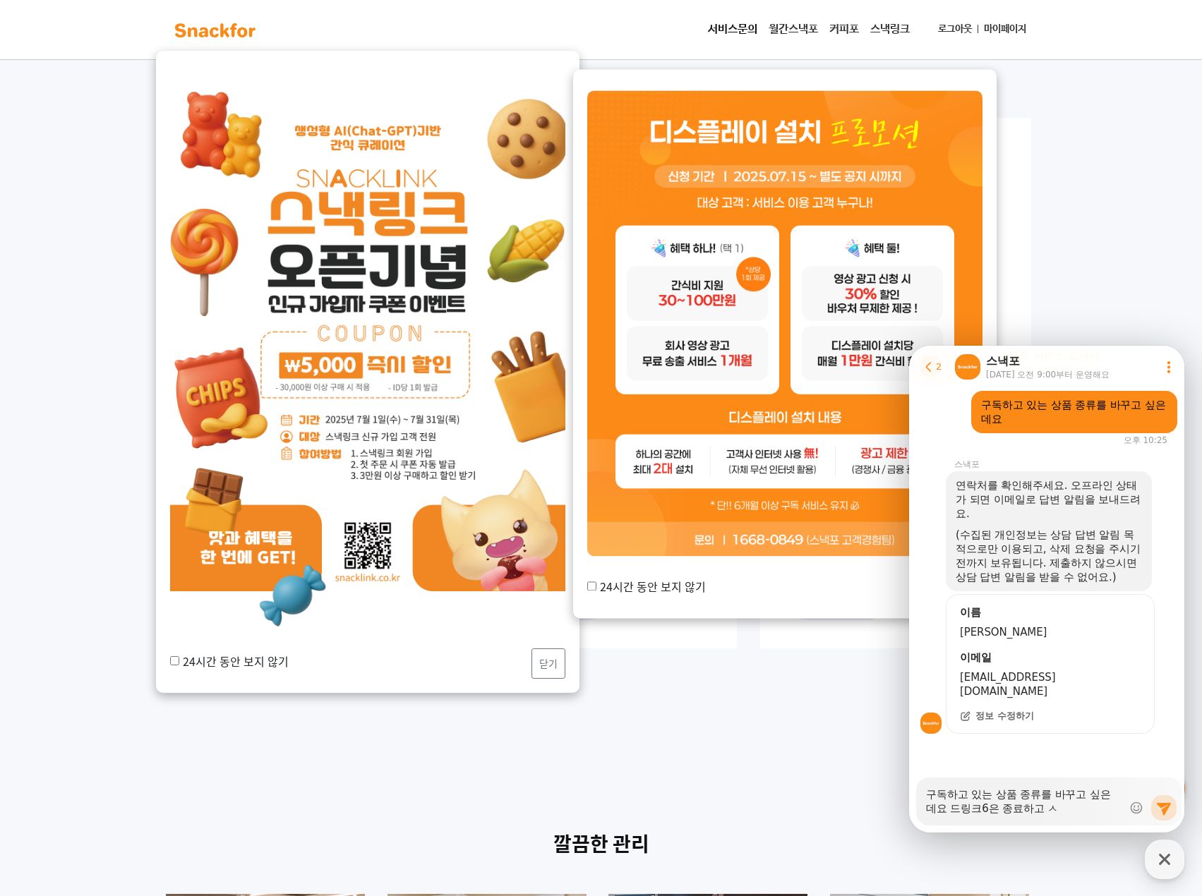
type textarea "구독하고 있는 상품 종류를 바꾸고 싶은데요 드링크6은 종료하고 스"
type textarea "x"
type textarea "구독하고 있는 상품 종류를 바꾸고 싶은데요 드링크6은 종료하고 슽"
type textarea "x"
type textarea "구독하고 있는 상품 종류를 바꾸고 싶은데요 드링크6은 종료하고 스타"
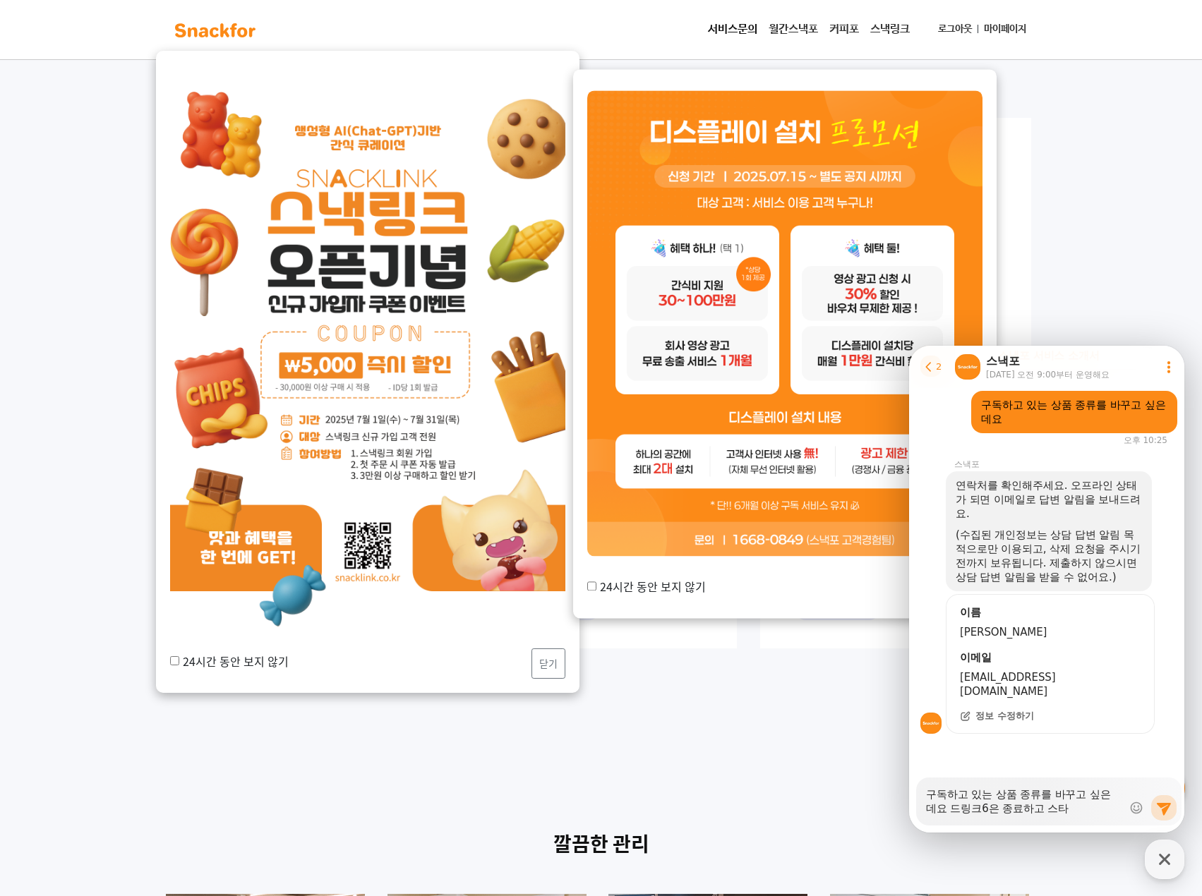
type textarea "x"
type textarea "구독하고 있는 상품 종류를 바꾸고 싶은데요 드링크6은 종료하고 스탙"
type textarea "x"
type textarea "구독하고 있는 상품 종류를 바꾸고 싶은데요 드링크6은 종료하고 스타터"
type textarea "x"
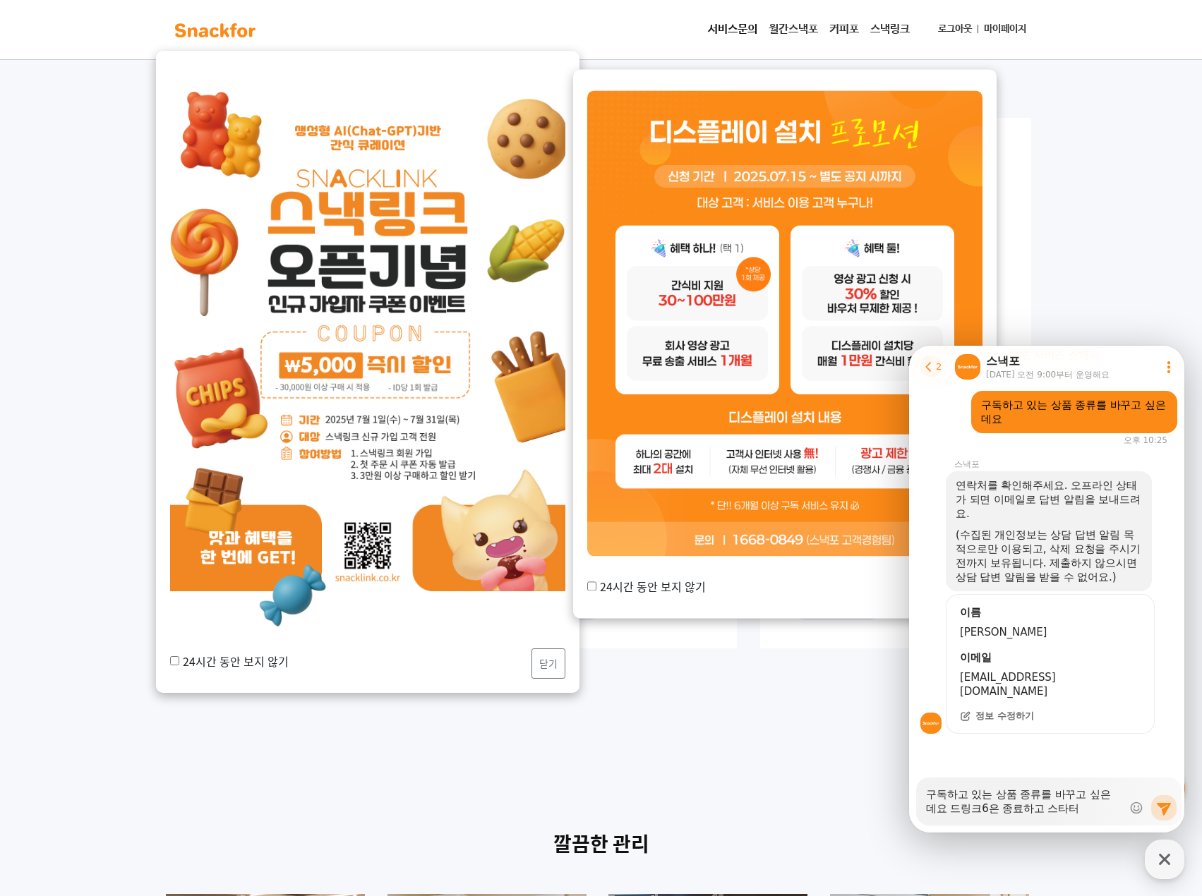
type textarea "구독하고 있는 상품 종류를 바꾸고 싶은데요 드링크6은 종료하고 스타터6"
type textarea "x"
type textarea "구독하고 있는 상품 종류를 바꾸고 싶은데요 드링크6은 종료하고 스타터6"
type textarea "x"
type textarea "구독하고 있는 상품 종류를 바꾸고 싶은데요 드링크6은 종료하고 스타터6 1"
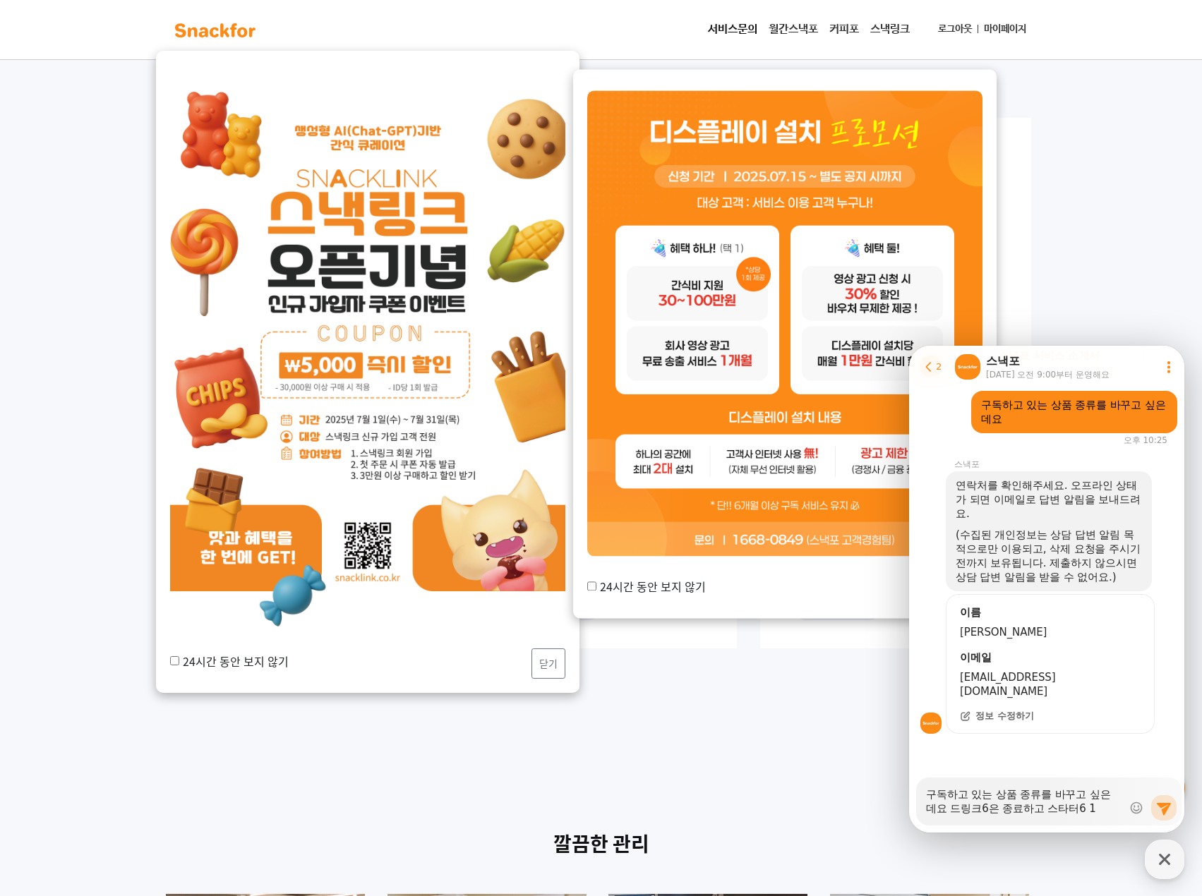
type textarea "x"
type textarea "구독하고 있는 상품 종류를 바꾸고 싶은데요 드링크6은 종료하고 스타터6 1ㄱ"
type textarea "x"
type textarea "구독하고 있는 상품 종류를 바꾸고 싶은데요 드링크6은 종료하고 스타터6 1가"
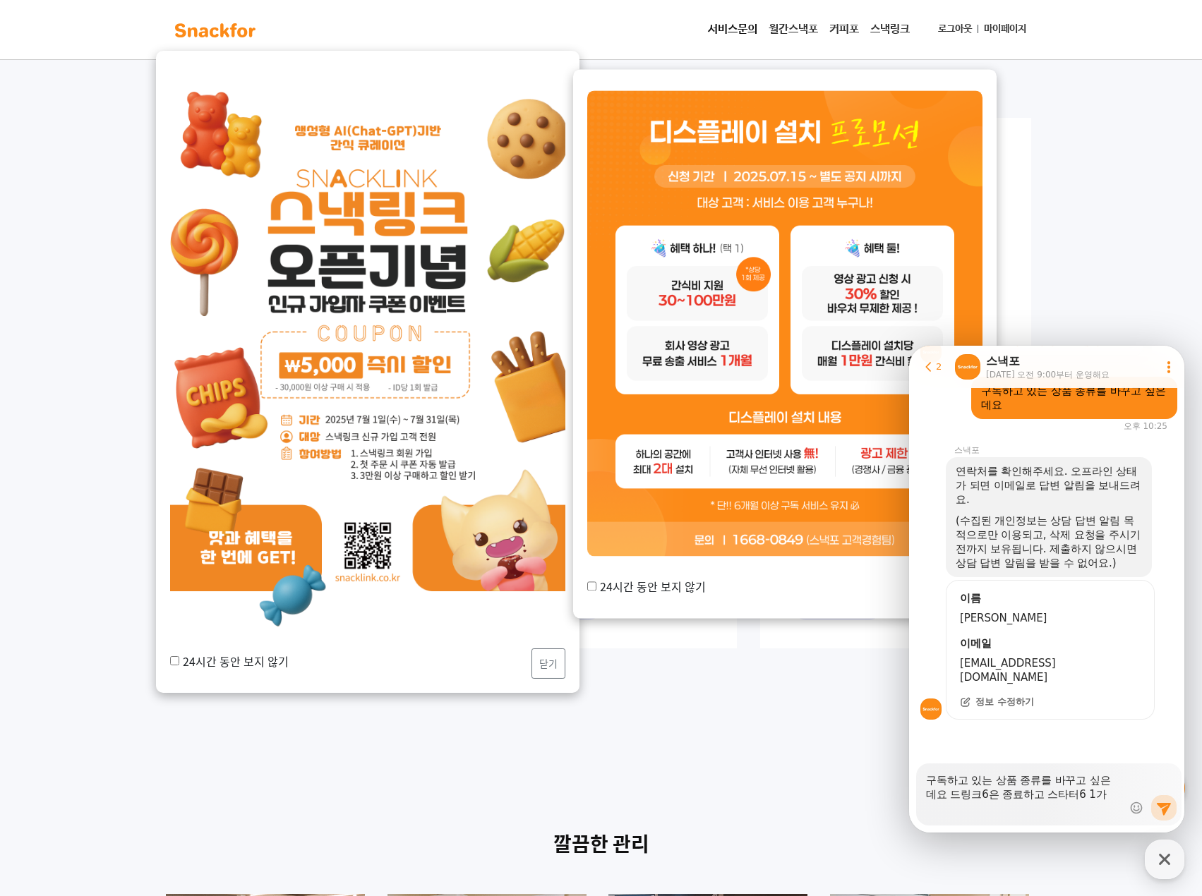
type textarea "x"
type textarea "구독하고 있는 상품 종류를 바꾸고 싶은데요 드링크6은 종료하고 스타터6 1ㄱ"
type textarea "x"
type textarea "구독하고 있는 상품 종류를 바꾸고 싶은데요 드링크6은 종료하고 스타터6 1"
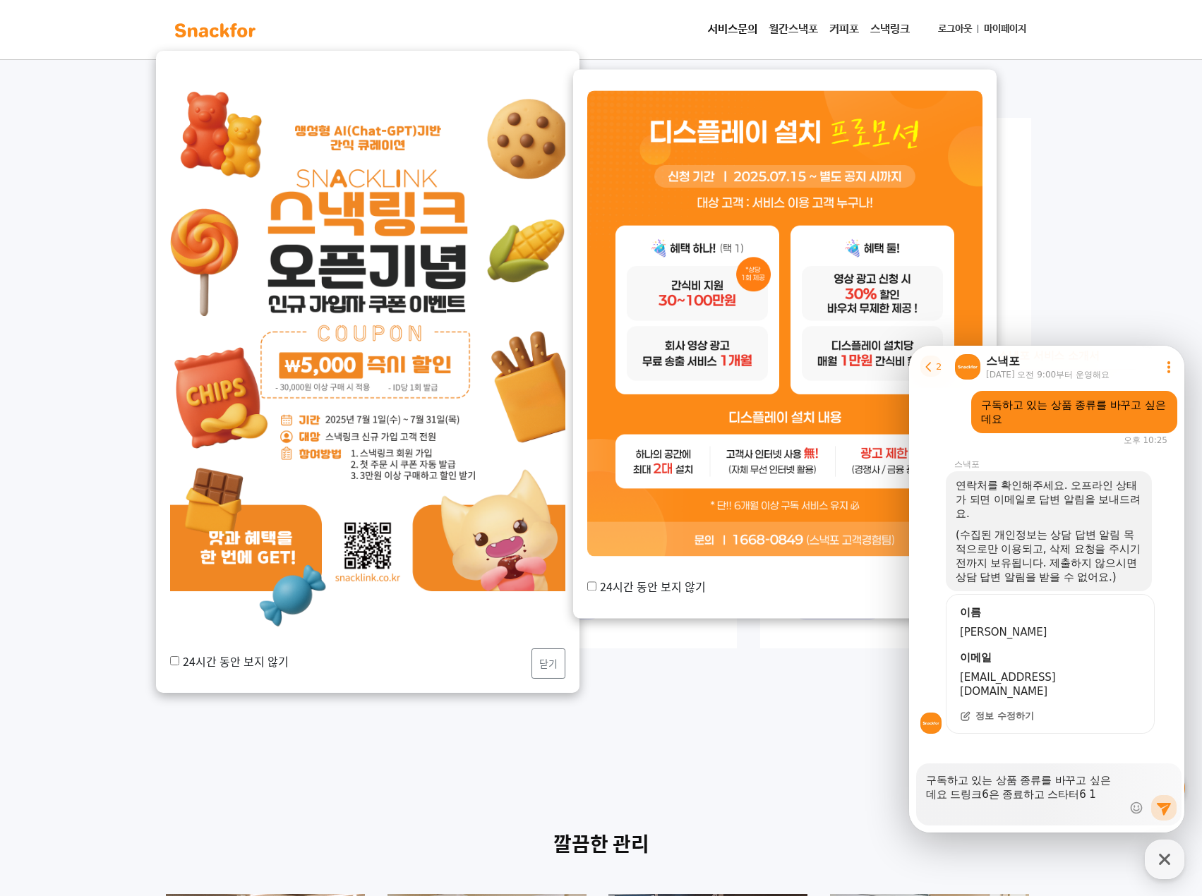
type textarea "x"
type textarea "구독하고 있는 상품 종류를 바꾸고 싶은데요 드링크6은 종료하고 스타터6"
type textarea "x"
type textarea "구독하고 있는 상품 종류를 바꾸고 싶은데요 드링크6은 종료하고 스타터6"
type textarea "x"
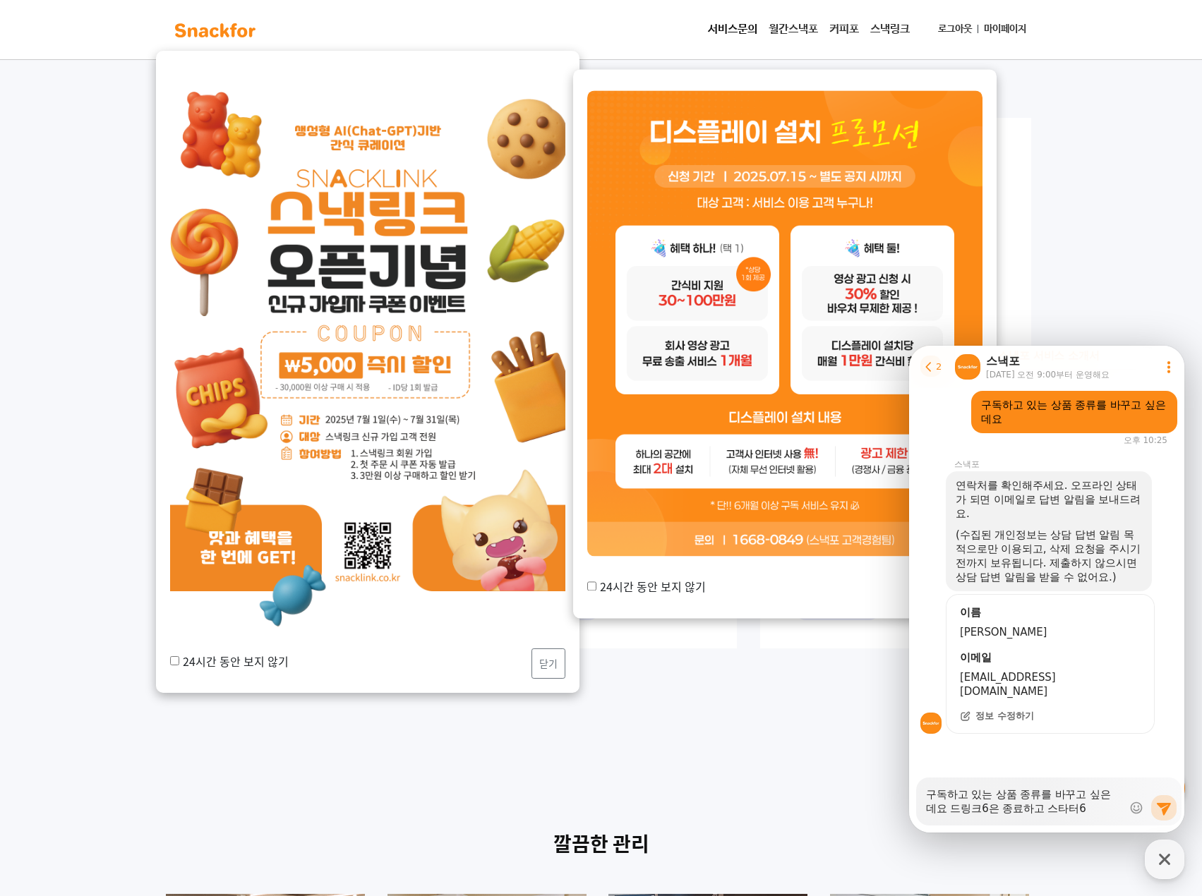
type textarea "구독하고 있는 상품 종류를 바꾸고 싶은데요 드링크6은 종료하고 스타터6ㅁ"
type textarea "x"
type textarea "구독하고 있는 상품 종류를 바꾸고 싶은데요 드링크6은 종료하고 스타터6마"
type textarea "x"
type textarea "구독하고 있는 상품 종류를 바꾸고 싶은데요 드링크6은 종료하고 스타터6만"
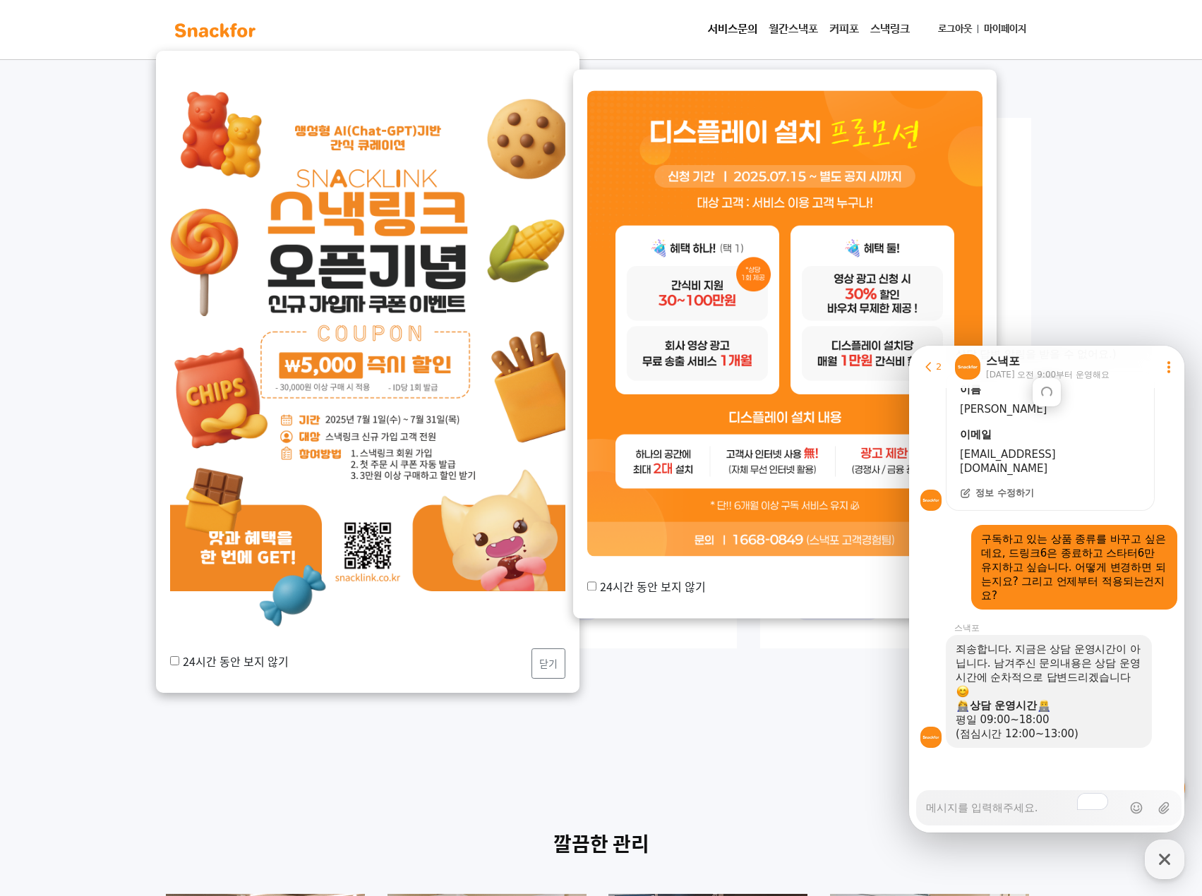
scroll to position [816, 0]
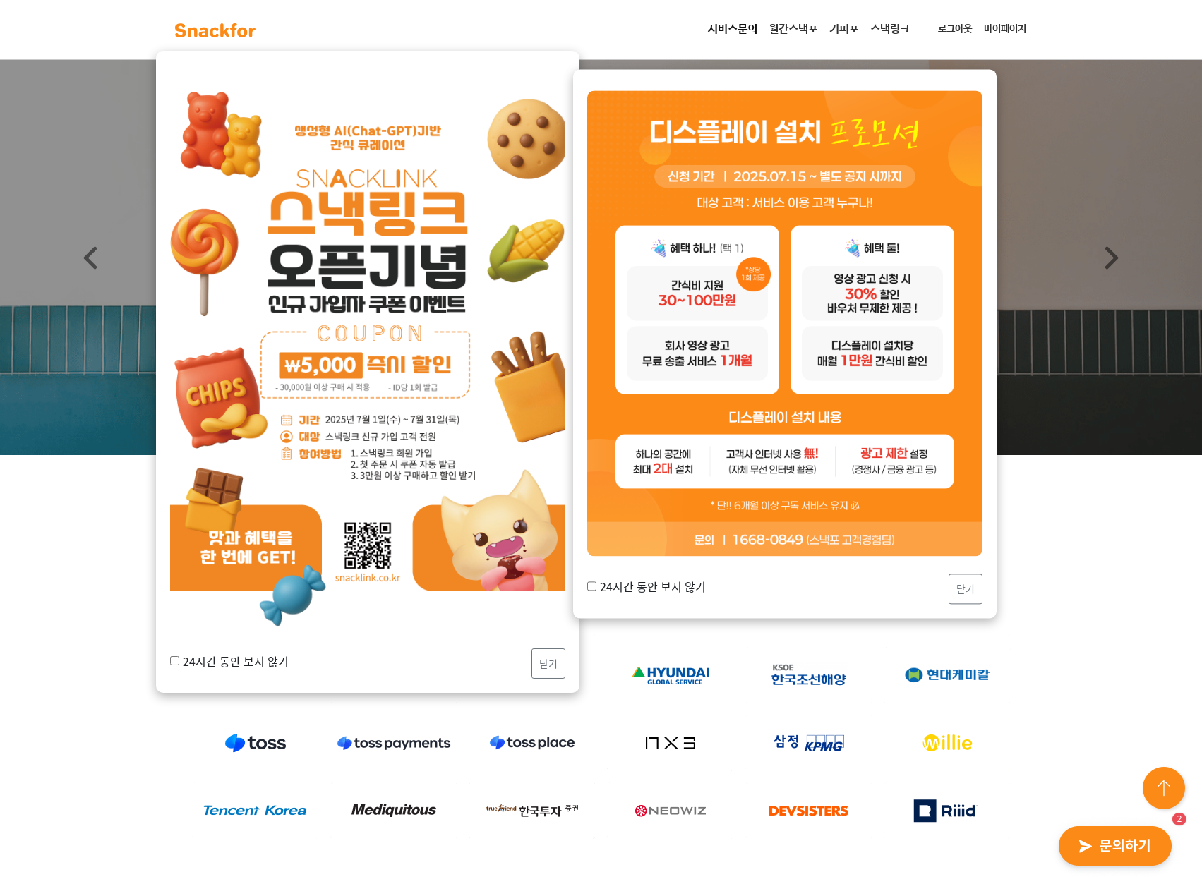
click at [986, 26] on link "마이페이지" at bounding box center [1005, 29] width 54 height 26
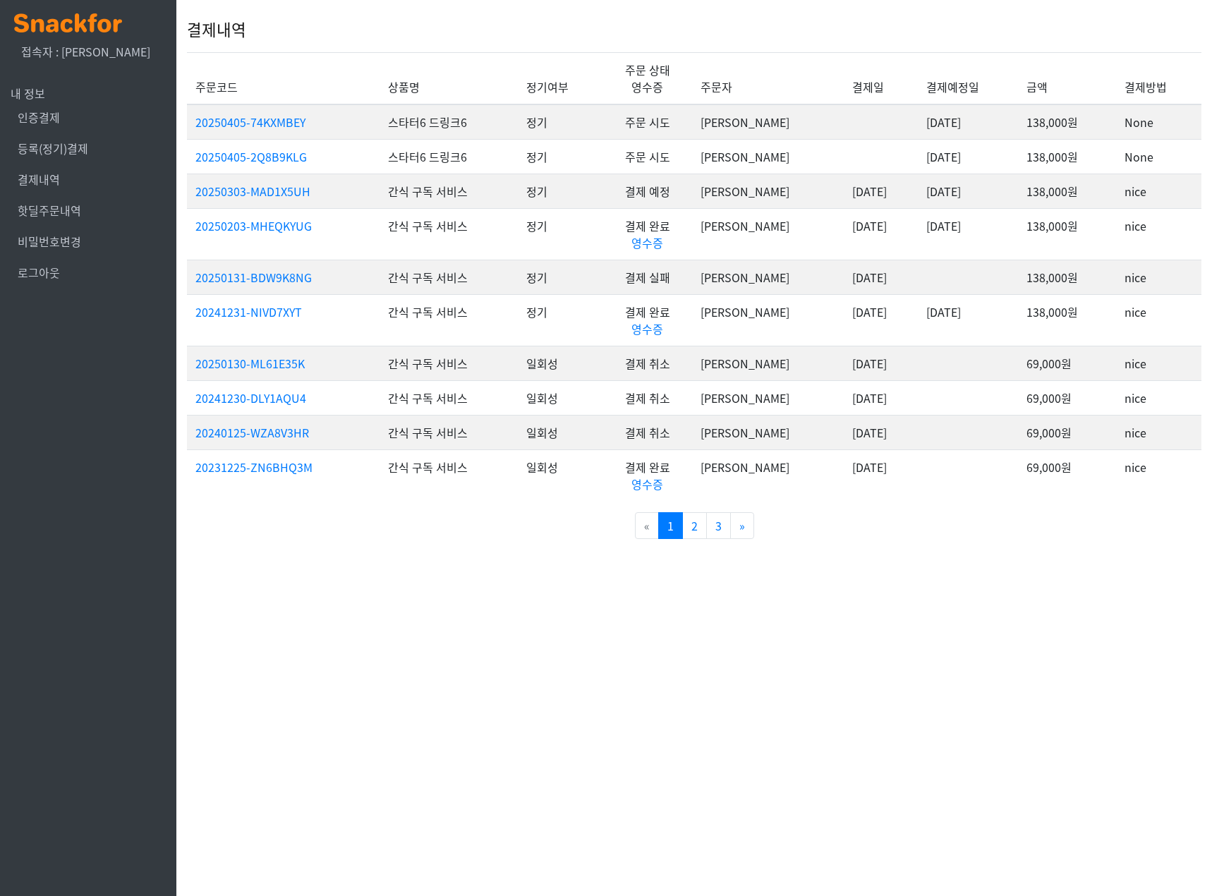
click at [482, 558] on html "x 접속자 : [PERSON_NAME] 내 정보 인증결제 등록(정기)결제 결제내역 핫딜주문내역 비밀번호변경 로그아웃 결제내역 주문코드 상품명 …" at bounding box center [606, 279] width 1212 height 558
